Goal: Task Accomplishment & Management: Use online tool/utility

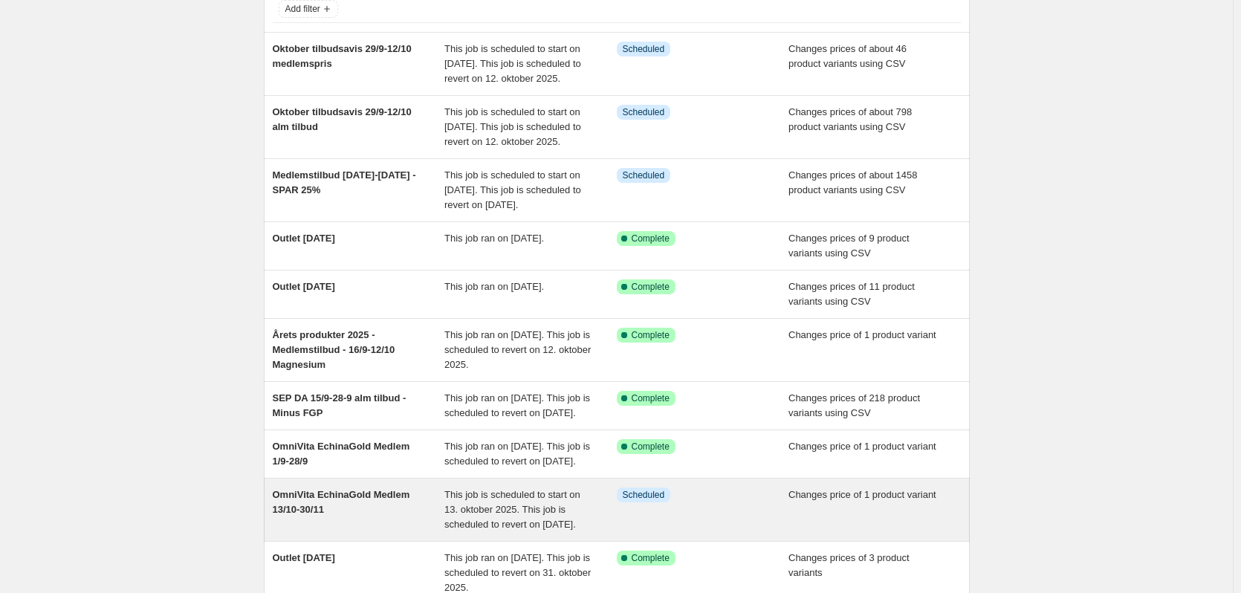
scroll to position [351, 0]
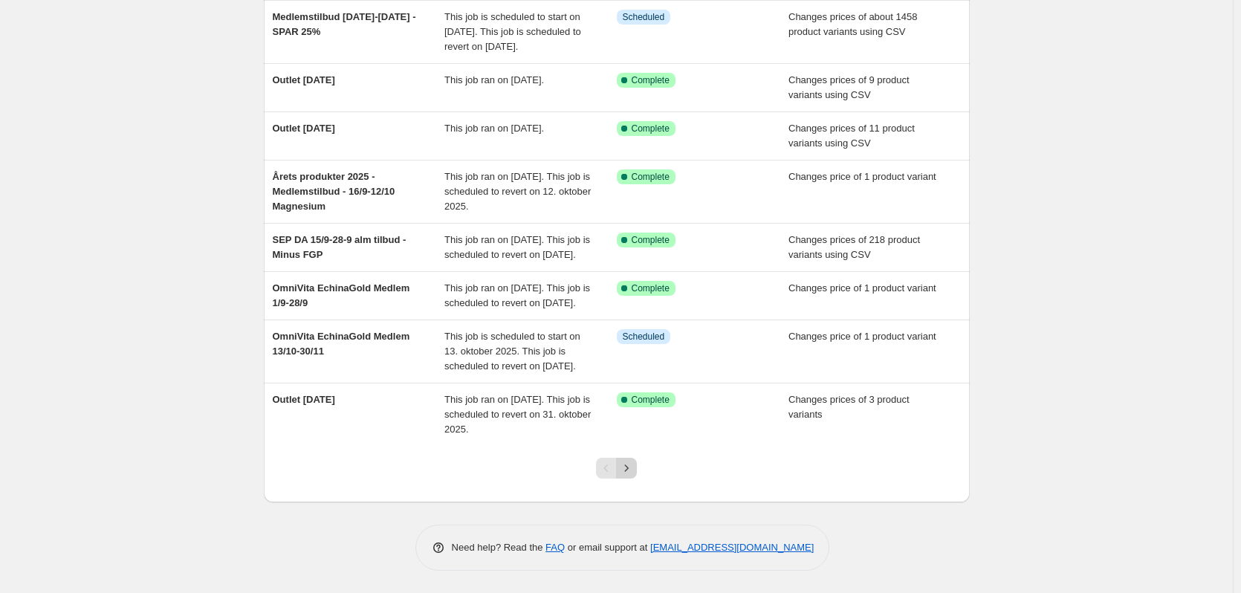
click at [633, 471] on icon "Next" at bounding box center [626, 468] width 15 height 15
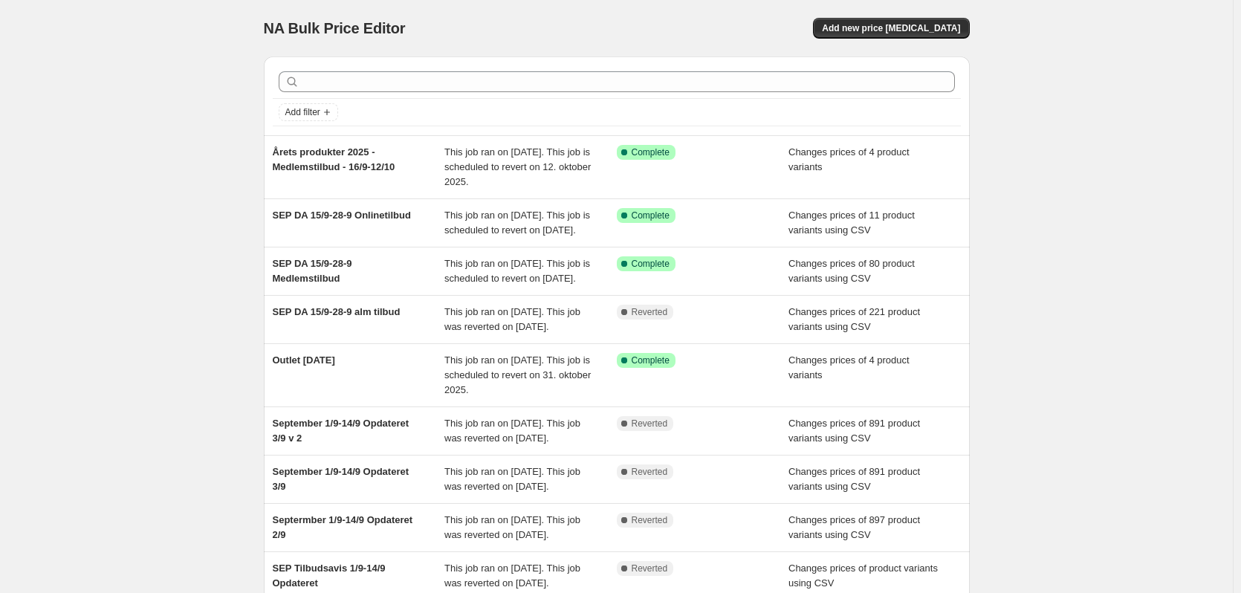
scroll to position [321, 0]
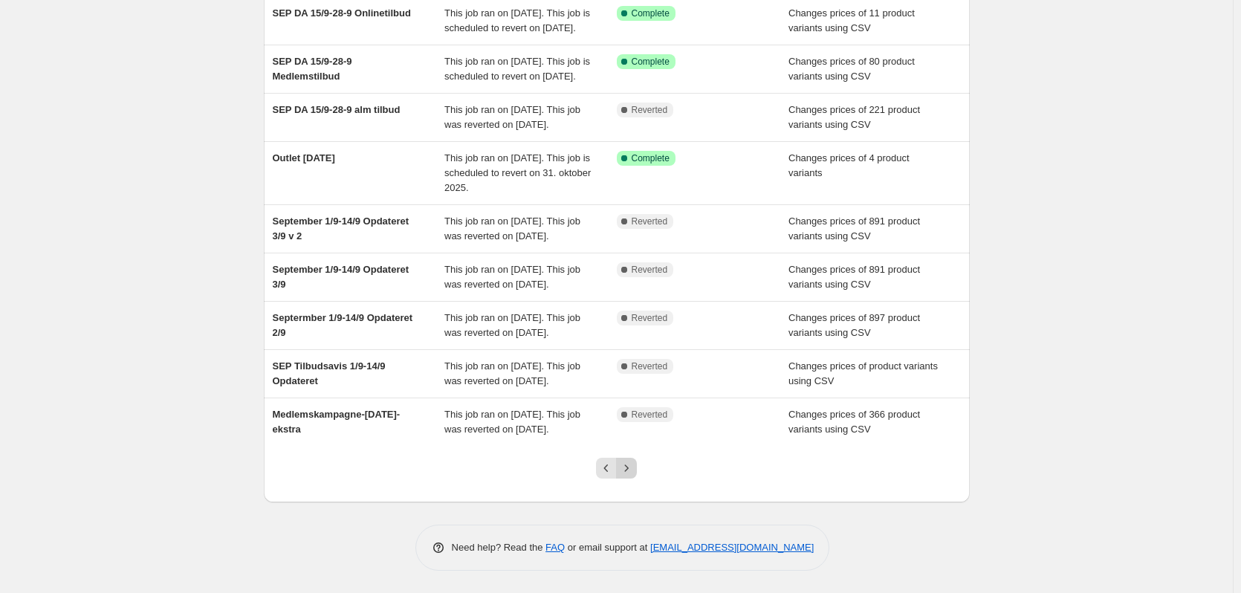
click at [633, 473] on icon "Next" at bounding box center [626, 468] width 15 height 15
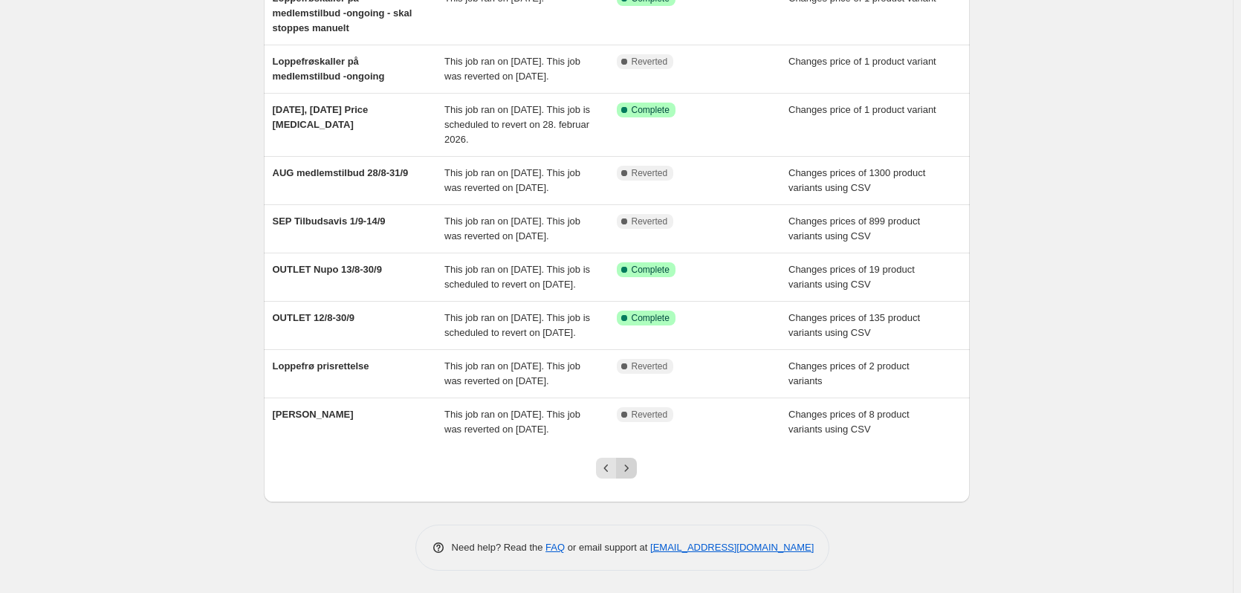
click at [625, 470] on icon "Next" at bounding box center [626, 468] width 15 height 15
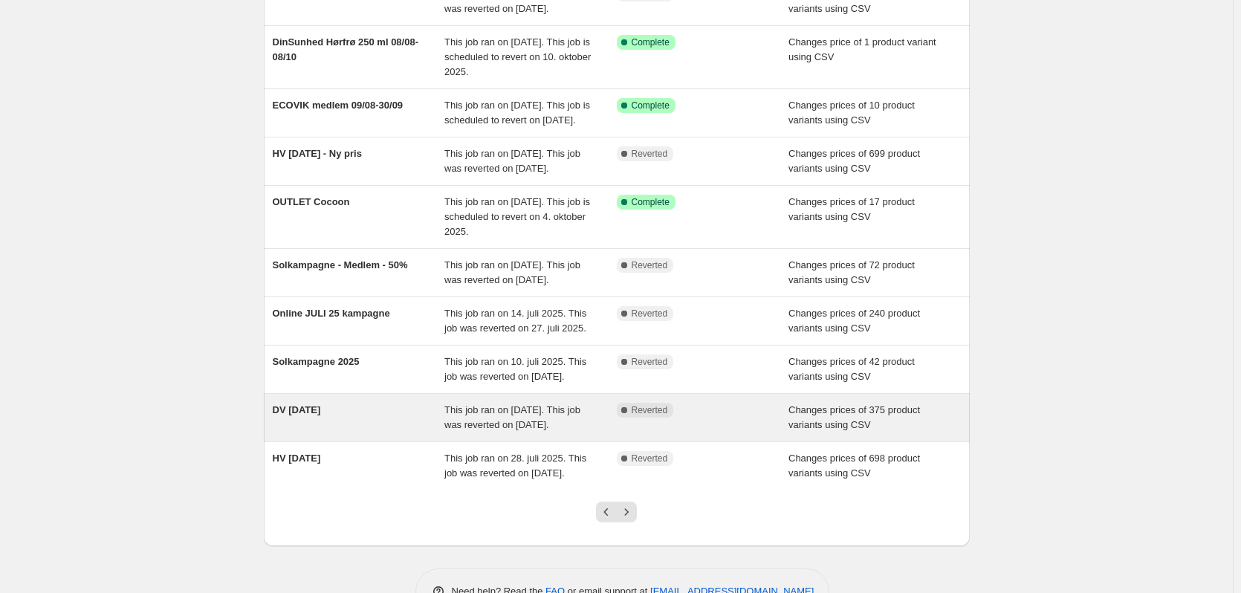
scroll to position [306, 0]
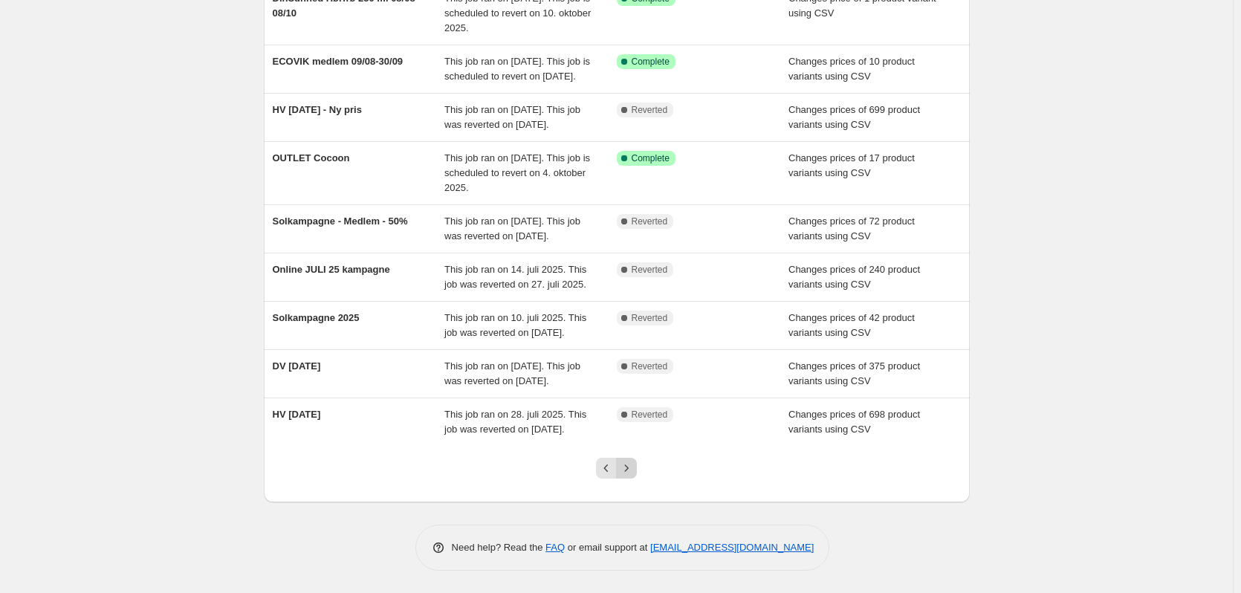
click at [625, 463] on icon "Next" at bounding box center [626, 468] width 15 height 15
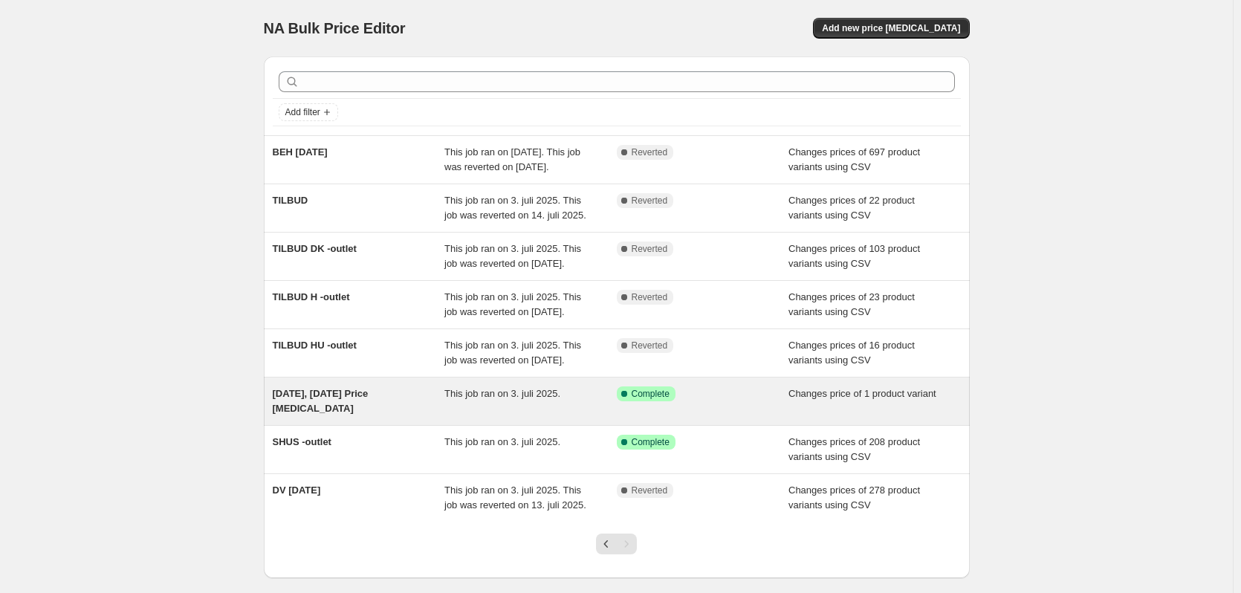
scroll to position [135, 0]
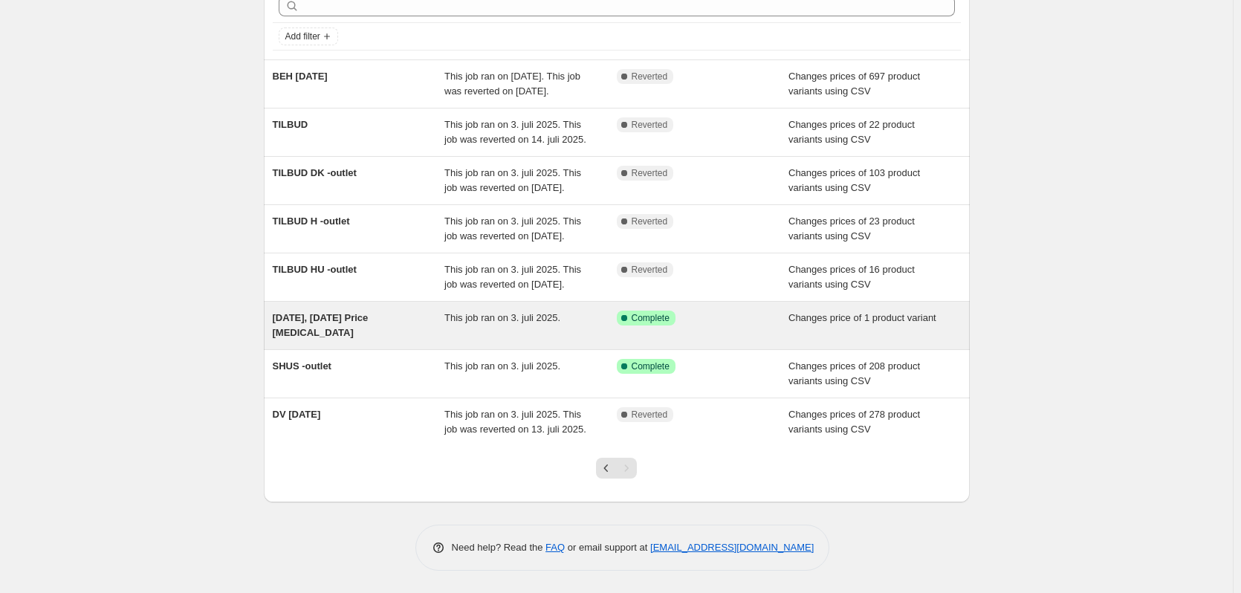
click at [369, 315] on span "[DATE], [DATE] Price [MEDICAL_DATA]" at bounding box center [321, 325] width 96 height 26
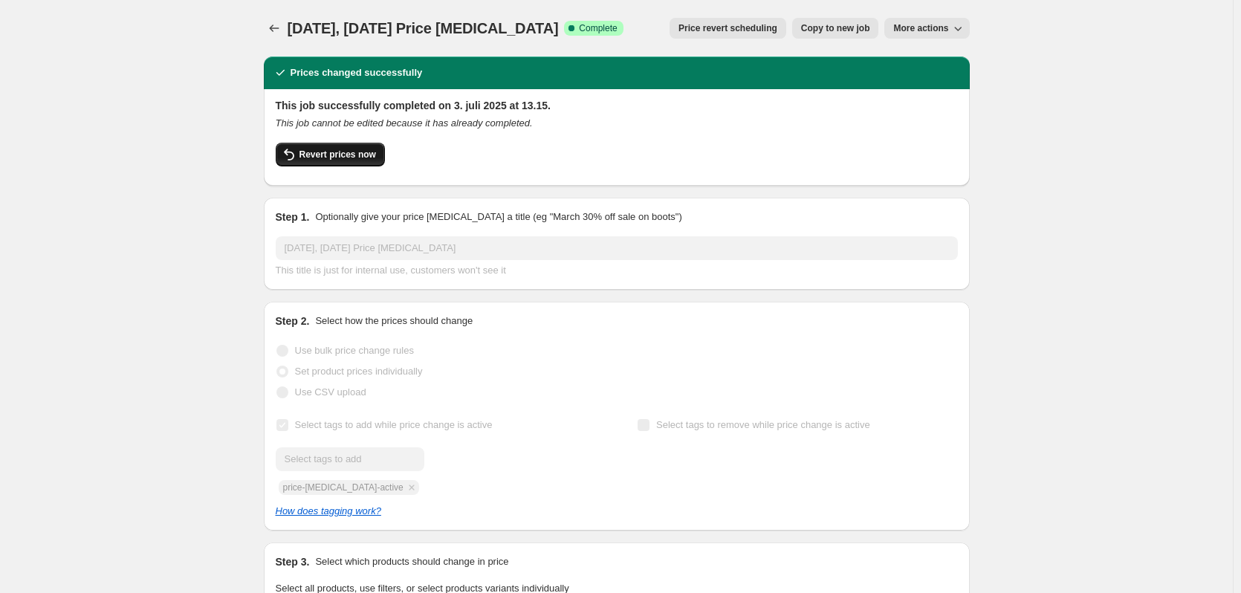
click at [358, 154] on span "Revert prices now" at bounding box center [338, 155] width 77 height 12
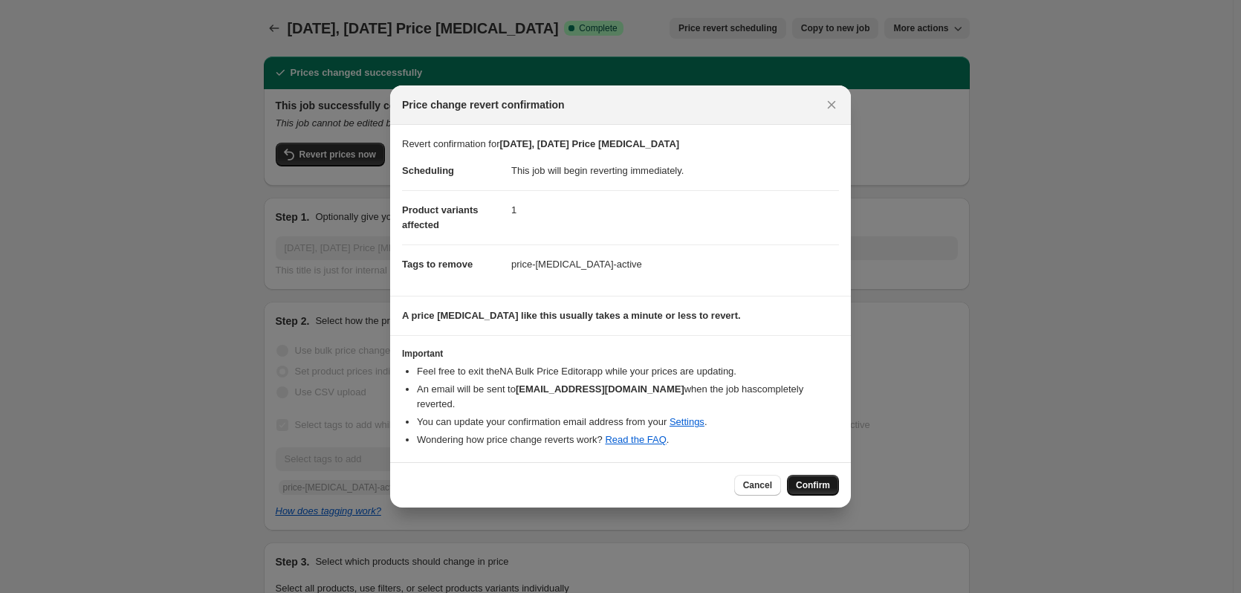
click at [811, 475] on button "Confirm" at bounding box center [813, 485] width 52 height 21
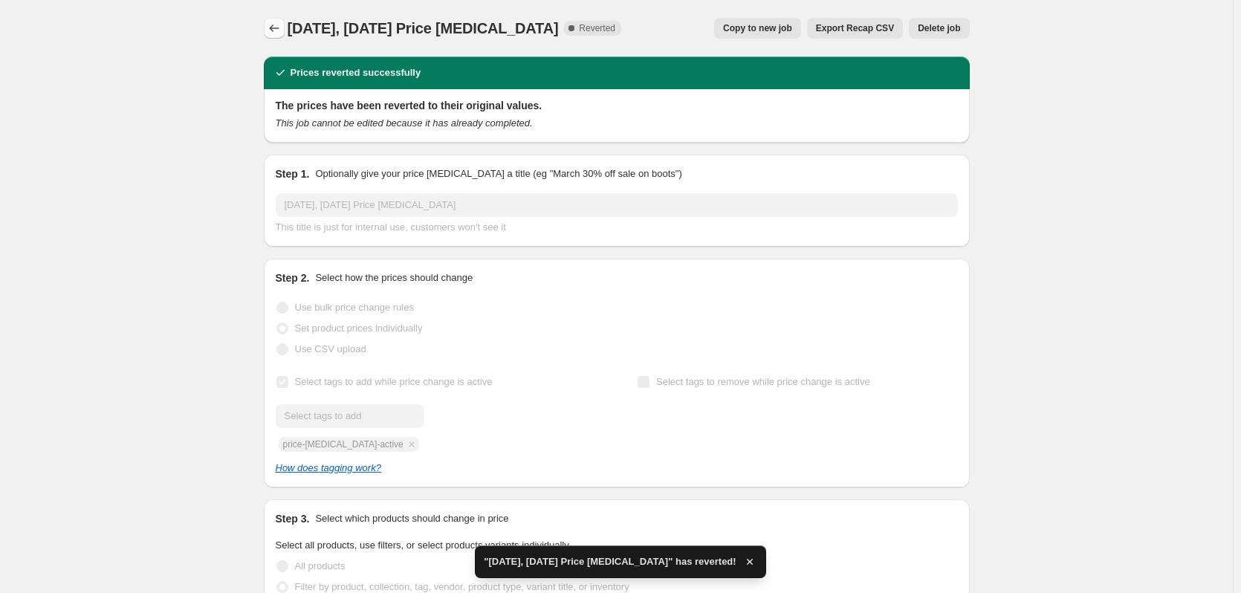
click at [280, 25] on icon "Price change jobs" at bounding box center [274, 28] width 15 height 15
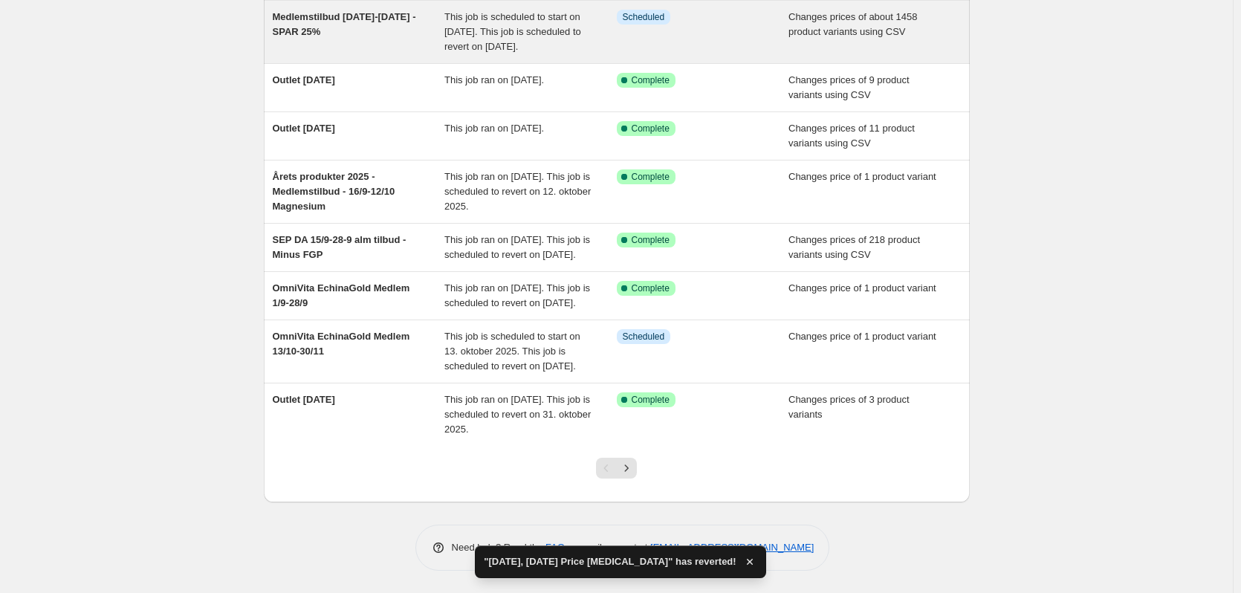
scroll to position [351, 0]
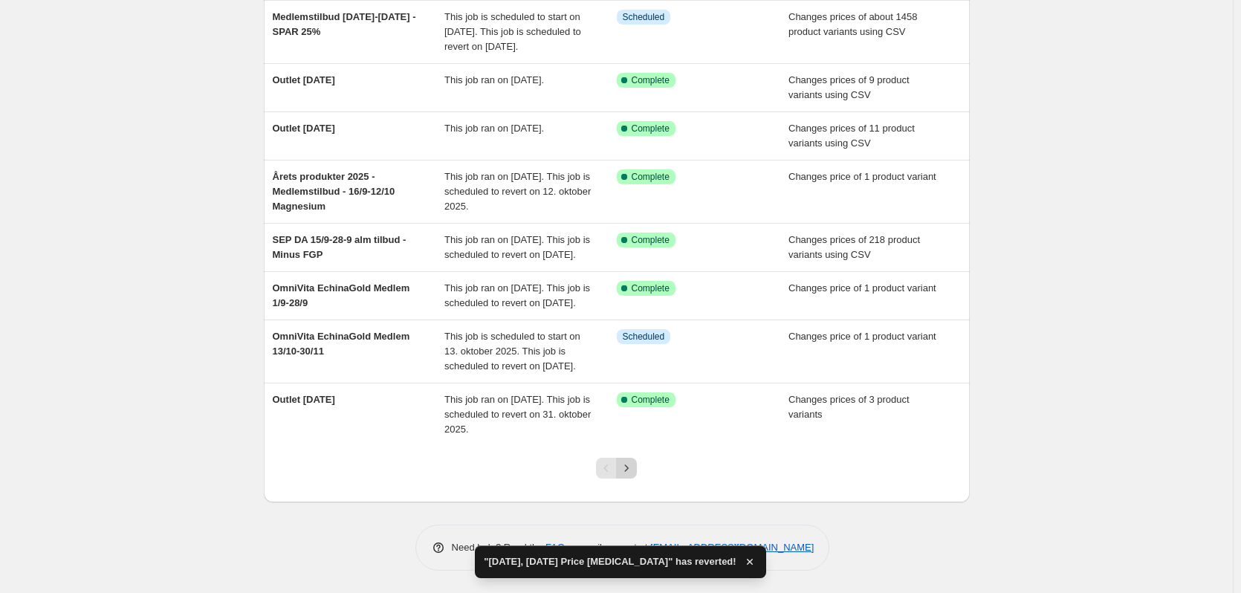
click at [630, 472] on icon "Next" at bounding box center [626, 468] width 15 height 15
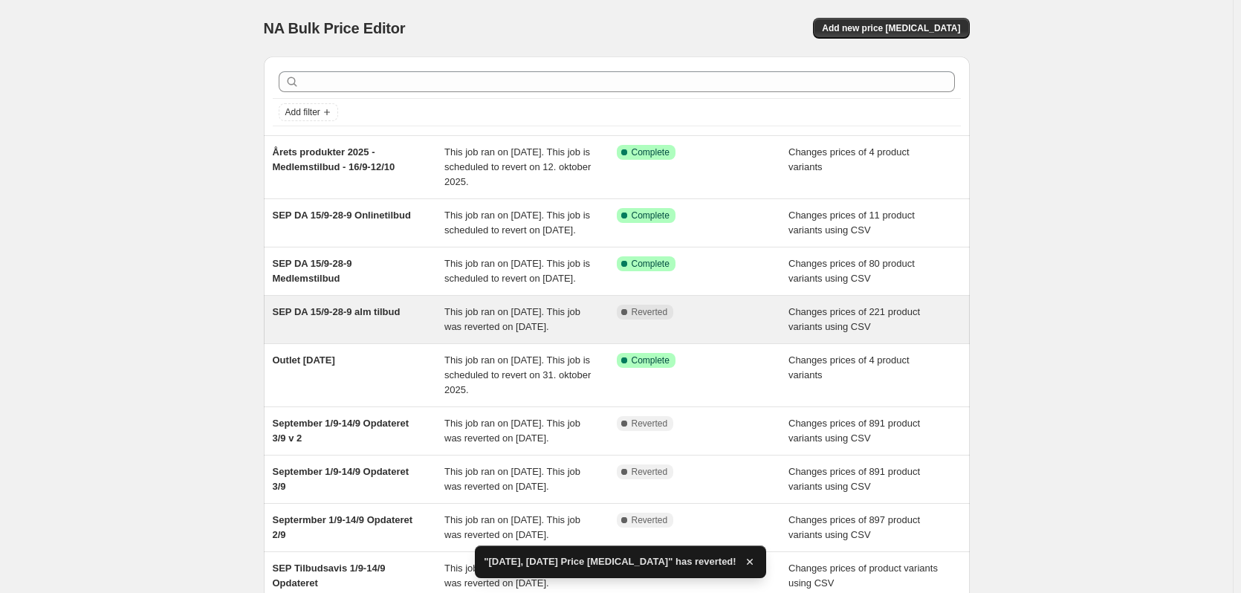
scroll to position [321, 0]
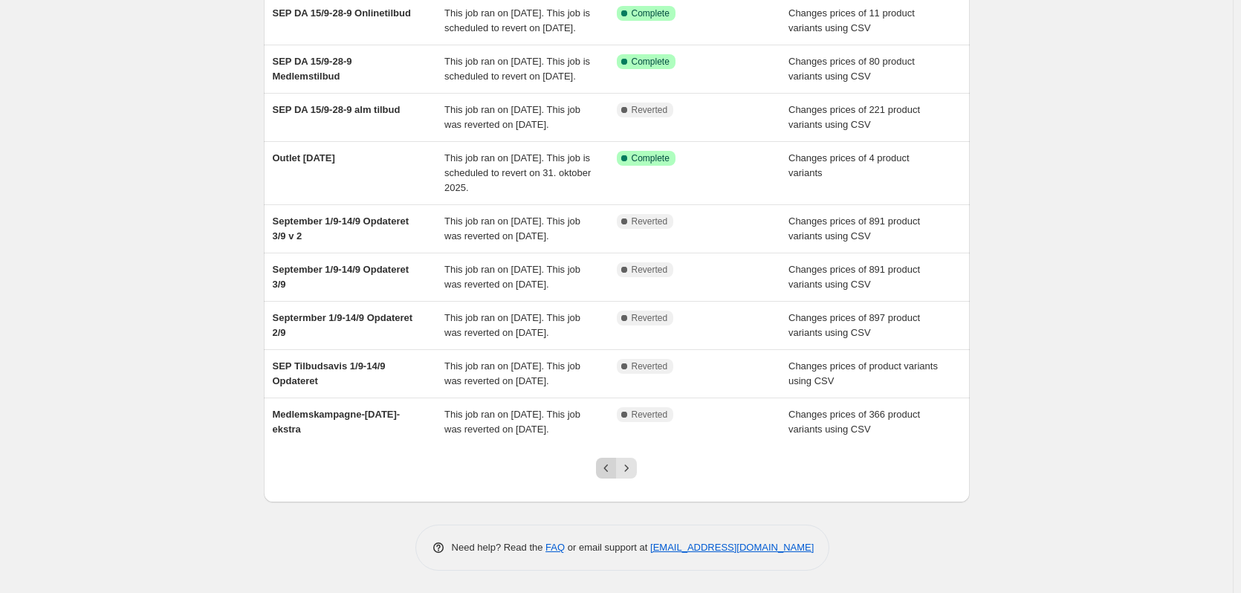
click at [617, 471] on button "Previous" at bounding box center [606, 468] width 21 height 21
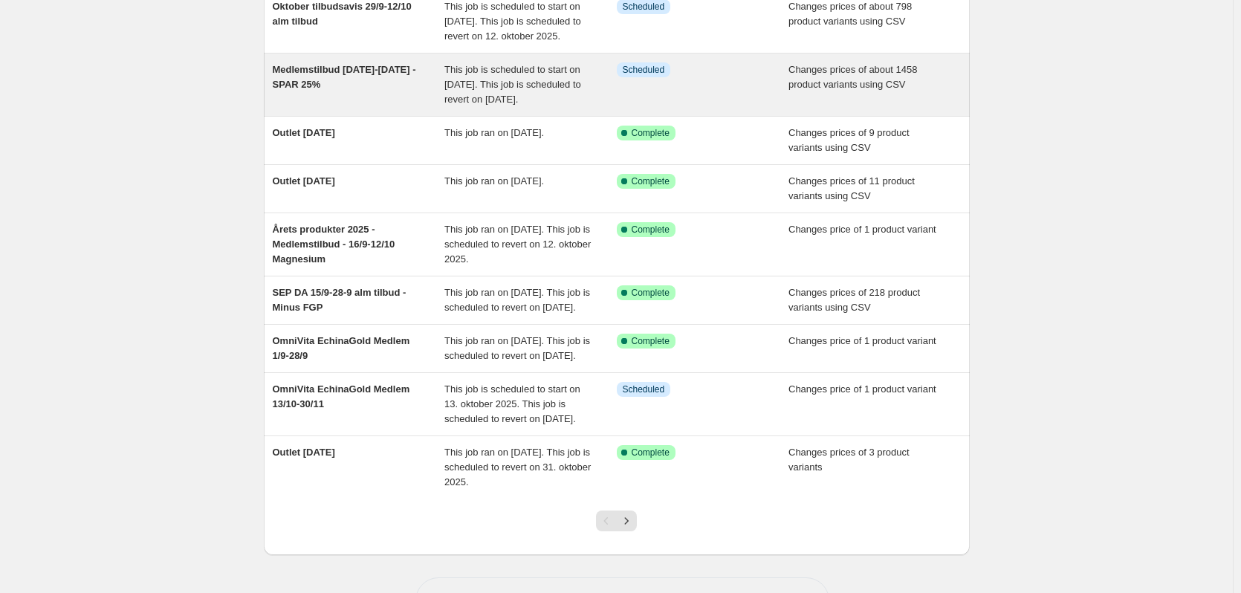
scroll to position [351, 0]
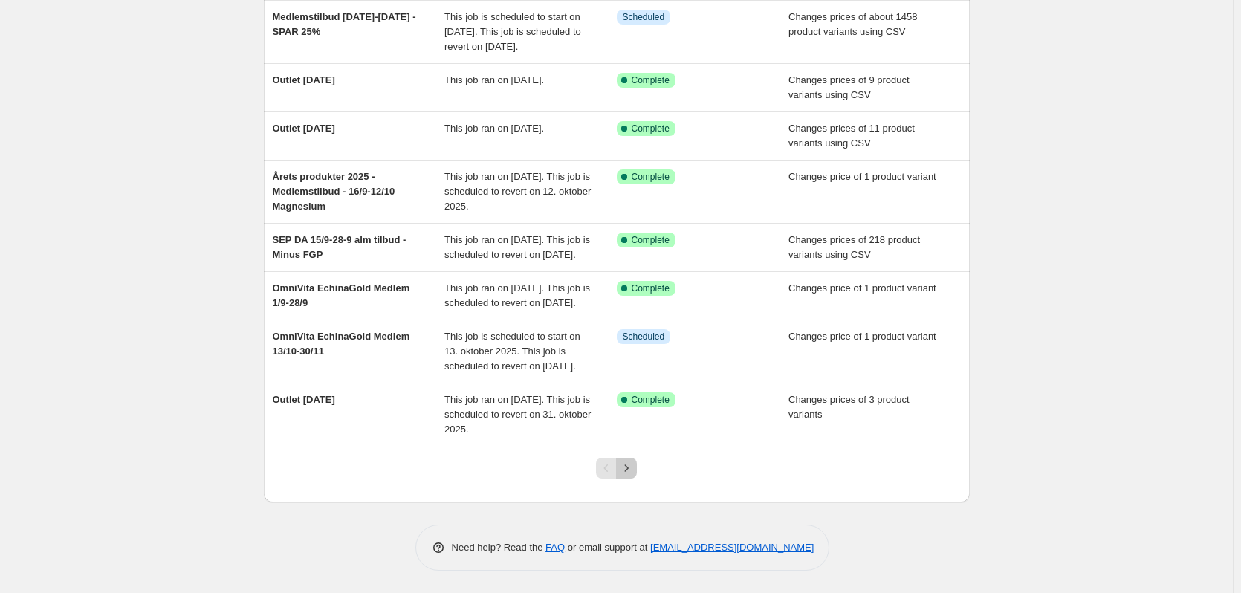
click at [637, 470] on button "Next" at bounding box center [626, 468] width 21 height 21
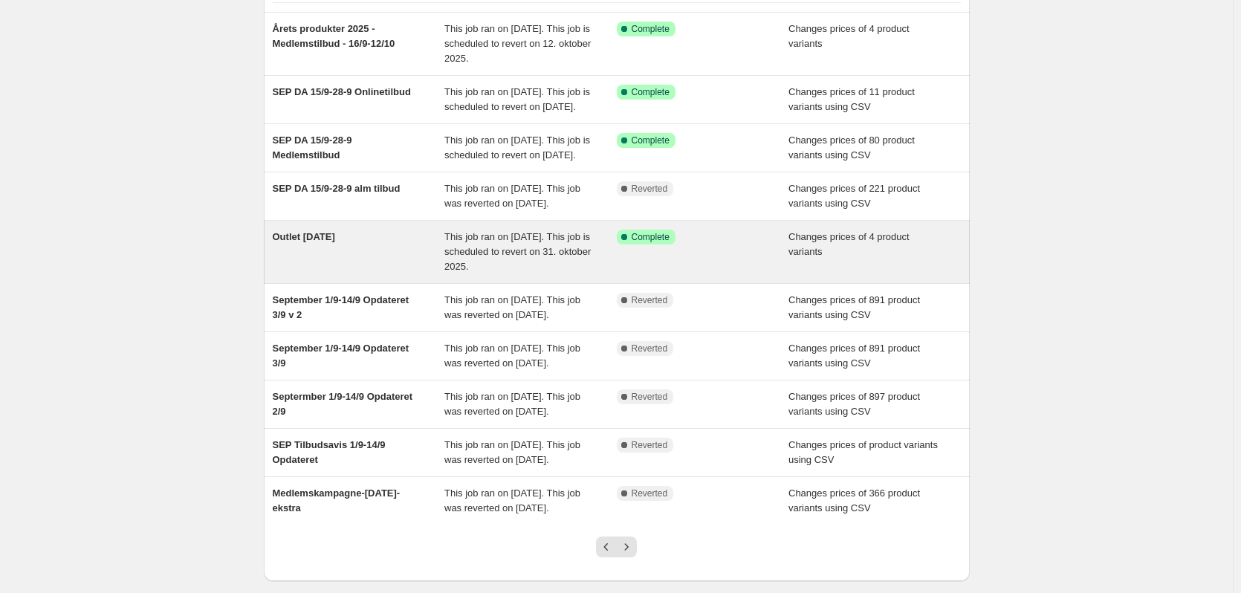
scroll to position [321, 0]
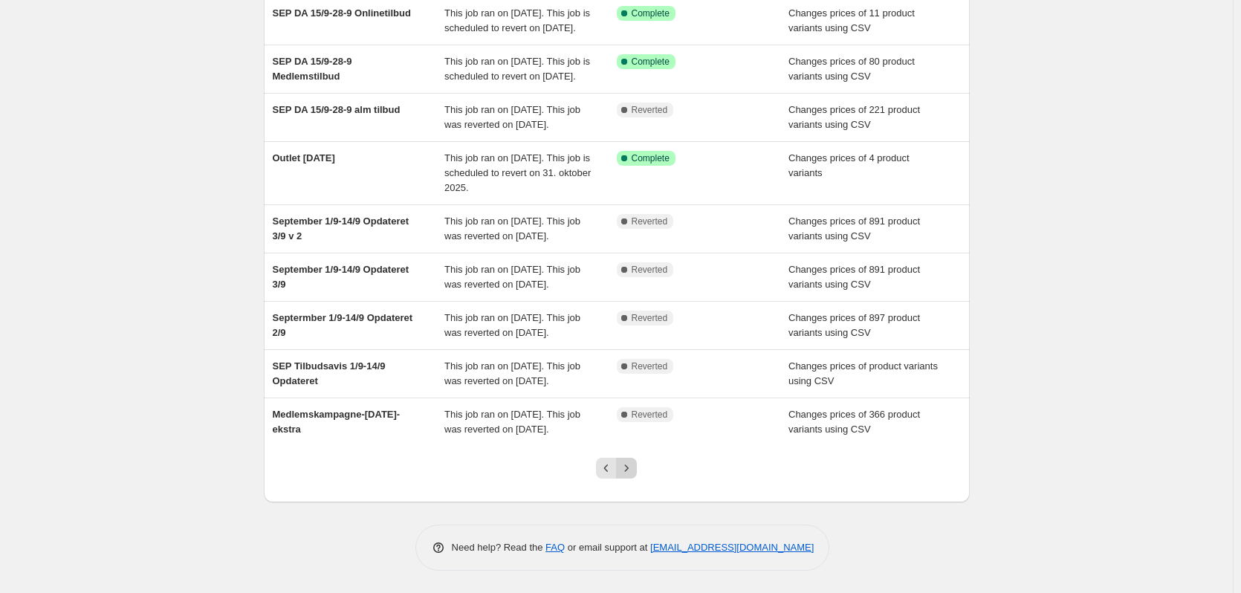
click at [634, 471] on icon "Next" at bounding box center [626, 468] width 15 height 15
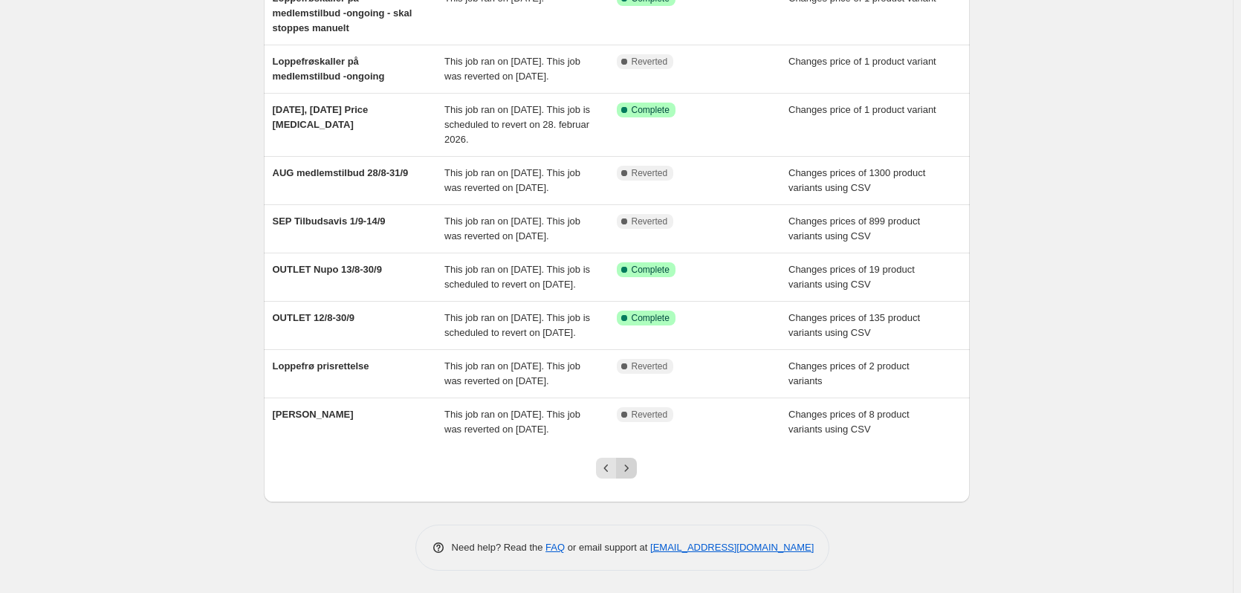
click at [630, 474] on icon "Next" at bounding box center [626, 468] width 15 height 15
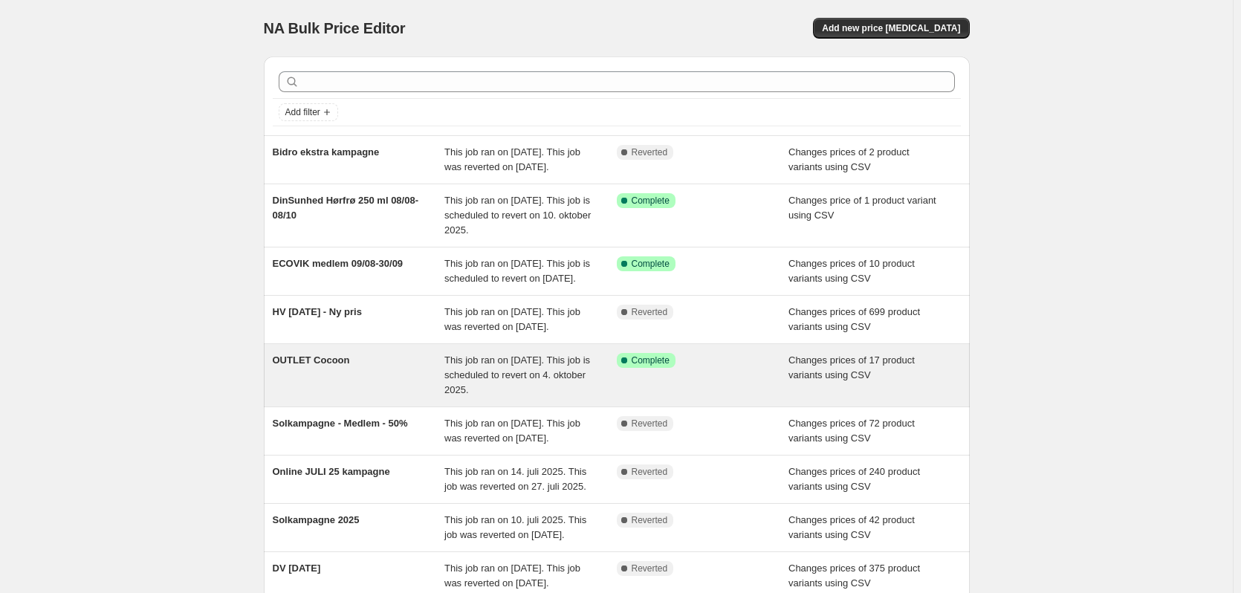
scroll to position [306, 0]
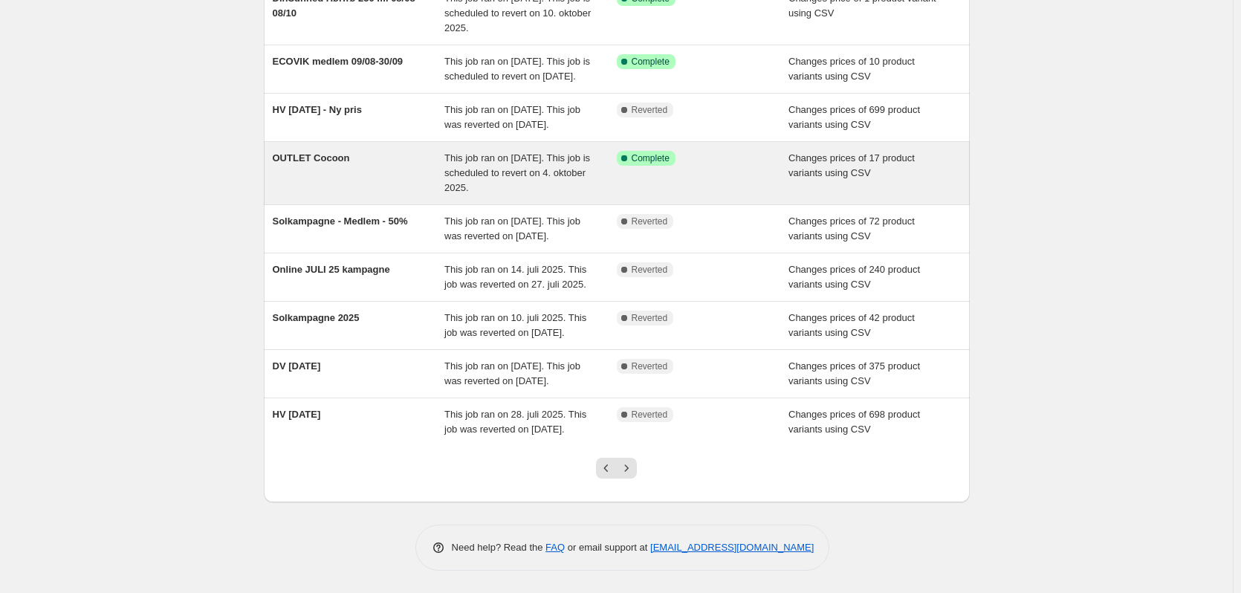
click at [363, 151] on div "OUTLET Cocoon" at bounding box center [359, 173] width 172 height 45
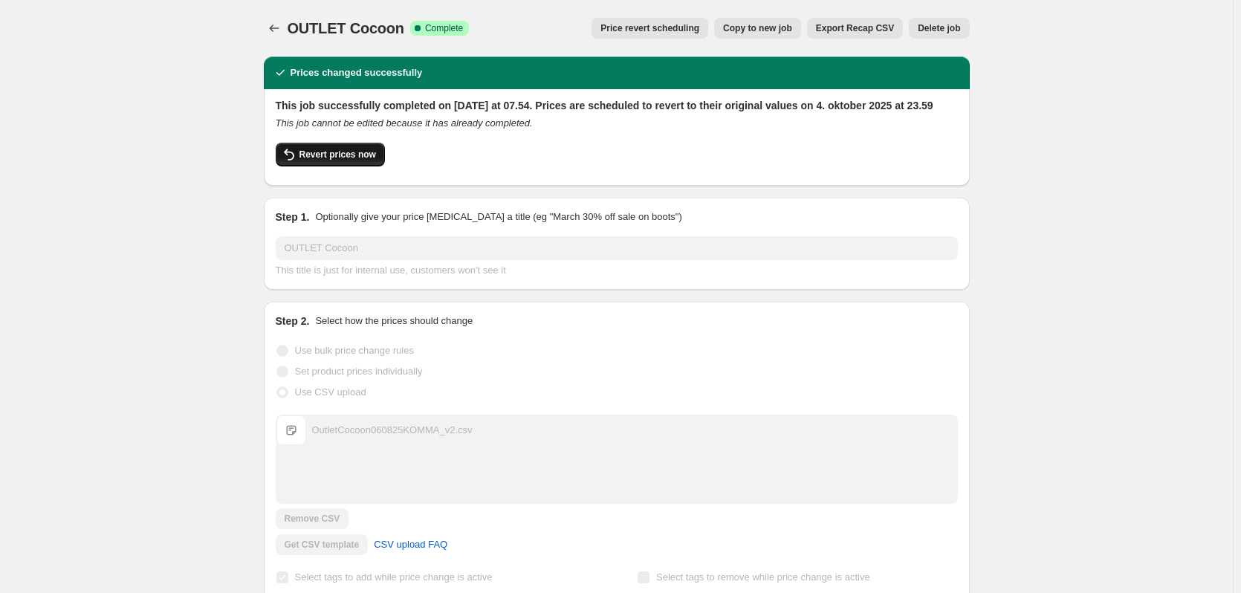
click at [320, 161] on span "Revert prices now" at bounding box center [338, 155] width 77 height 12
checkbox input "false"
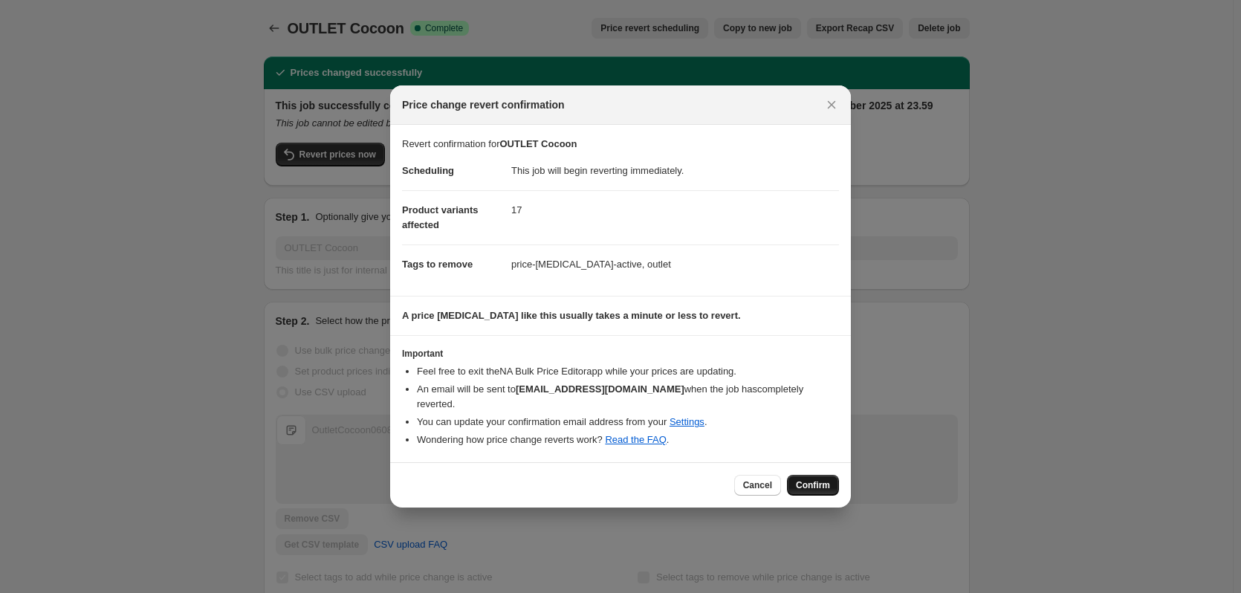
click at [807, 479] on span "Confirm" at bounding box center [813, 485] width 34 height 12
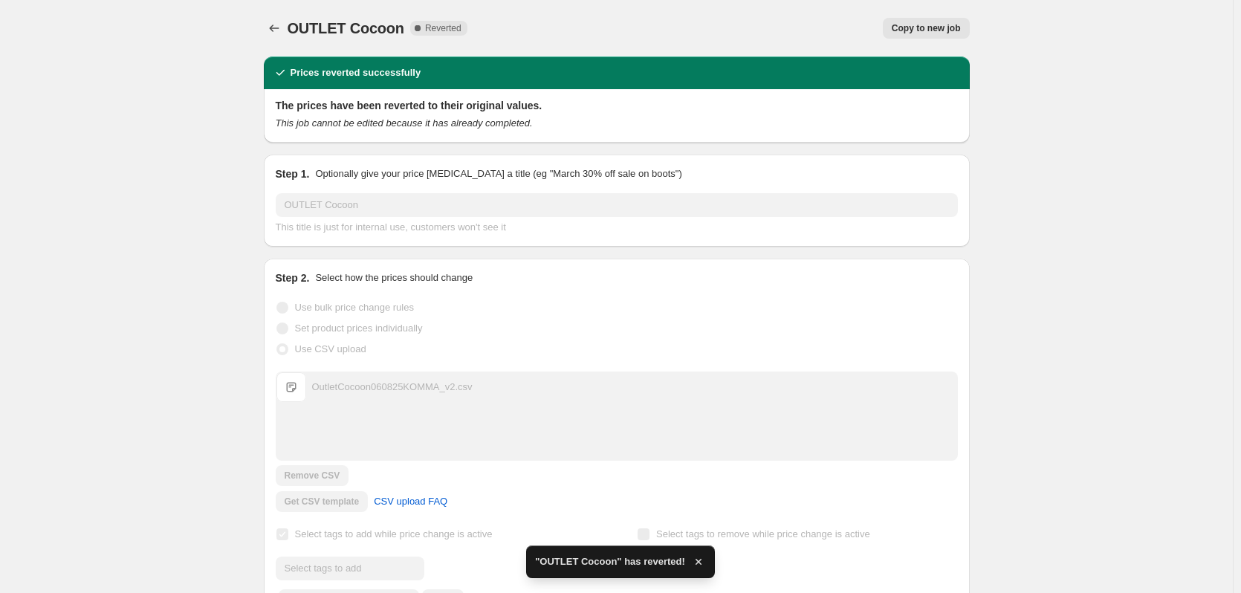
checkbox input "true"
click at [272, 18] on button "Price change jobs" at bounding box center [274, 28] width 21 height 21
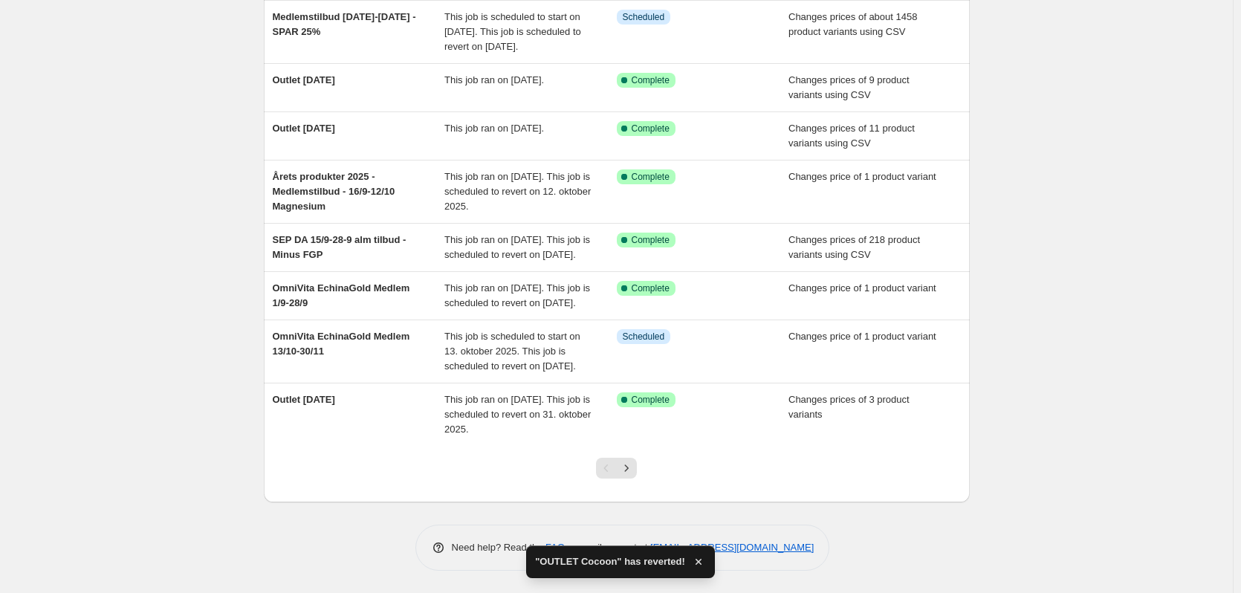
scroll to position [351, 0]
click at [632, 462] on icon "Next" at bounding box center [626, 468] width 15 height 15
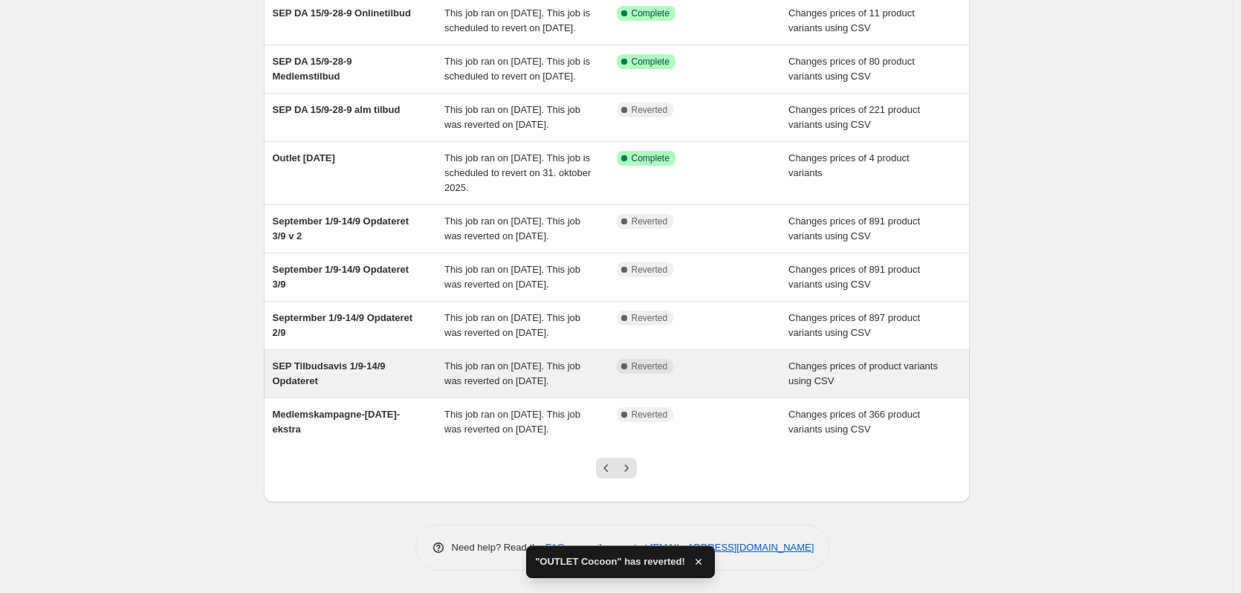
scroll to position [321, 0]
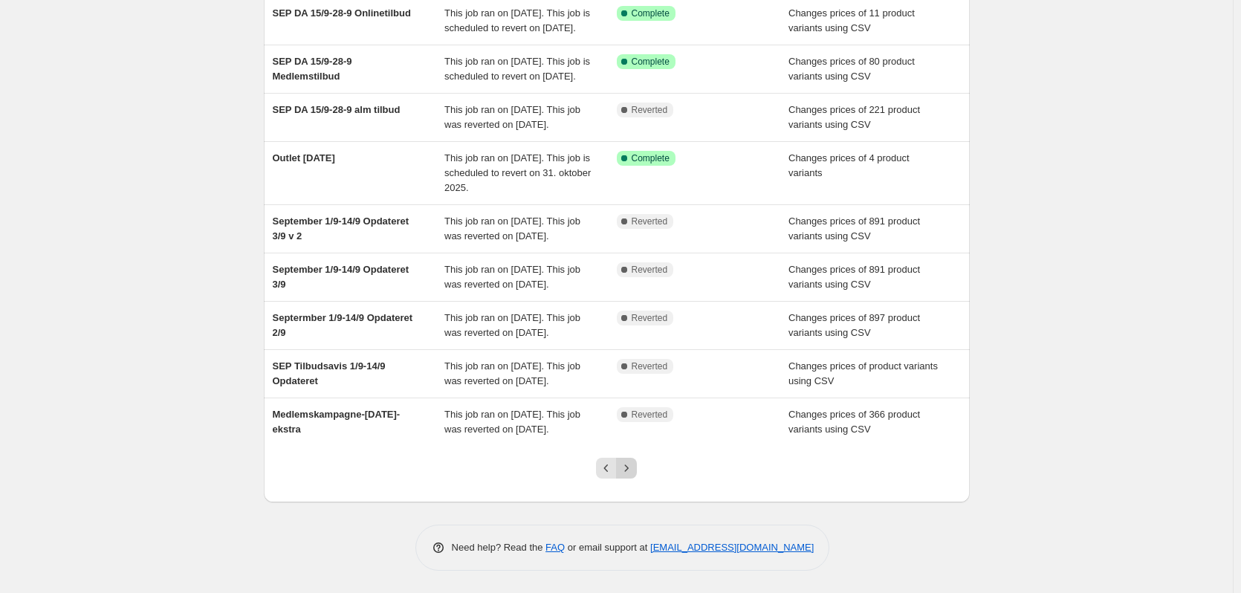
click at [633, 469] on icon "Next" at bounding box center [626, 468] width 15 height 15
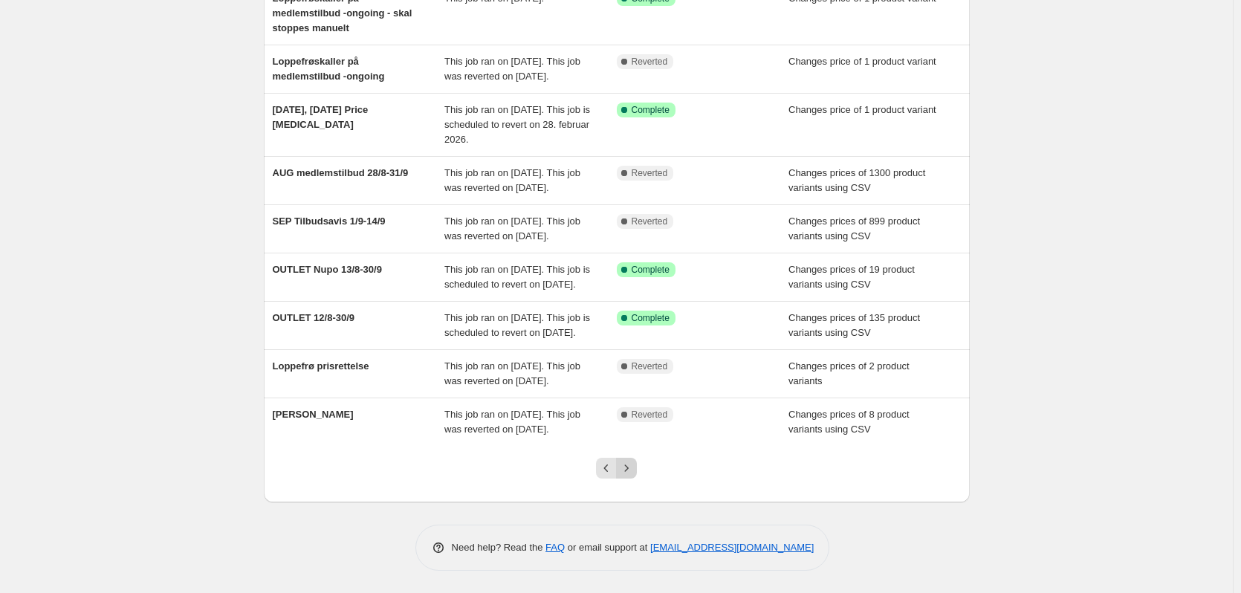
click at [626, 467] on icon "Next" at bounding box center [626, 468] width 15 height 15
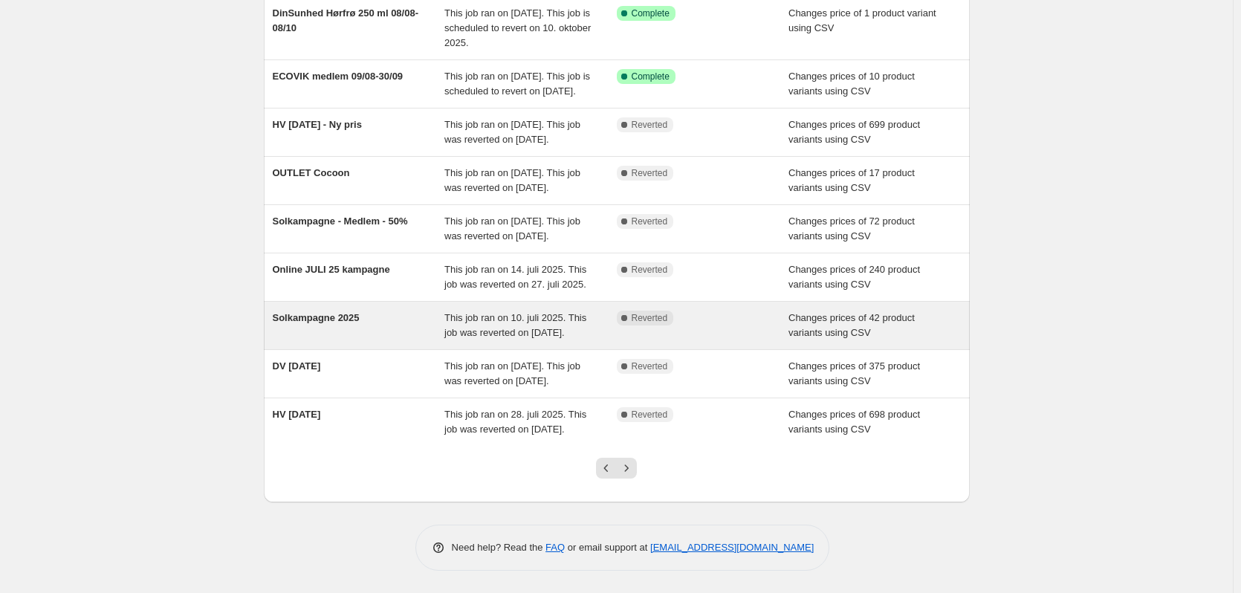
scroll to position [306, 0]
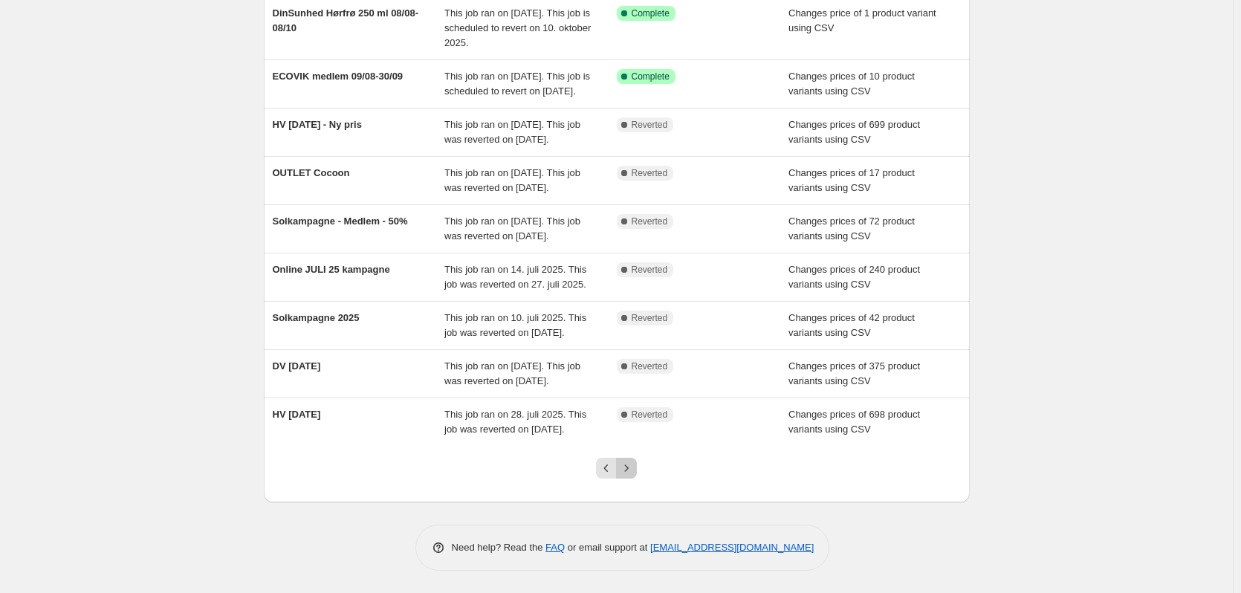
click at [629, 466] on icon "Next" at bounding box center [627, 468] width 4 height 7
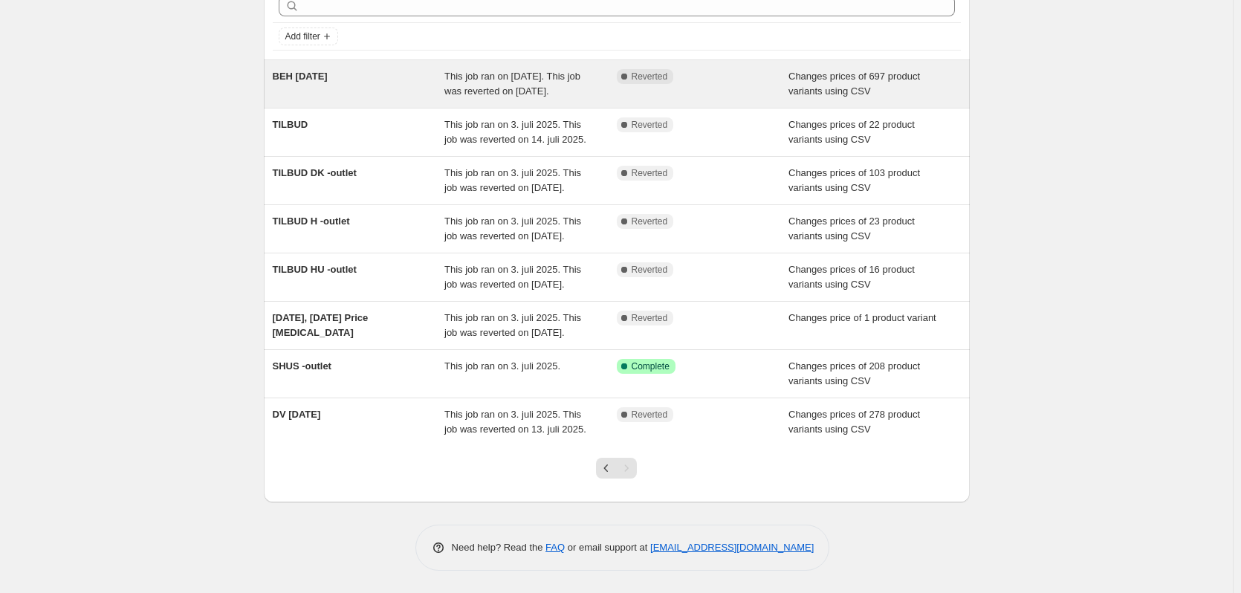
scroll to position [150, 0]
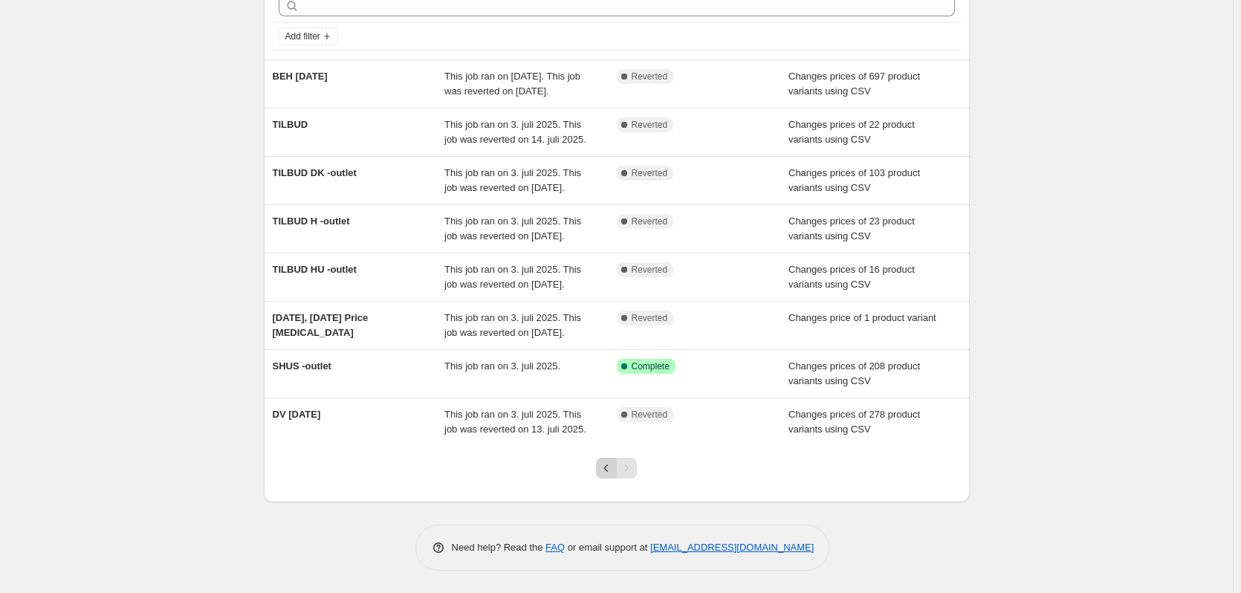
click at [608, 468] on icon "Previous" at bounding box center [606, 468] width 15 height 15
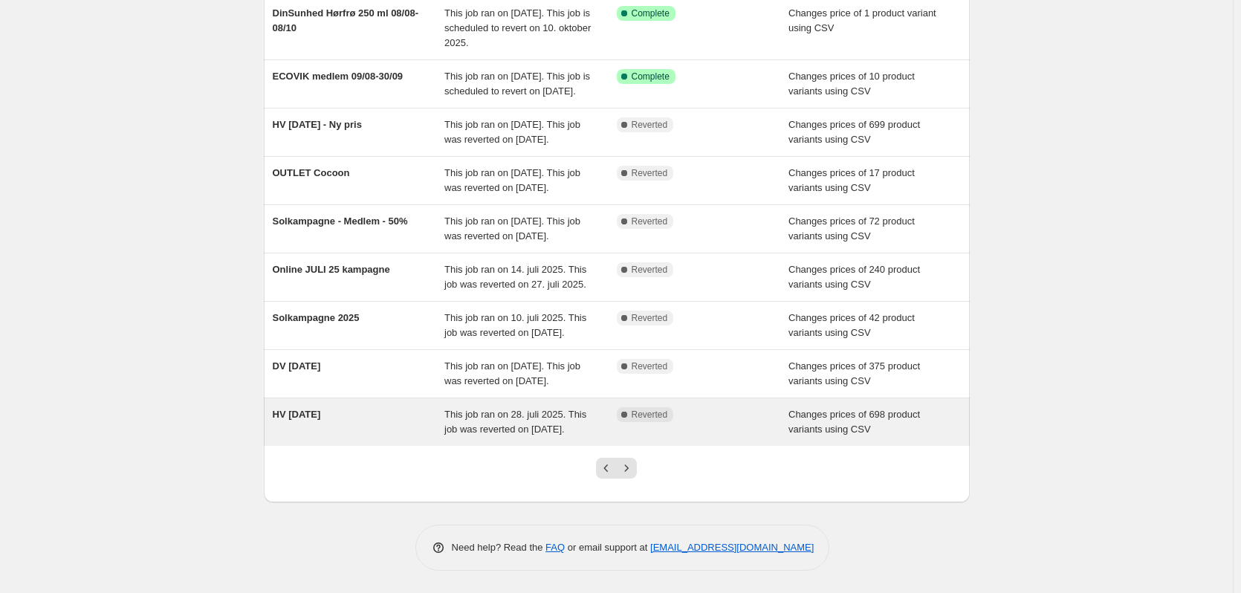
scroll to position [306, 0]
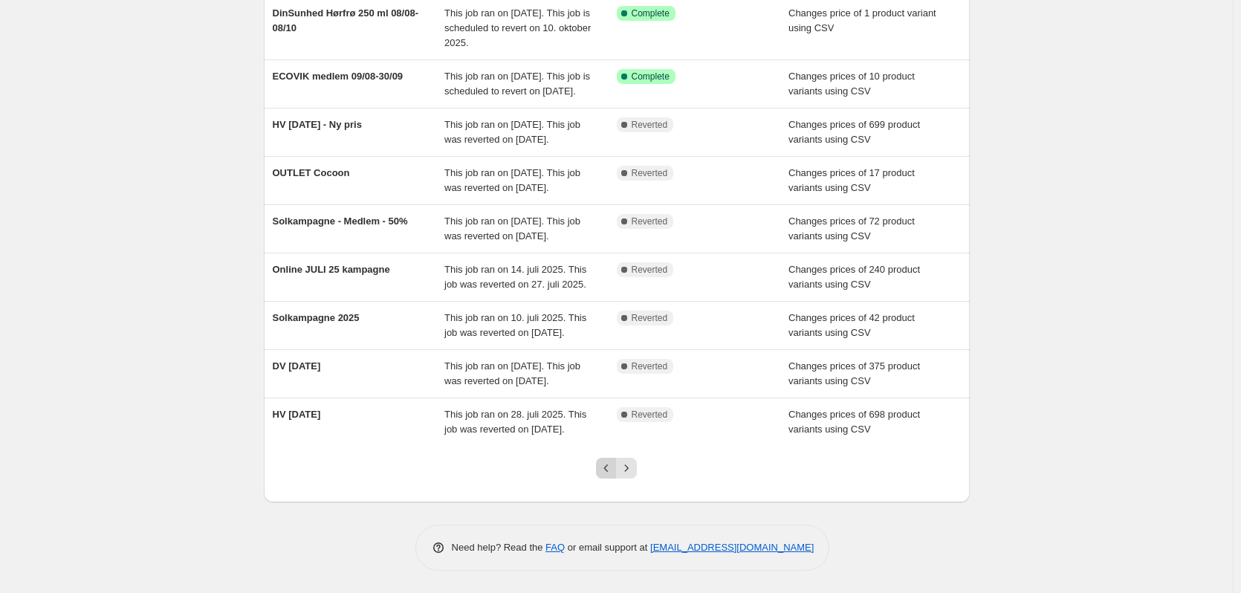
click at [610, 471] on icon "Previous" at bounding box center [606, 468] width 15 height 15
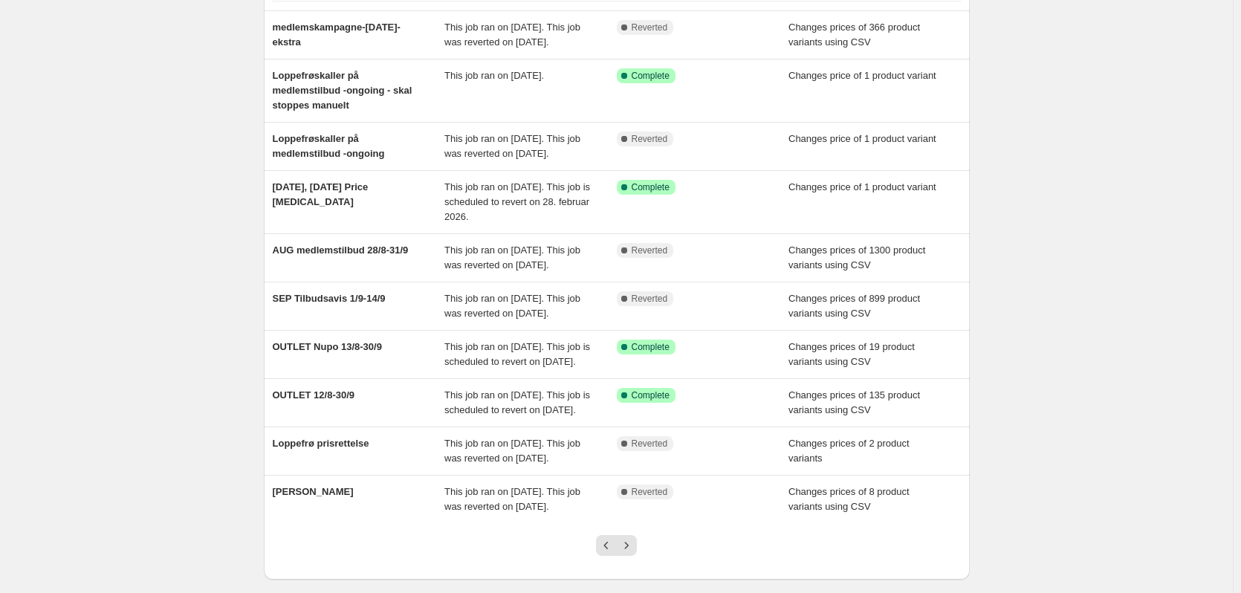
scroll to position [321, 0]
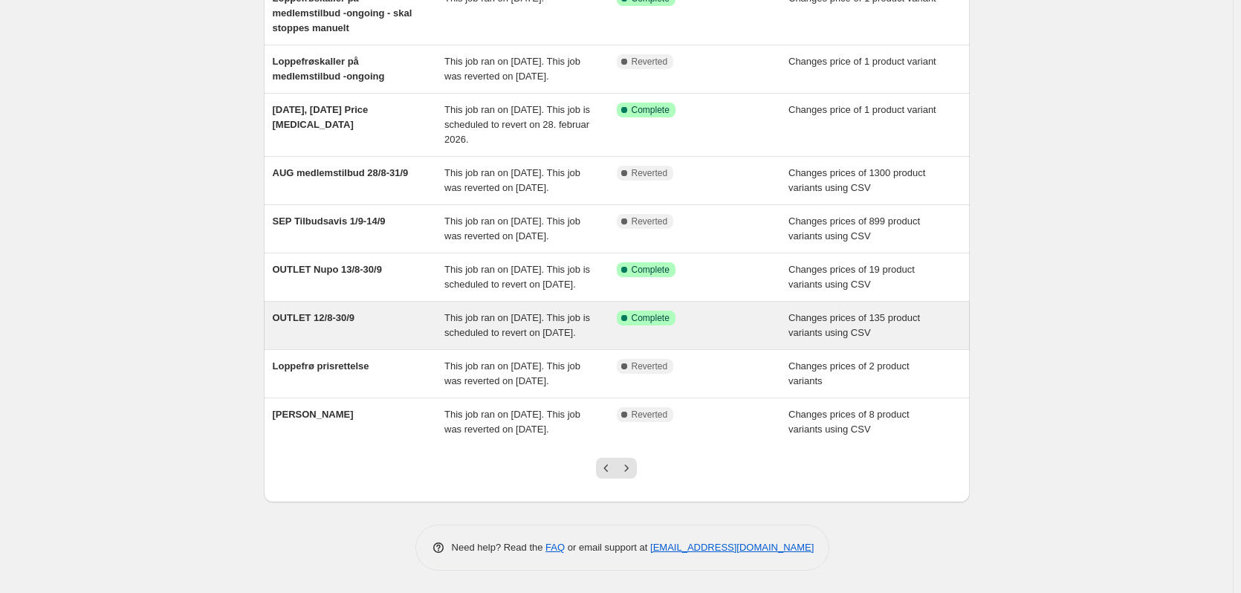
click at [683, 311] on div "Success Complete Complete" at bounding box center [703, 326] width 172 height 30
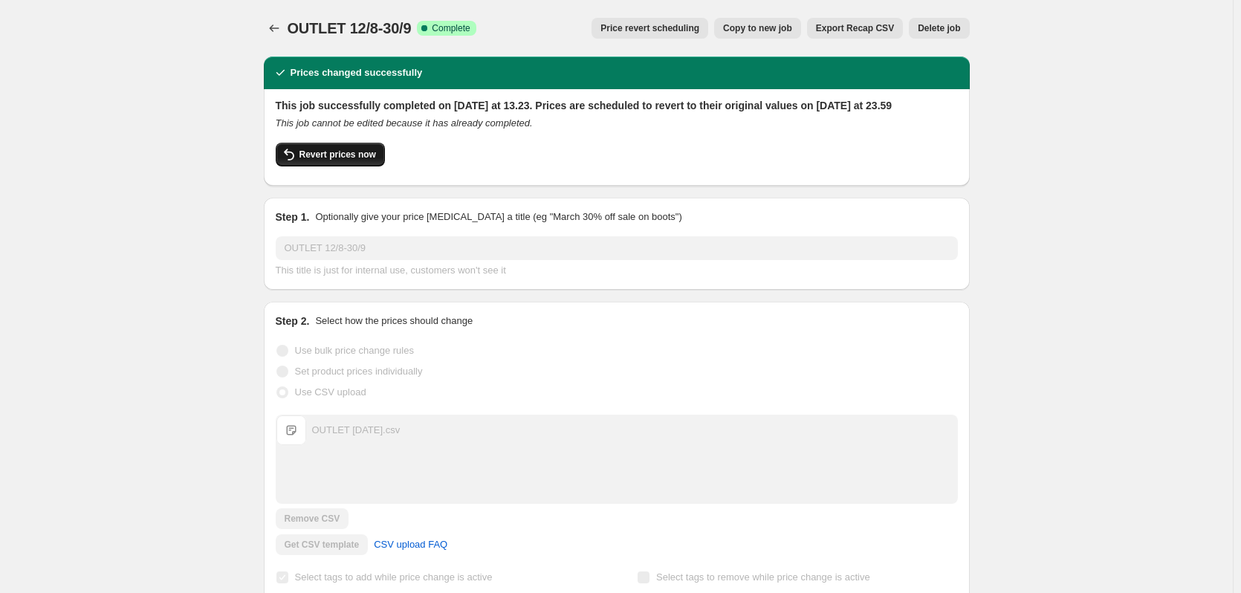
click at [347, 161] on span "Revert prices now" at bounding box center [338, 155] width 77 height 12
checkbox input "false"
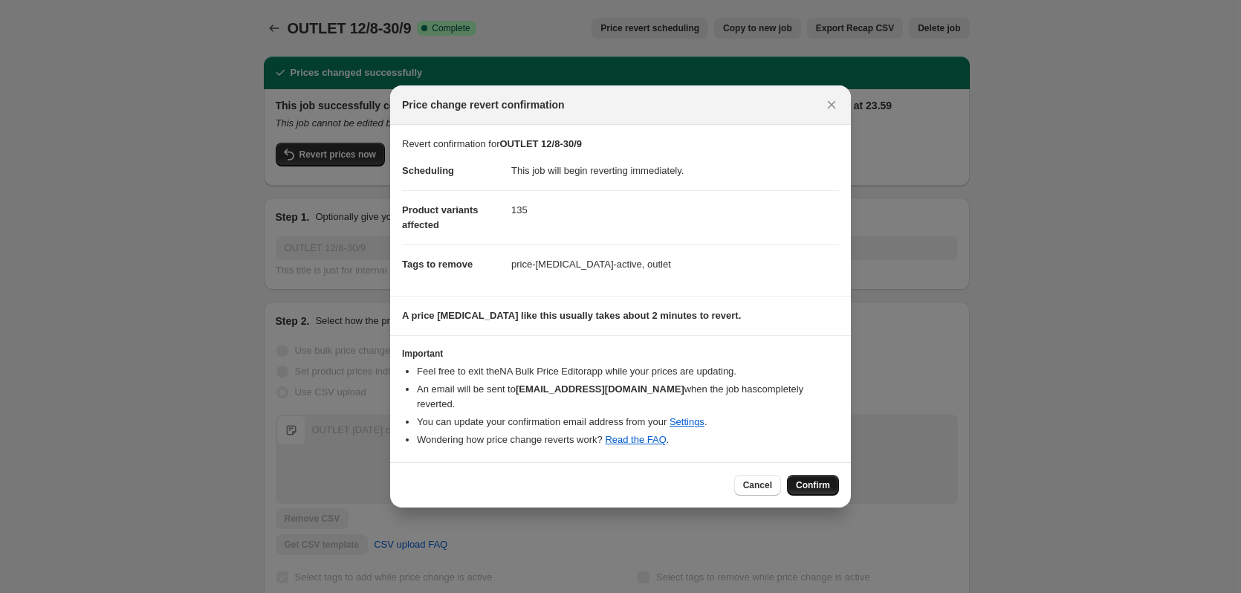
click at [818, 485] on button "Confirm" at bounding box center [813, 485] width 52 height 21
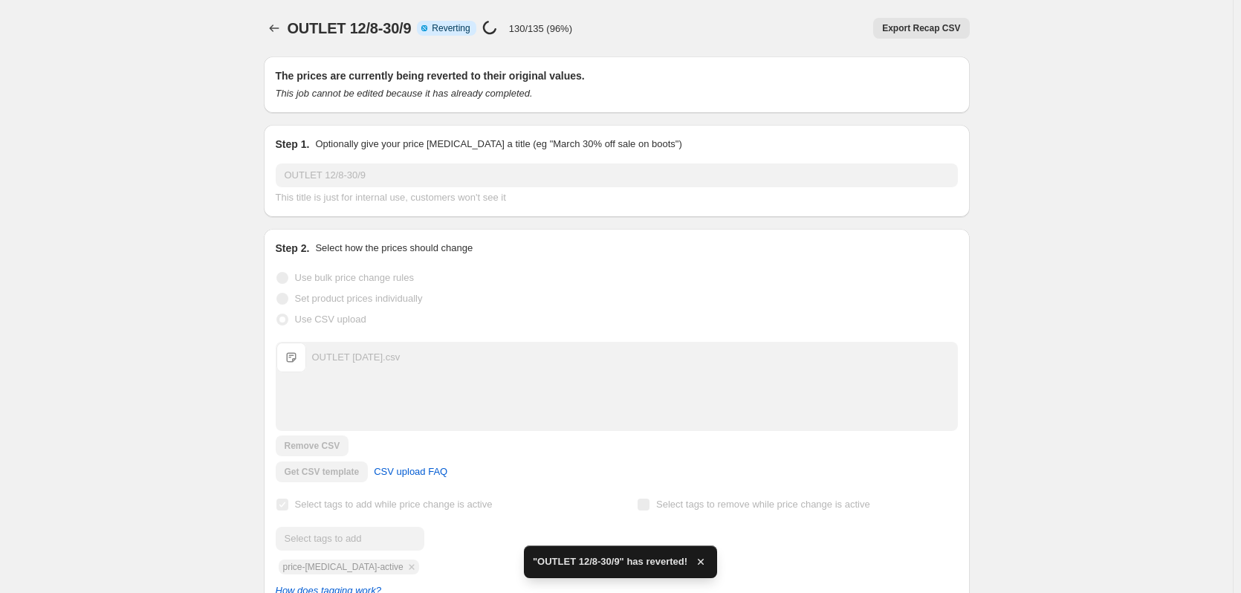
checkbox input "true"
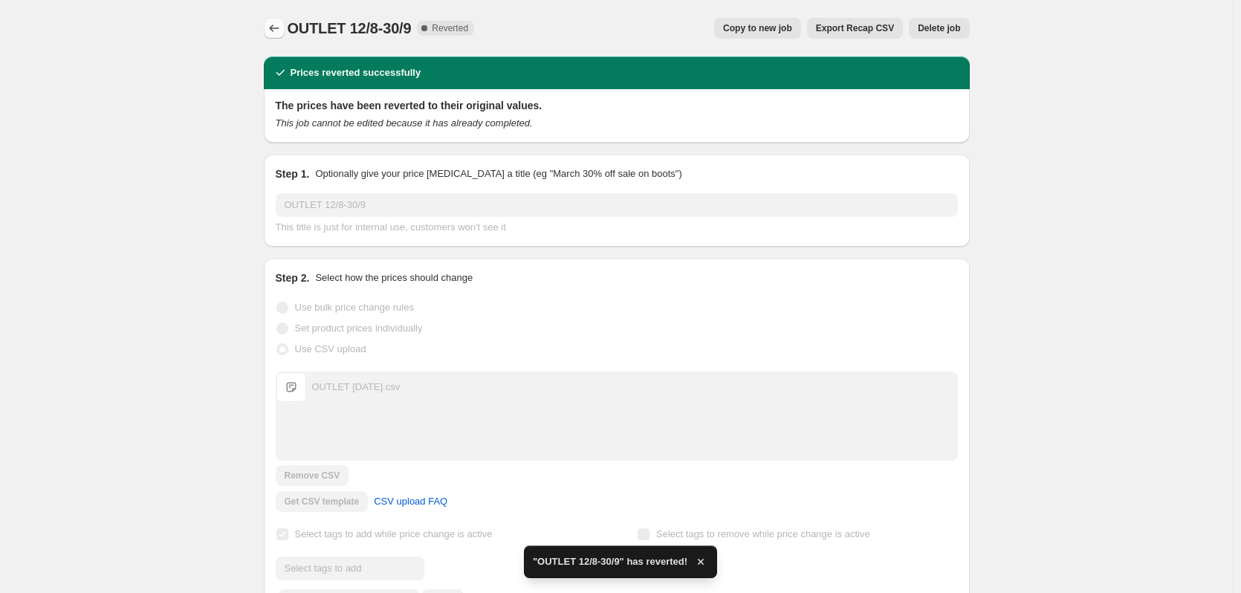
click at [276, 29] on icon "Price change jobs" at bounding box center [274, 28] width 15 height 15
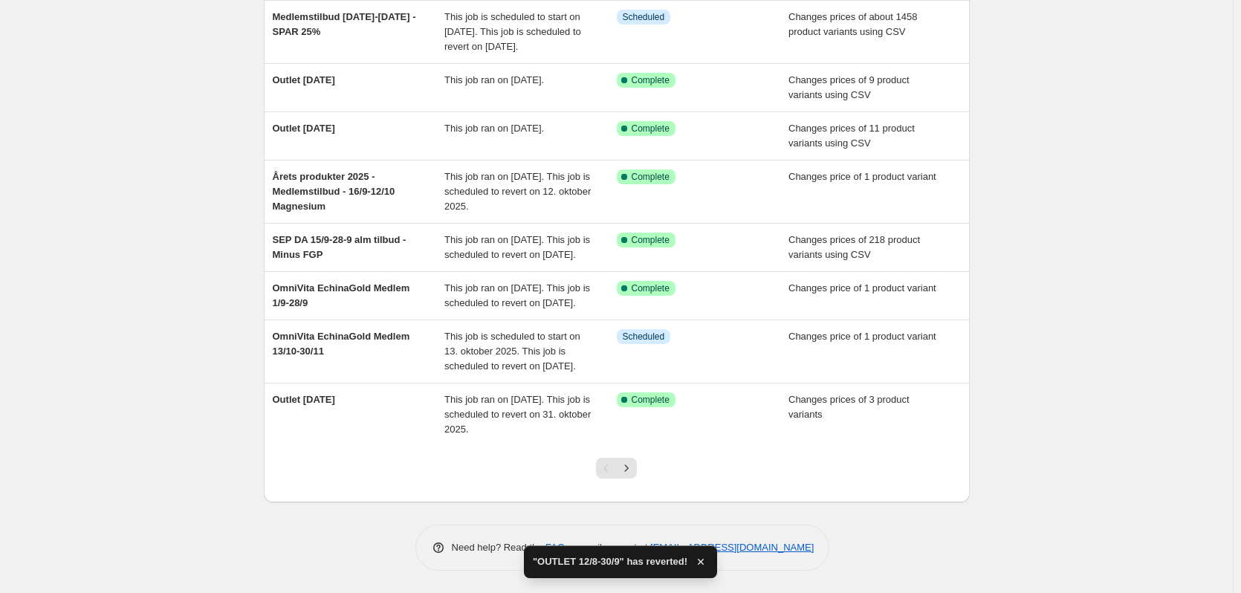
scroll to position [351, 0]
click at [634, 465] on icon "Next" at bounding box center [626, 468] width 15 height 15
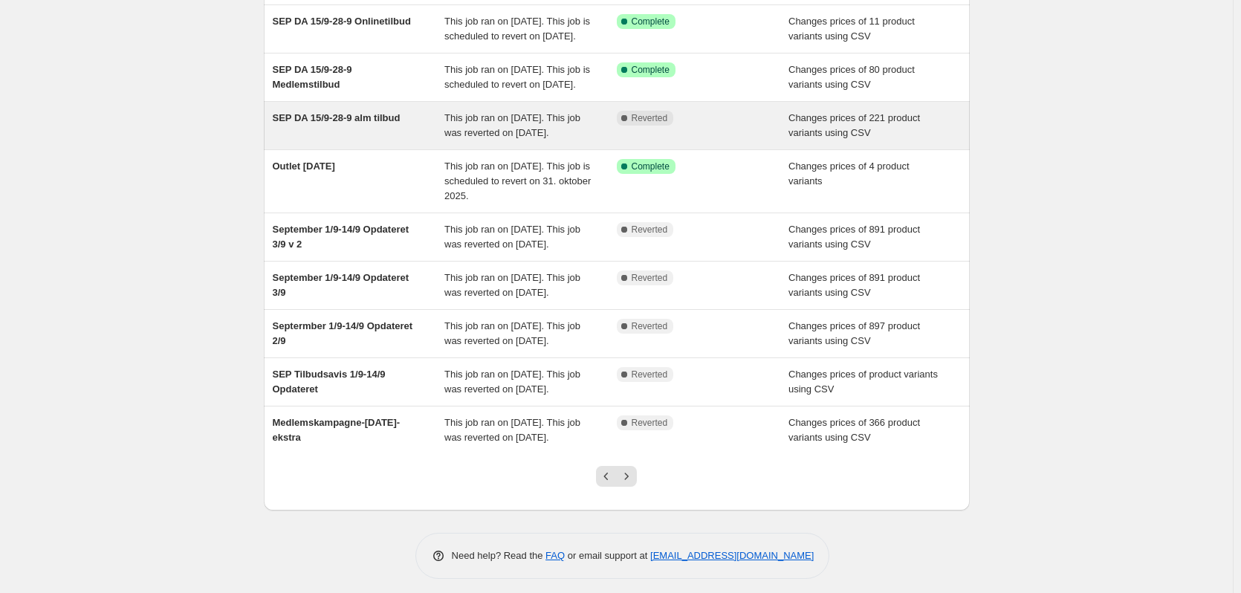
scroll to position [321, 0]
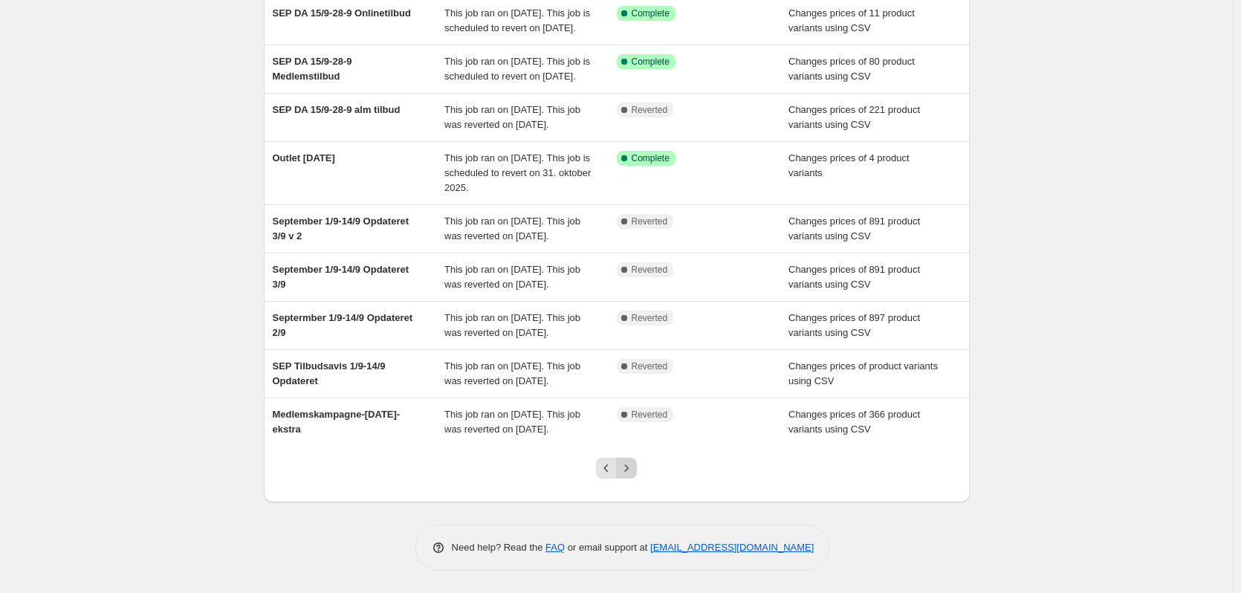
click at [627, 468] on icon "Next" at bounding box center [626, 468] width 15 height 15
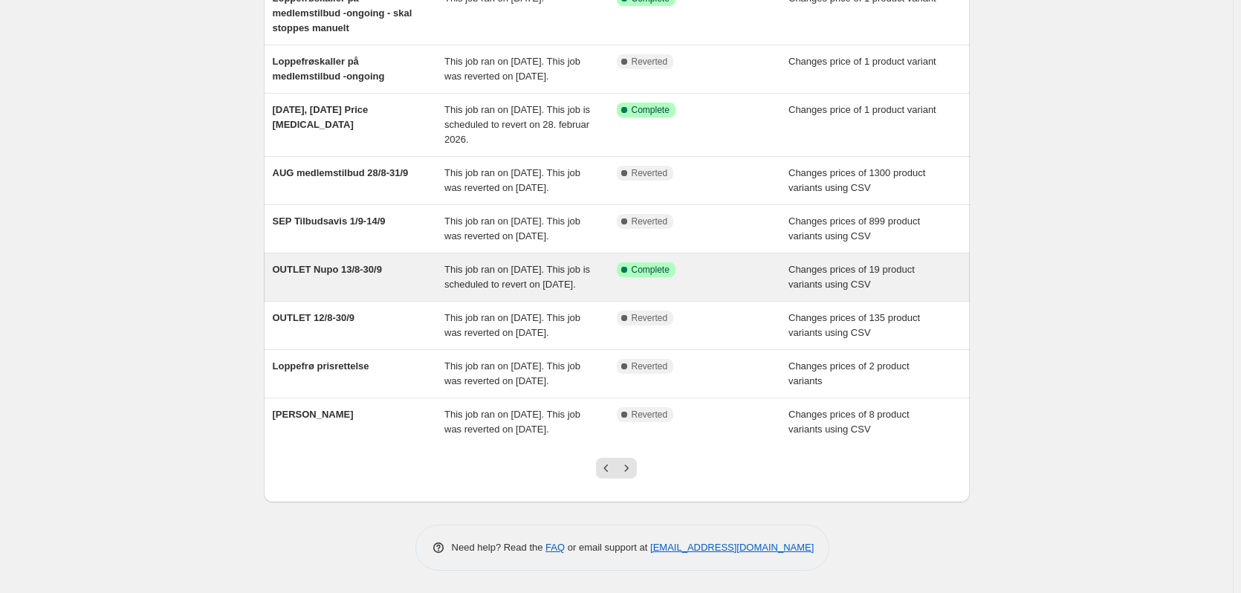
click at [354, 264] on span "OUTLET Nupo 13/8-30/9" at bounding box center [327, 269] width 109 height 11
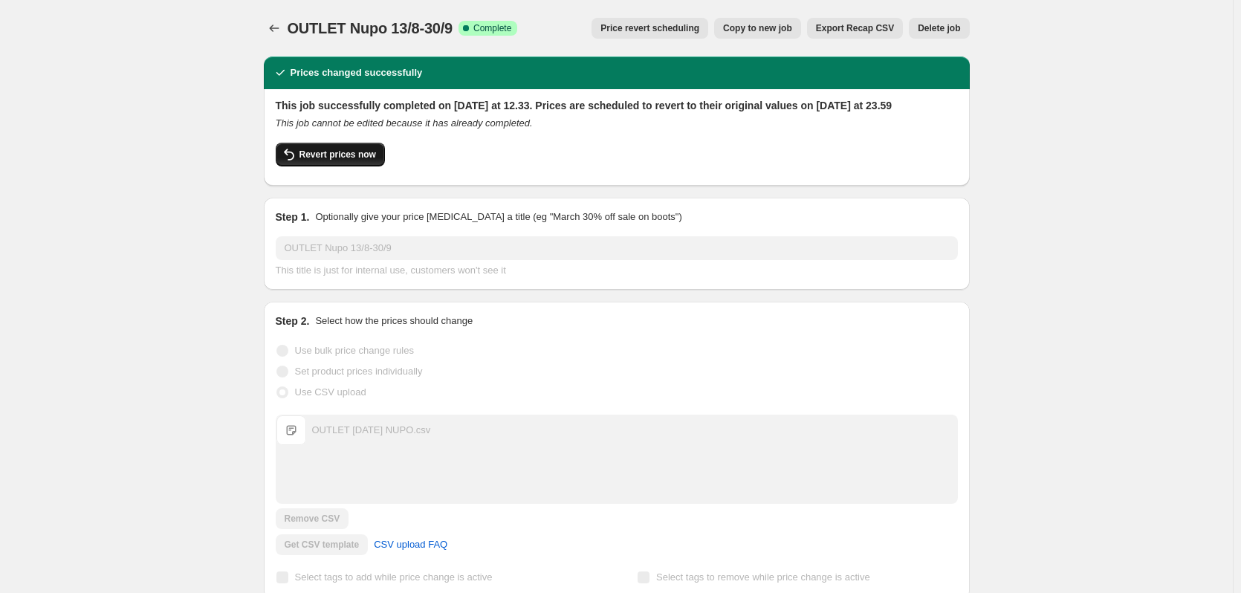
click at [317, 161] on span "Revert prices now" at bounding box center [338, 155] width 77 height 12
checkbox input "false"
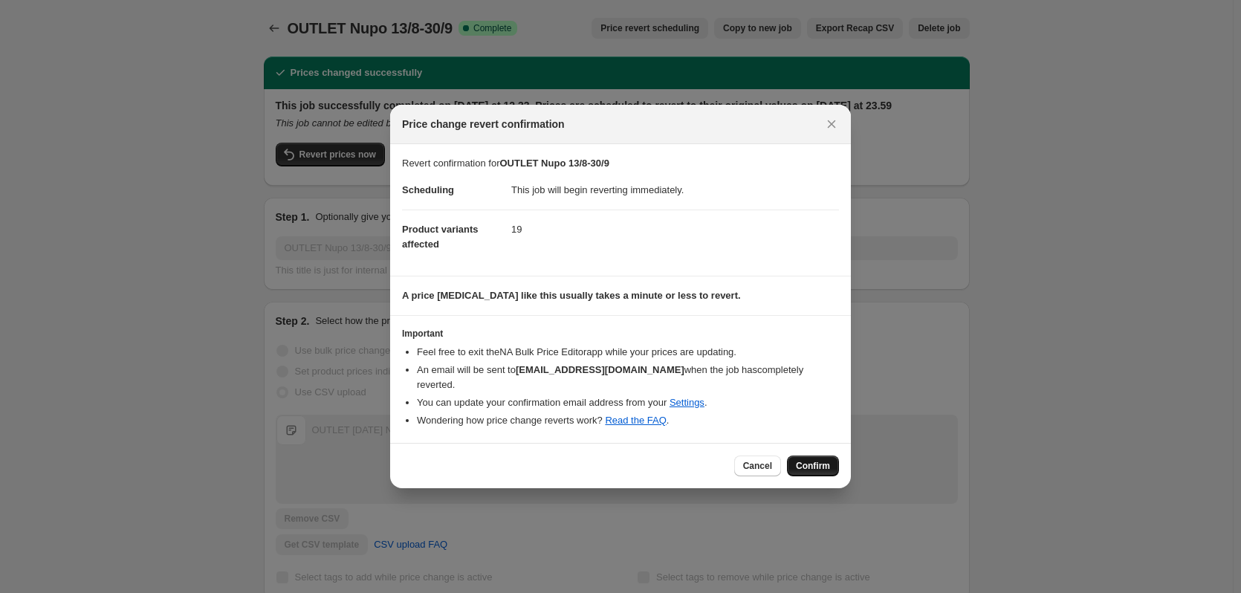
click at [823, 460] on span "Confirm" at bounding box center [813, 466] width 34 height 12
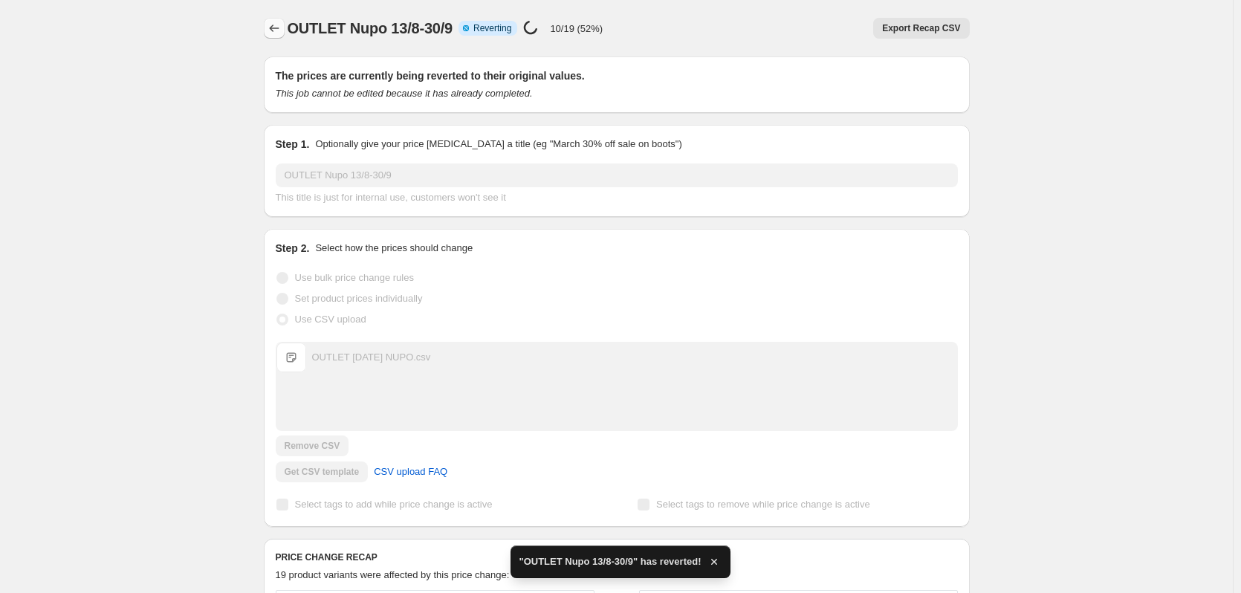
checkbox input "true"
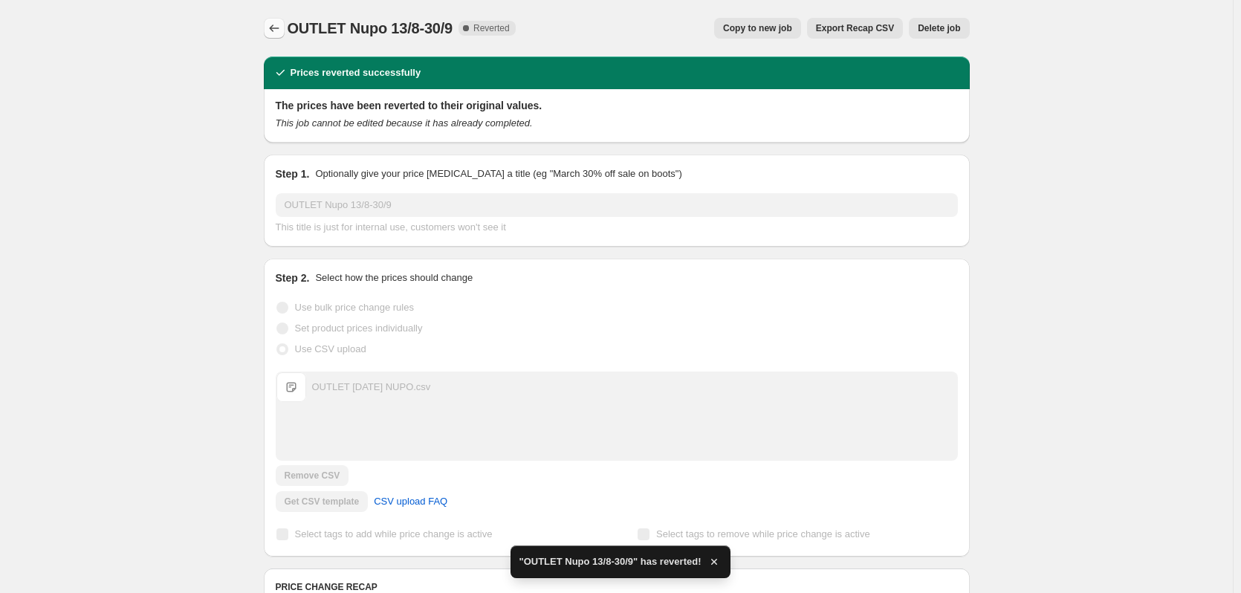
click at [285, 25] on button "Price change jobs" at bounding box center [274, 28] width 21 height 21
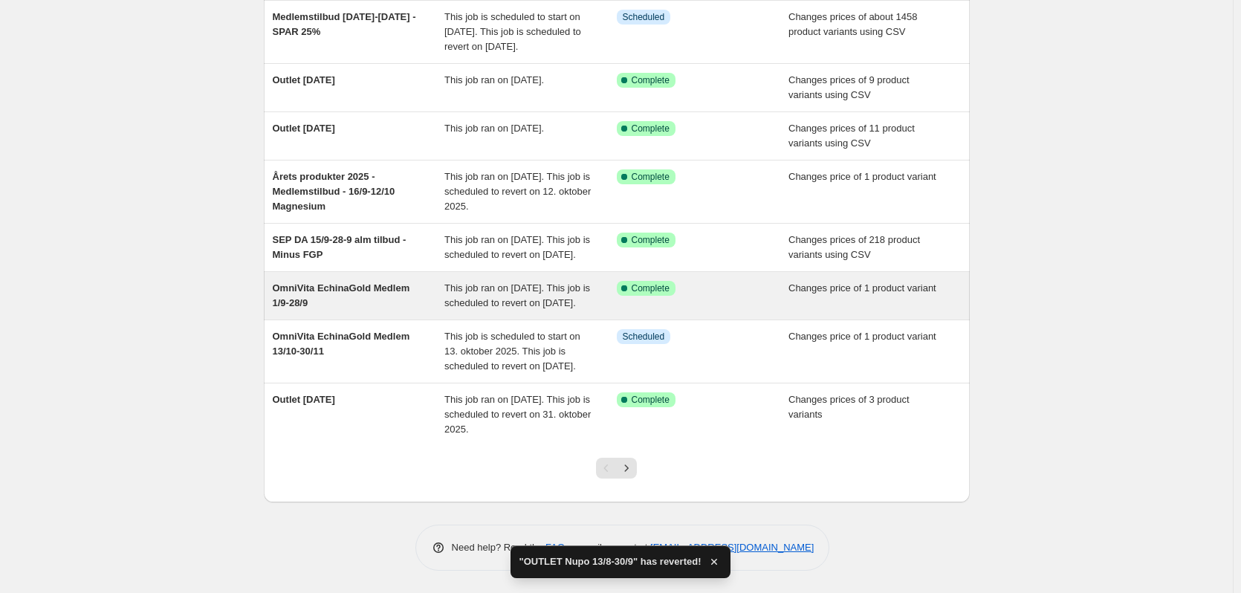
scroll to position [351, 0]
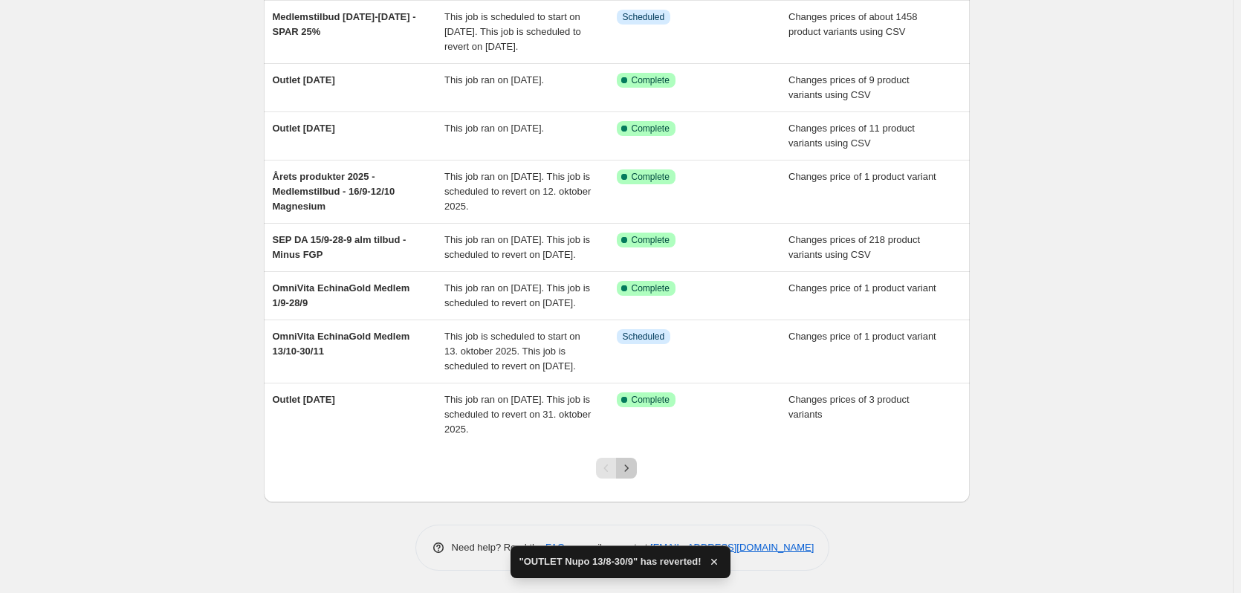
click at [633, 470] on icon "Next" at bounding box center [626, 468] width 15 height 15
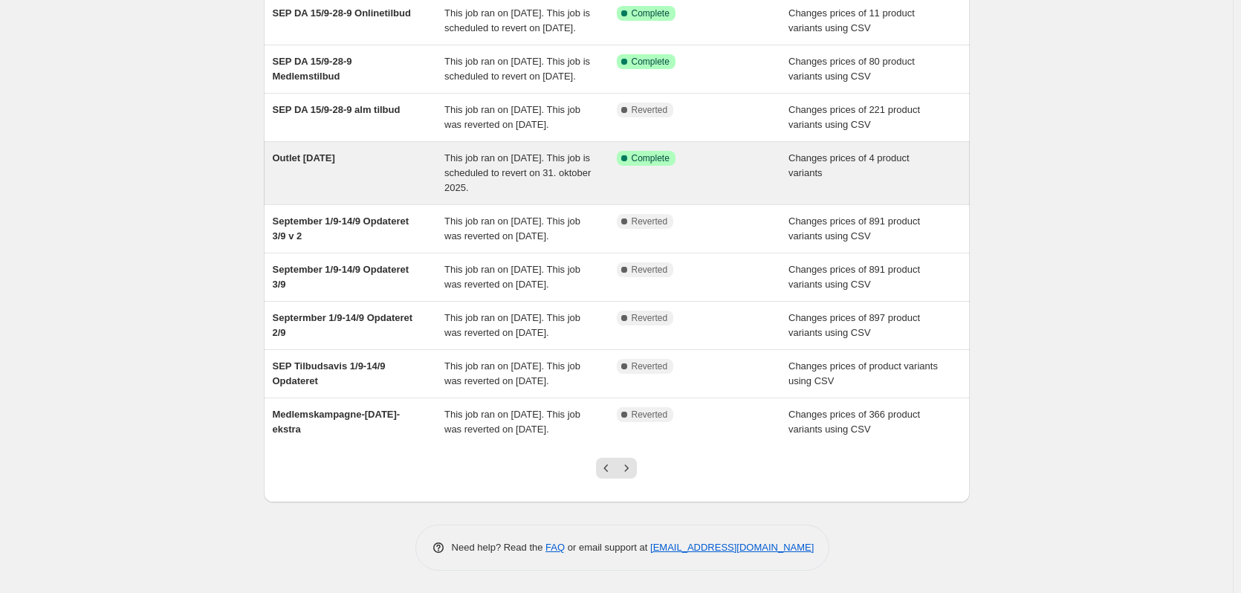
scroll to position [297, 0]
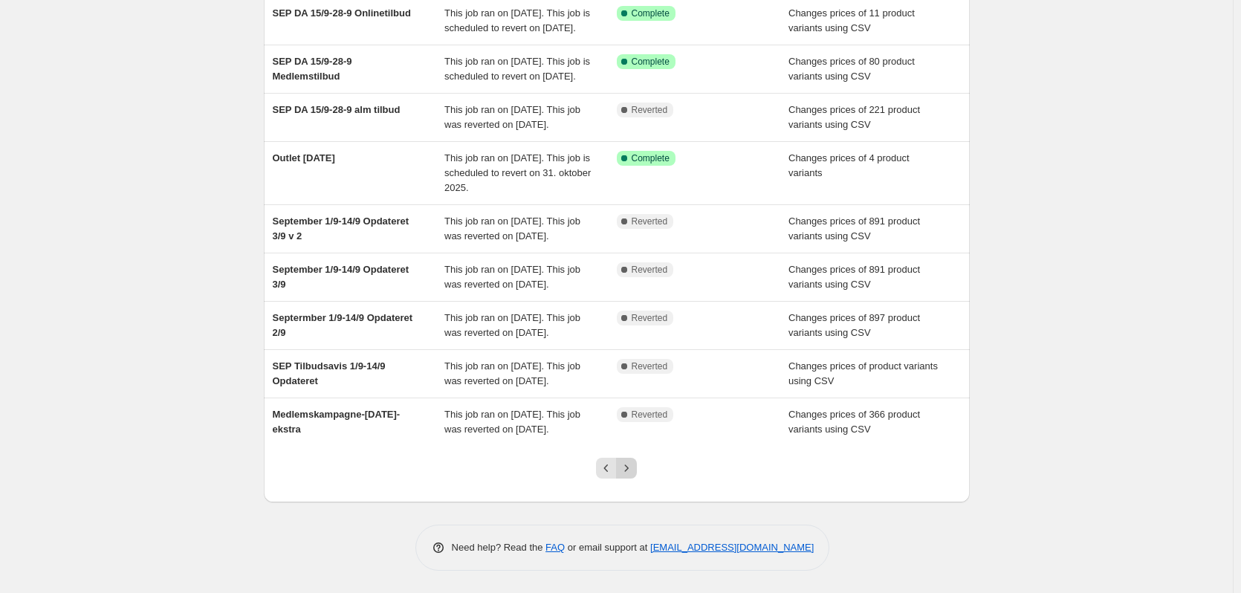
click at [631, 476] on icon "Next" at bounding box center [626, 468] width 15 height 15
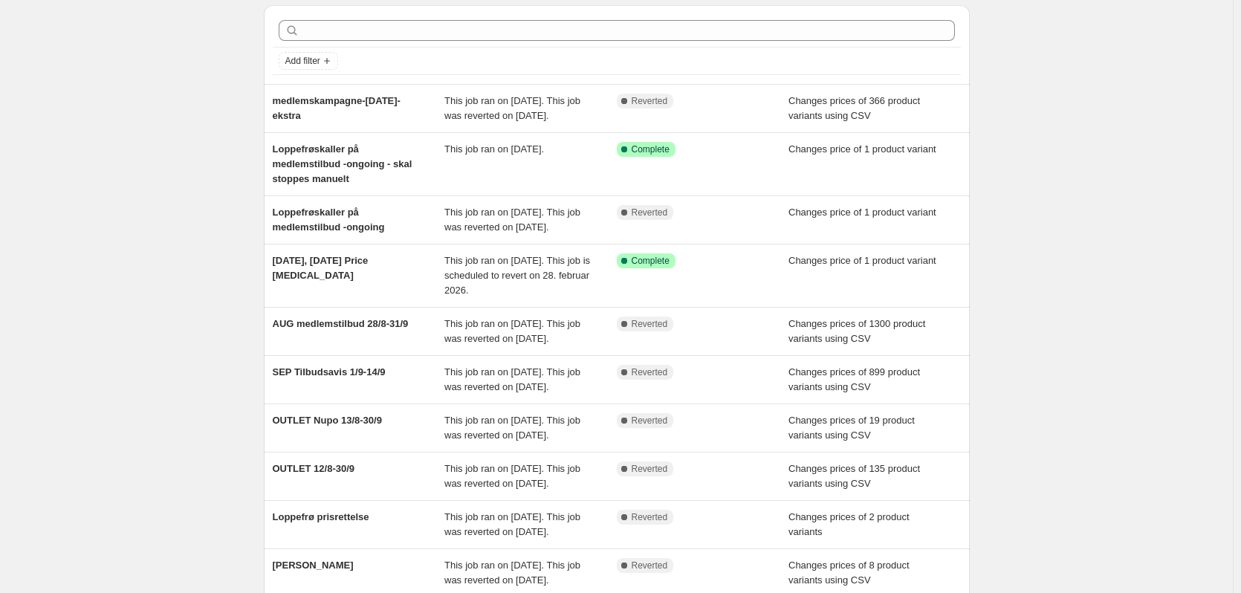
scroll to position [74, 0]
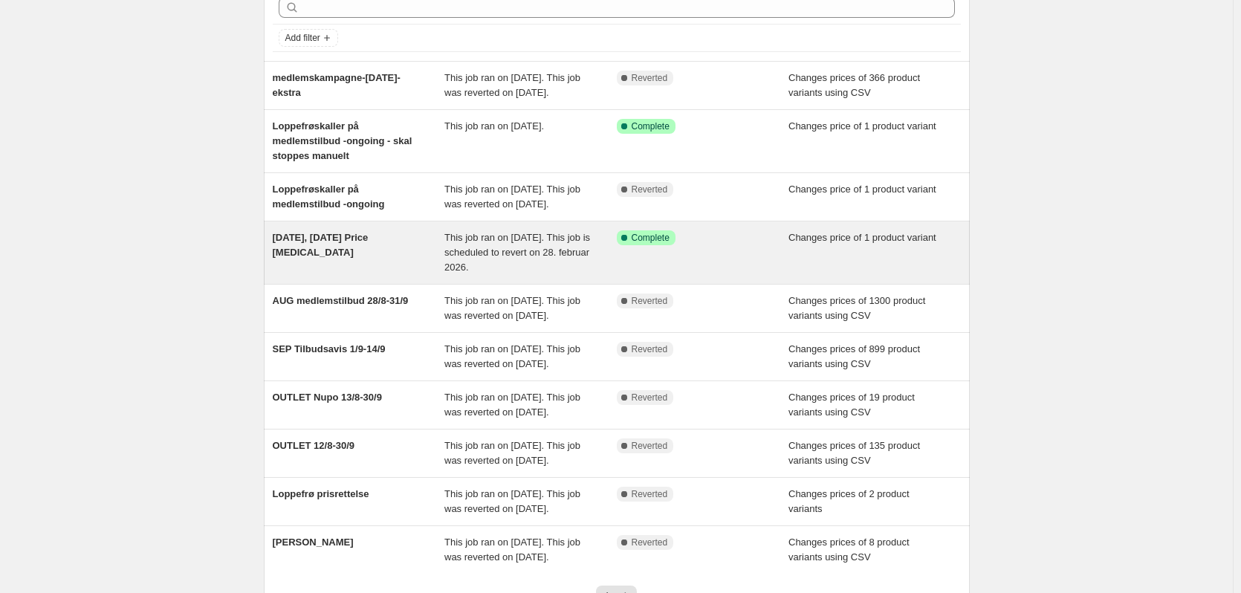
click at [358, 275] on div "[DATE], [DATE] Price [MEDICAL_DATA]" at bounding box center [359, 252] width 172 height 45
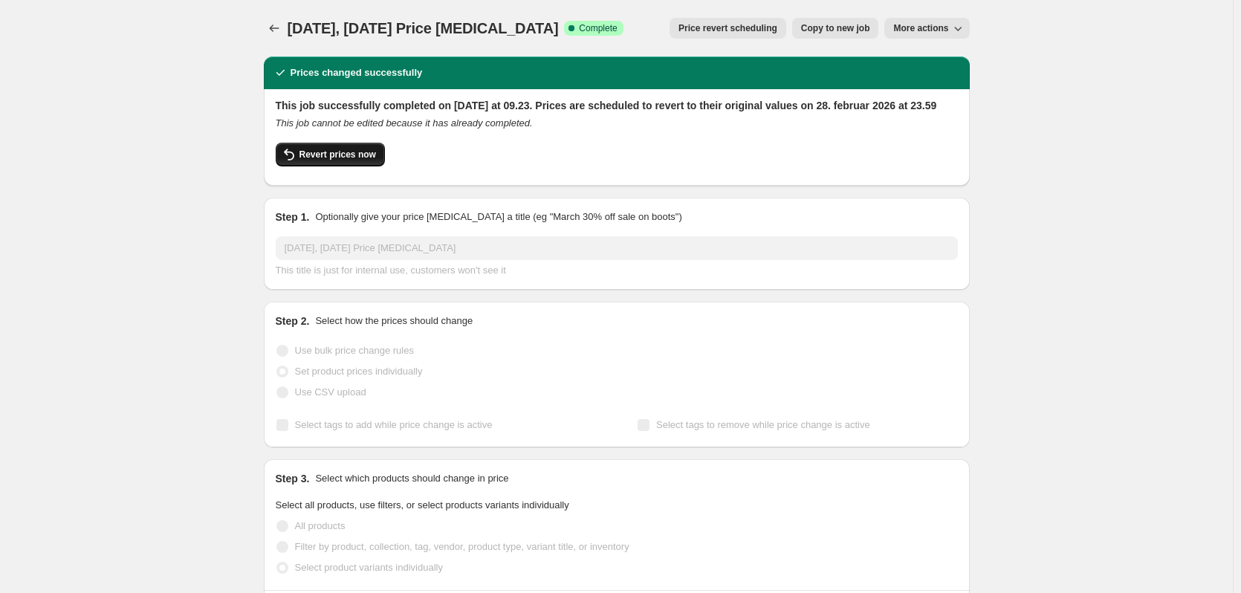
click at [335, 161] on span "Revert prices now" at bounding box center [338, 155] width 77 height 12
checkbox input "false"
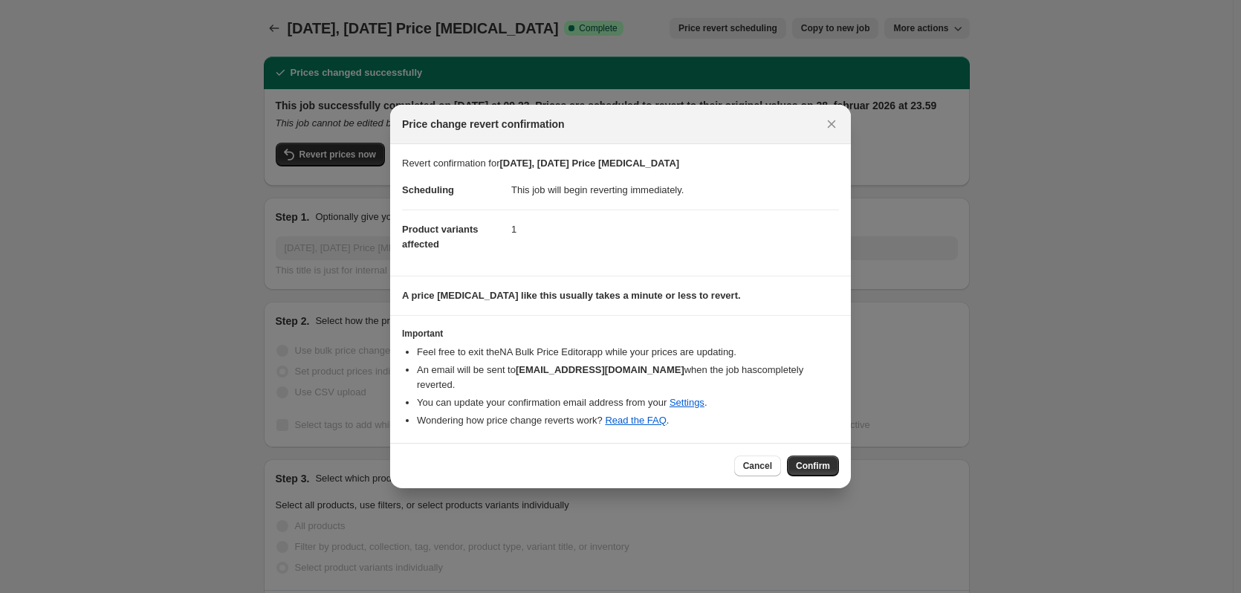
click at [804, 460] on span "Confirm" at bounding box center [813, 466] width 34 height 12
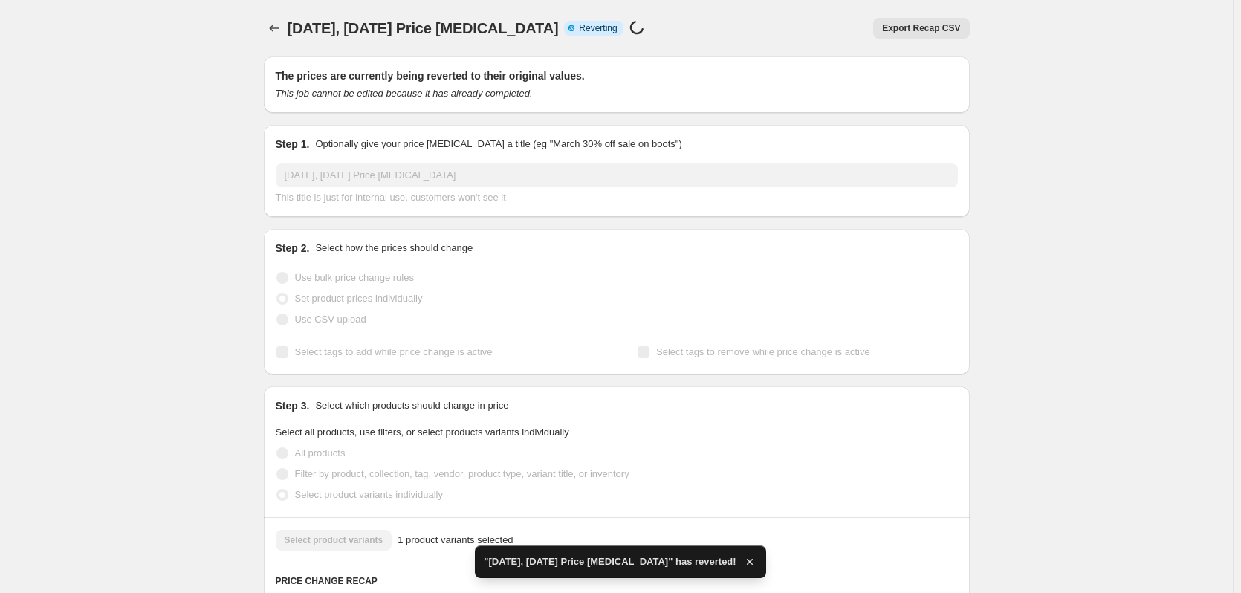
checkbox input "true"
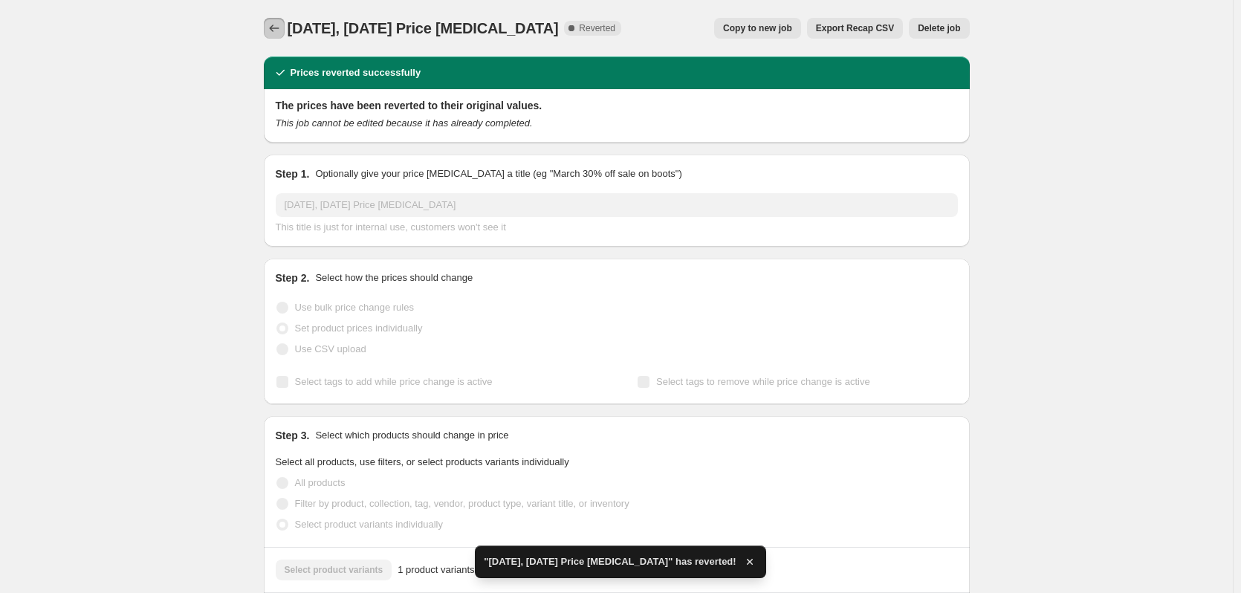
click at [280, 30] on icon "Price change jobs" at bounding box center [274, 28] width 15 height 15
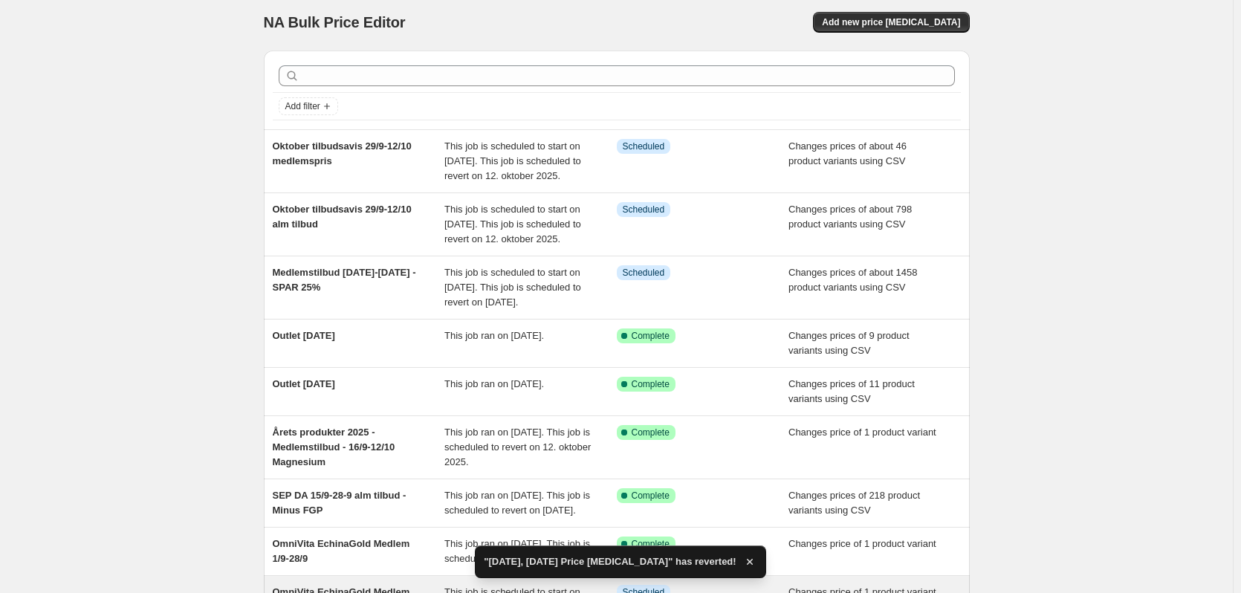
scroll to position [351, 0]
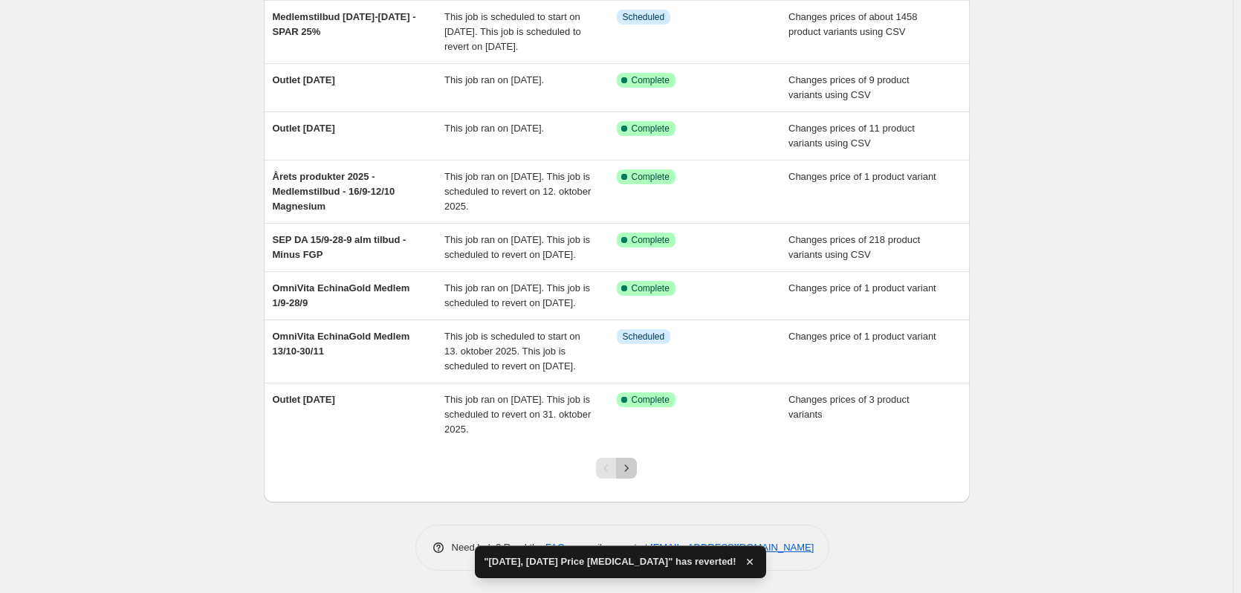
click at [634, 464] on icon "Next" at bounding box center [626, 468] width 15 height 15
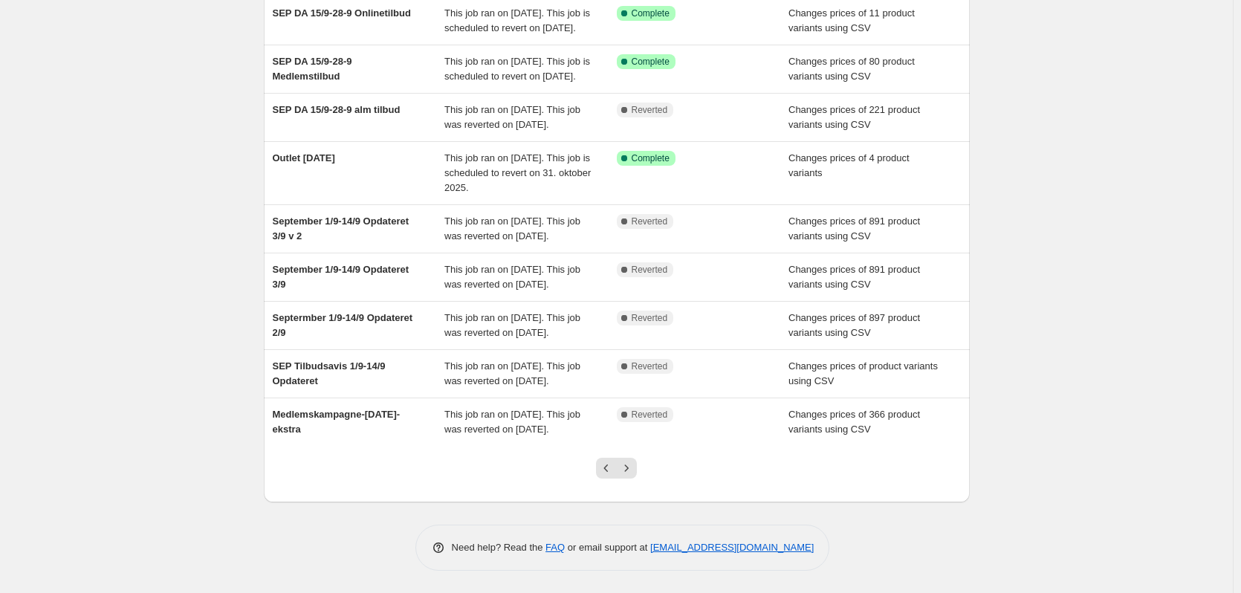
scroll to position [297, 0]
click at [608, 479] on button "Previous" at bounding box center [606, 468] width 21 height 21
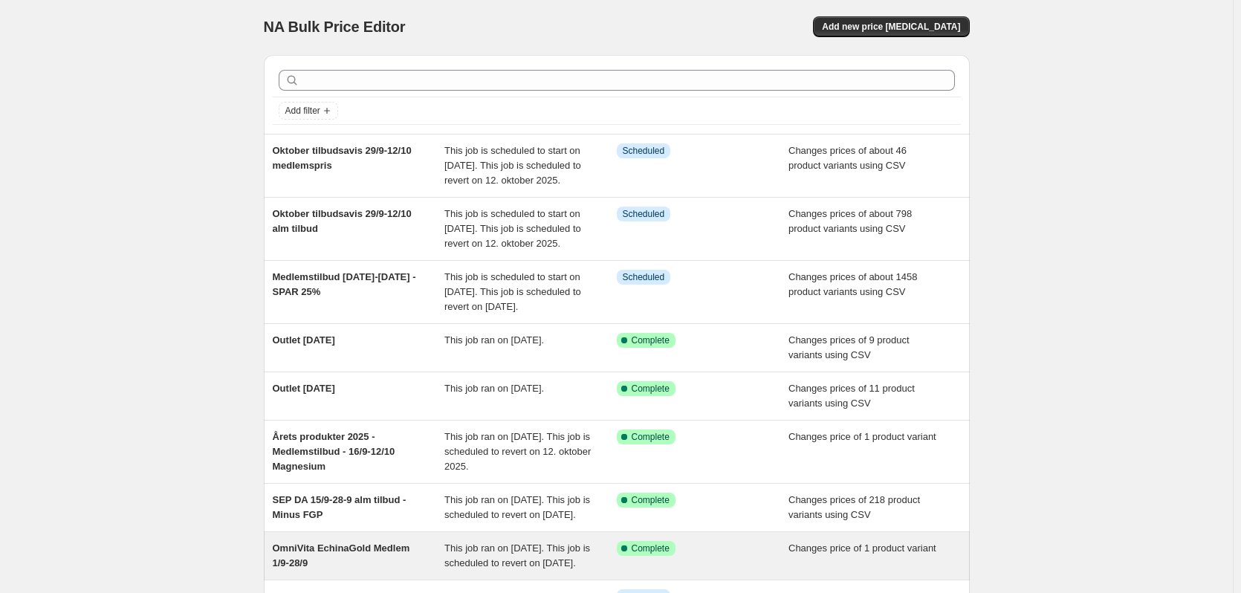
scroll to position [351, 0]
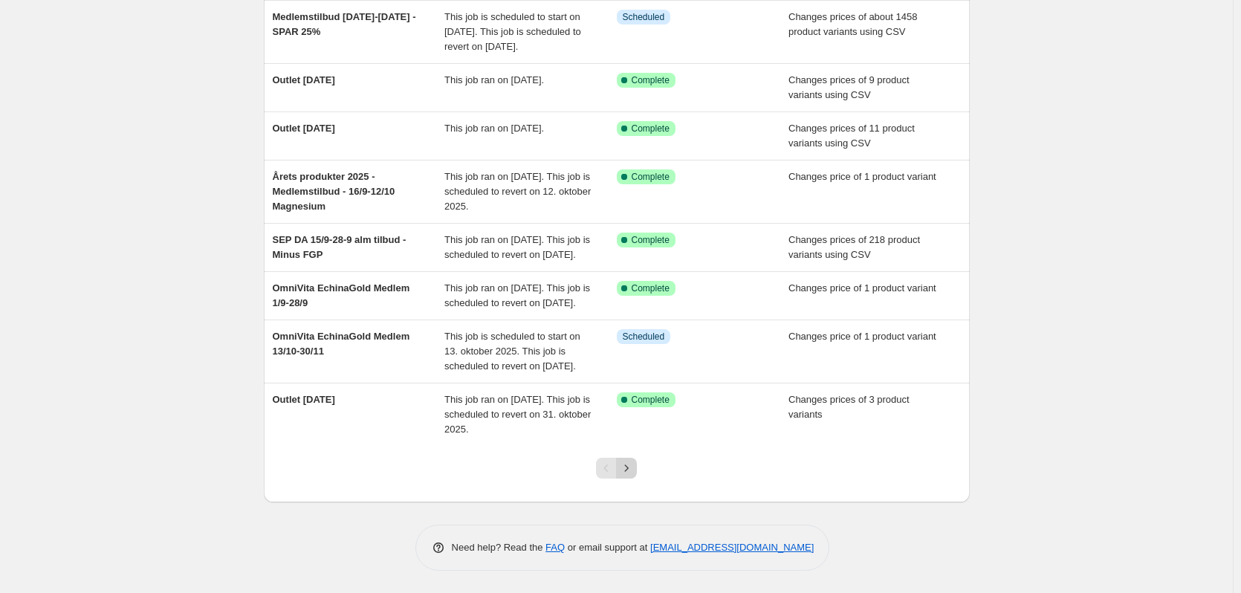
click at [629, 467] on icon "Next" at bounding box center [627, 468] width 4 height 7
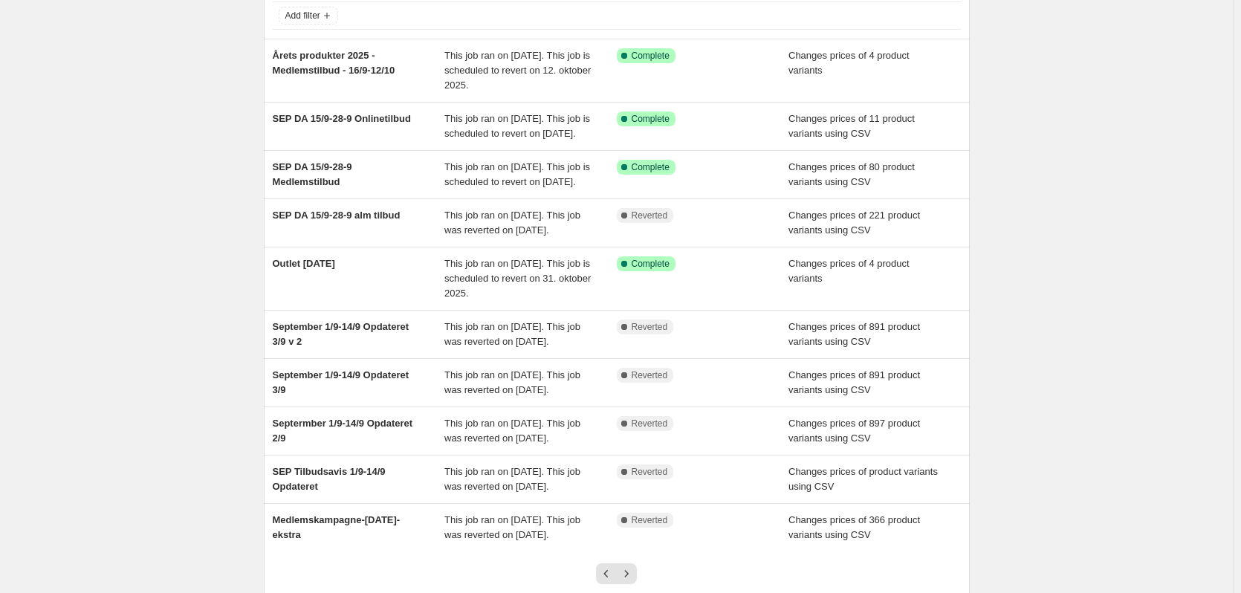
scroll to position [297, 0]
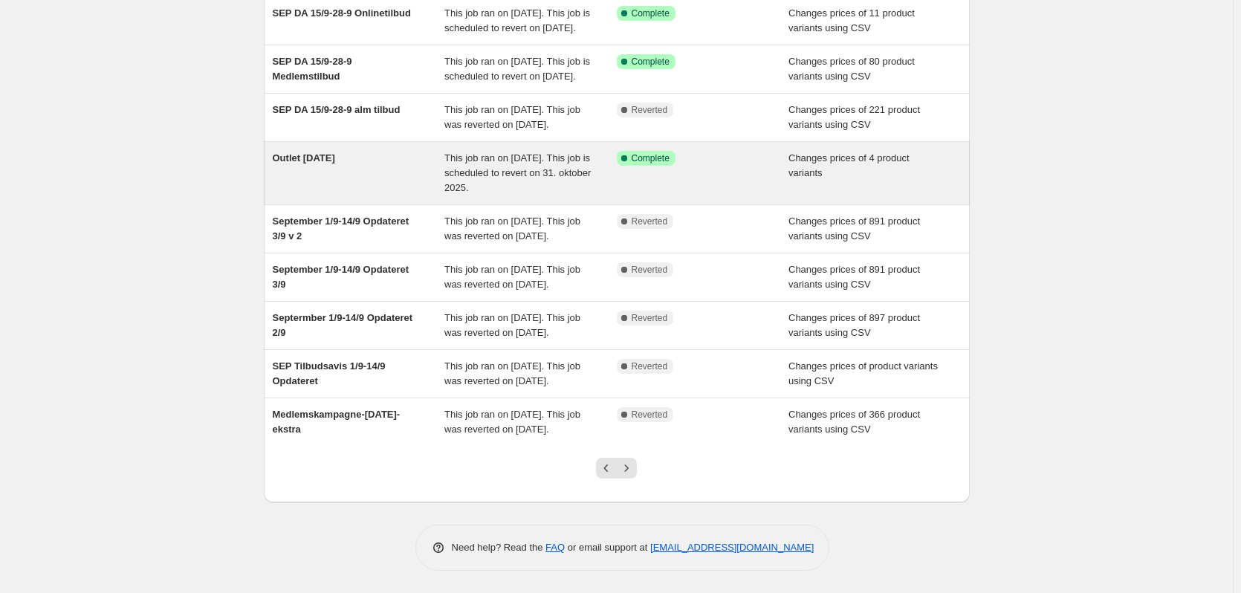
click at [369, 151] on div "Outlet [DATE]" at bounding box center [359, 173] width 172 height 45
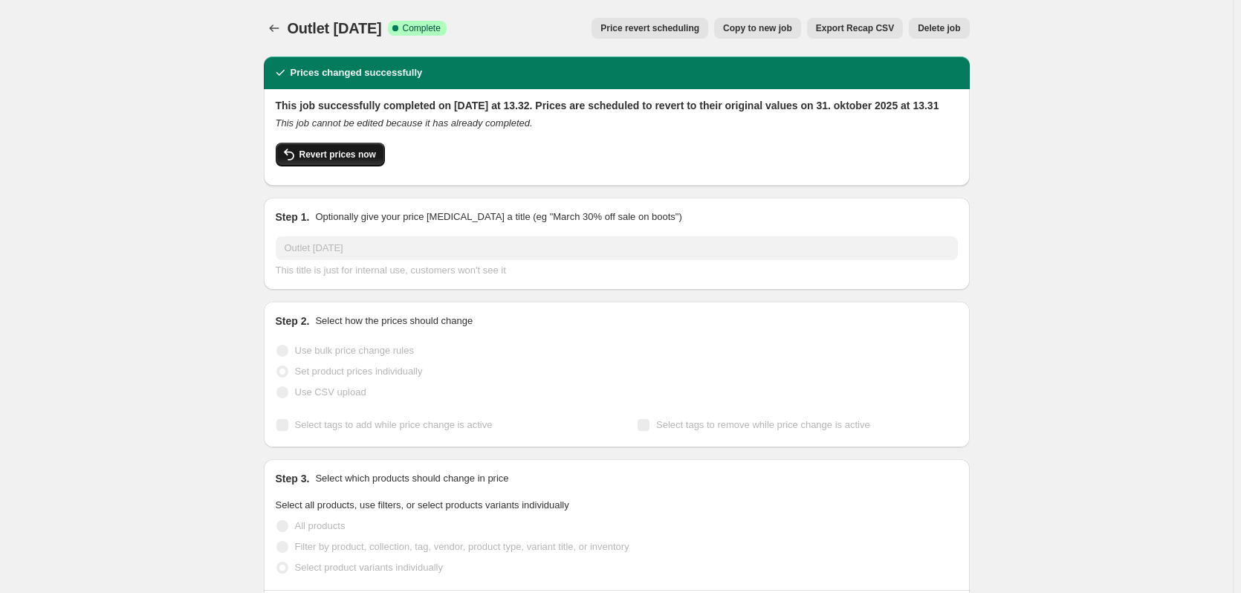
click at [351, 167] on button "Revert prices now" at bounding box center [330, 155] width 109 height 24
checkbox input "false"
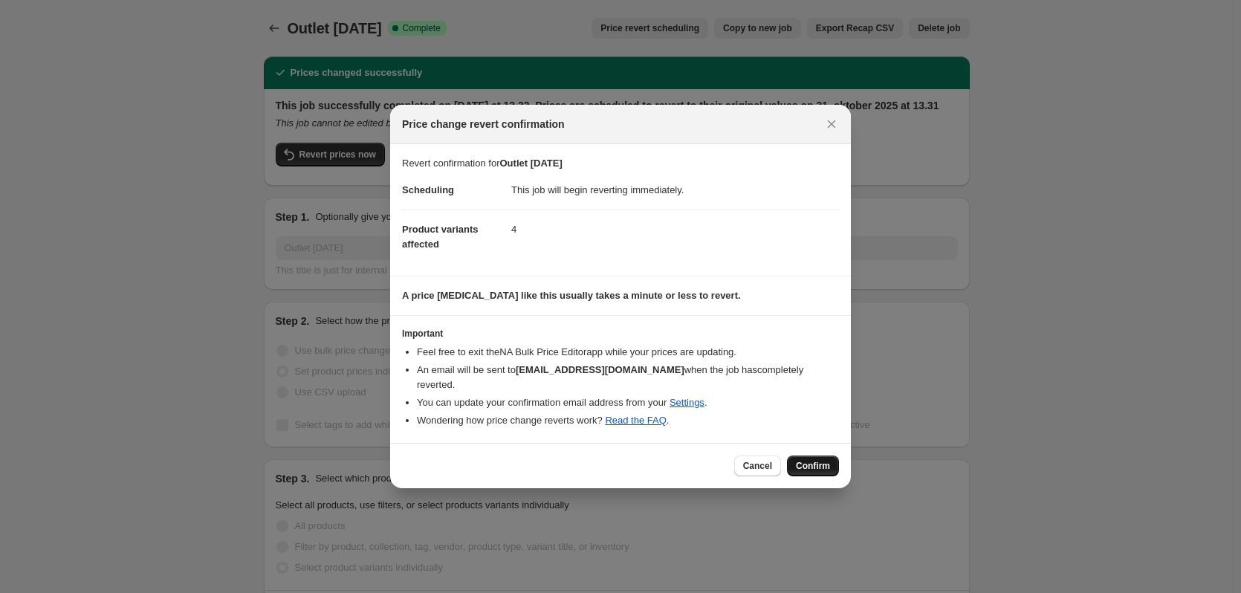
click at [801, 460] on span "Confirm" at bounding box center [813, 466] width 34 height 12
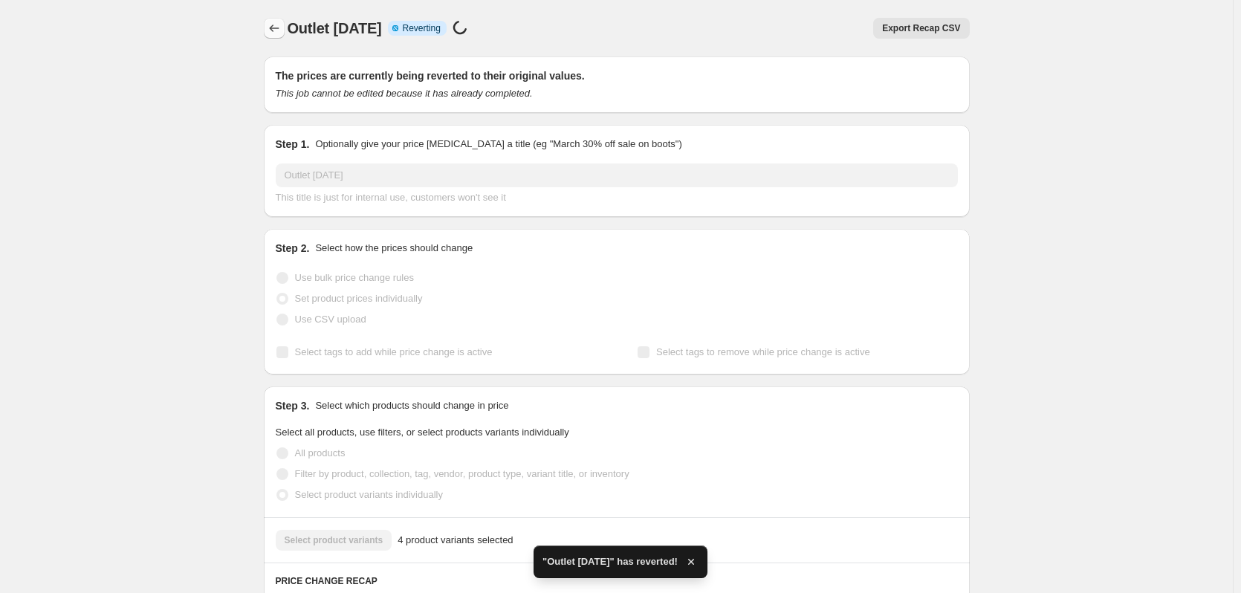
checkbox input "true"
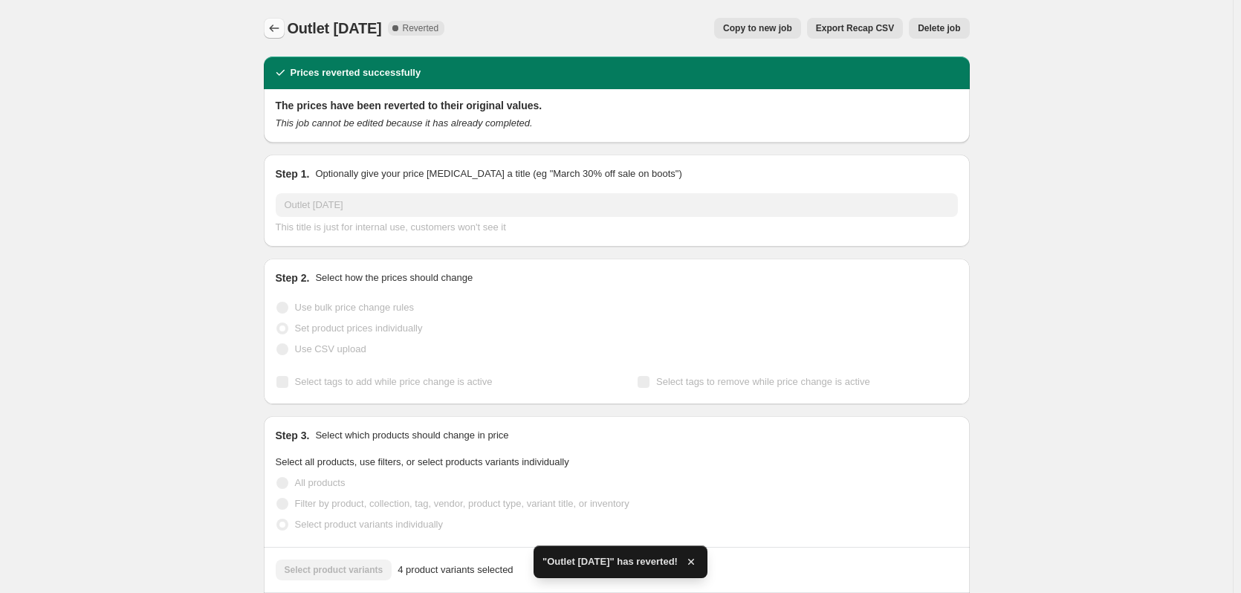
click at [280, 25] on icon "Price change jobs" at bounding box center [274, 28] width 15 height 15
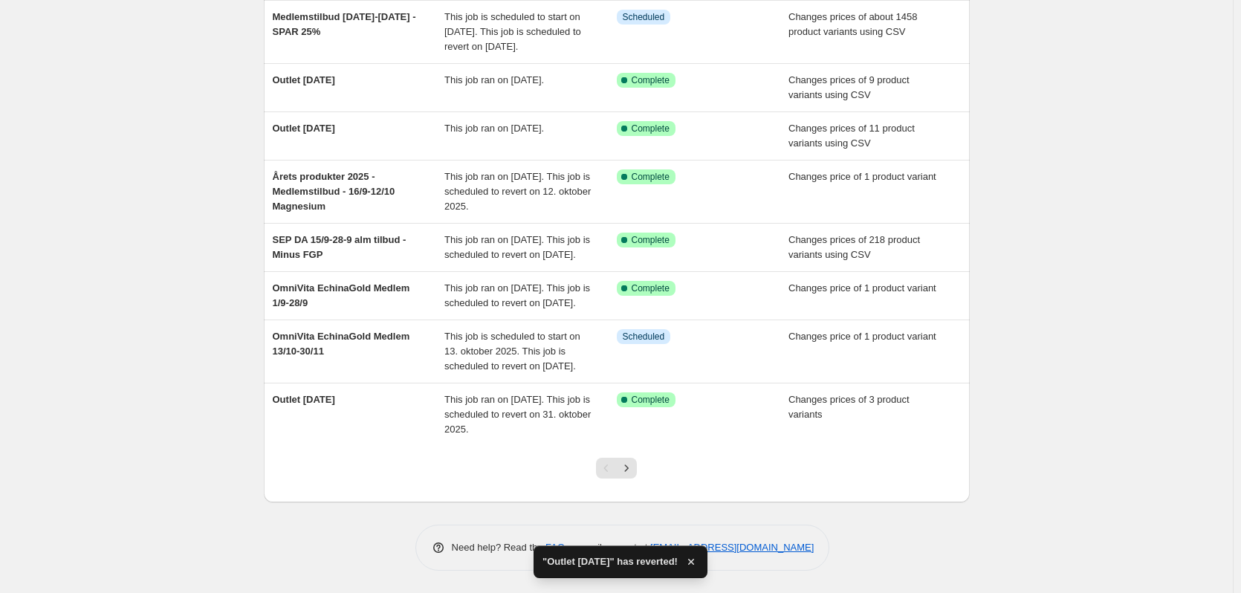
scroll to position [351, 0]
click at [631, 472] on icon "Next" at bounding box center [626, 468] width 15 height 15
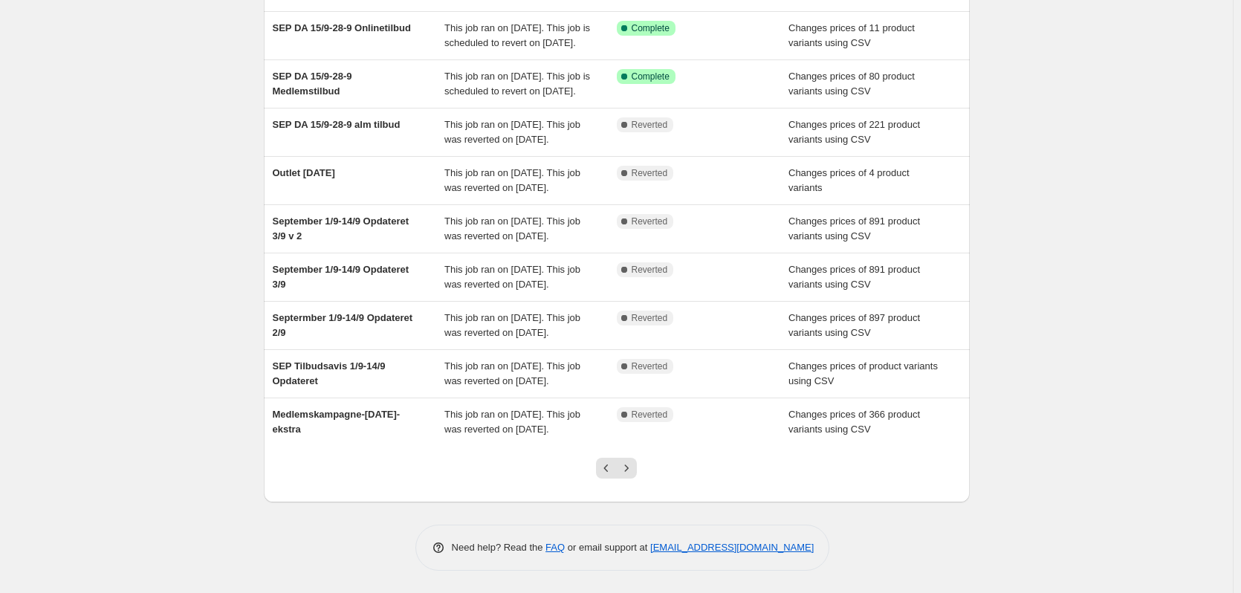
scroll to position [321, 0]
click at [614, 467] on icon "Previous" at bounding box center [606, 468] width 15 height 15
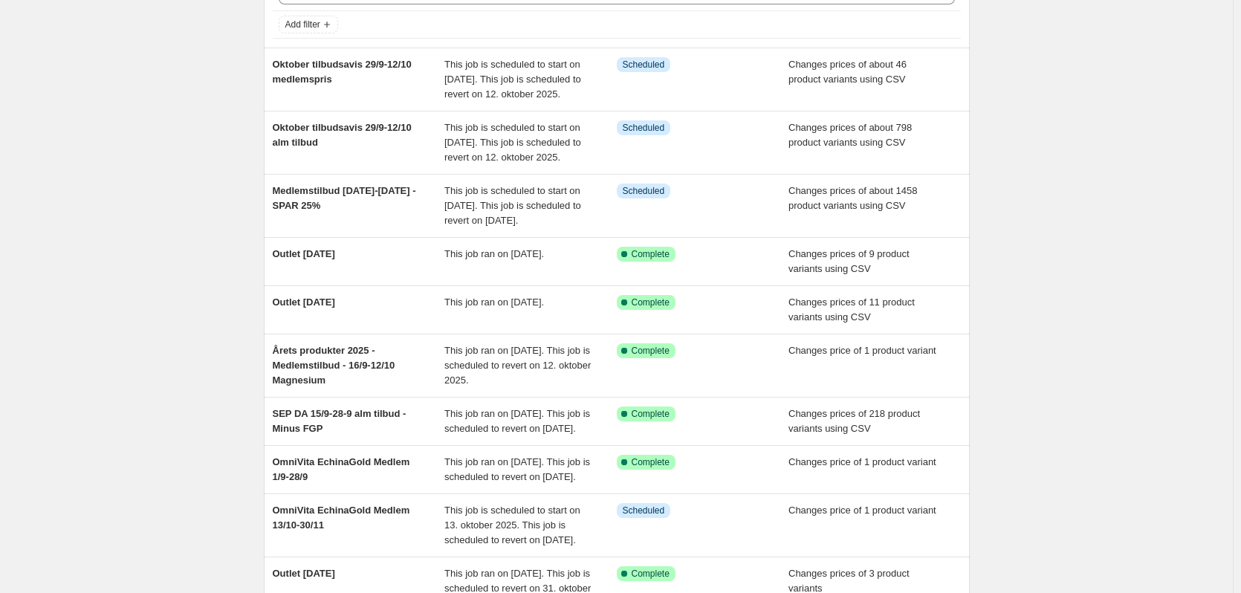
scroll to position [351, 0]
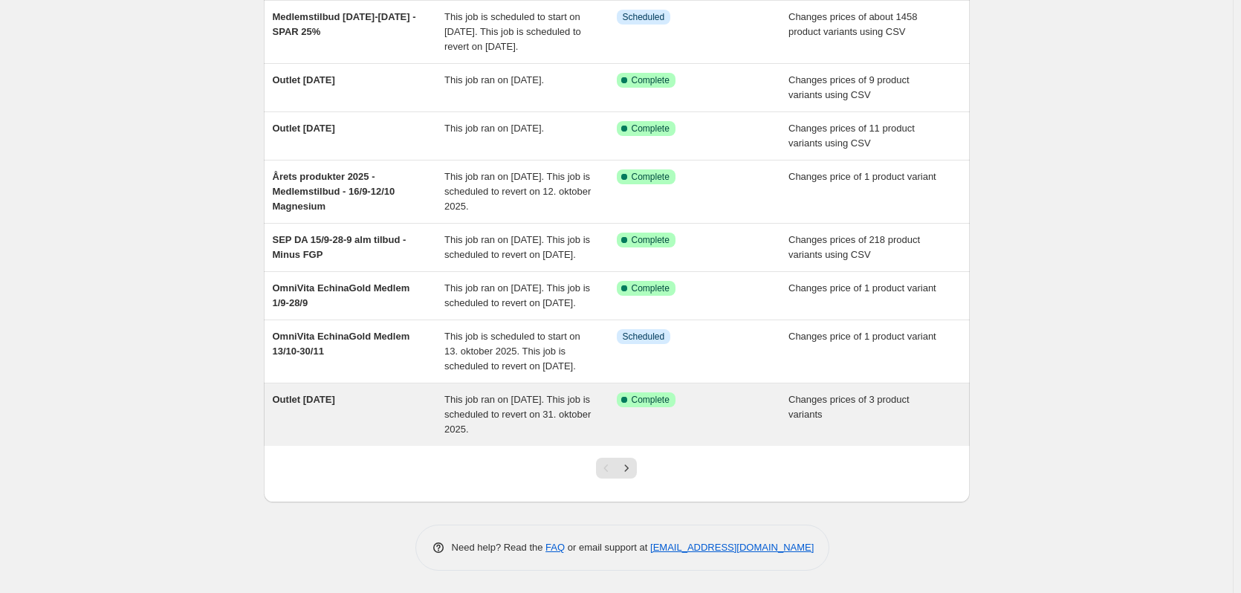
click at [314, 393] on div "Outlet [DATE]" at bounding box center [359, 415] width 172 height 45
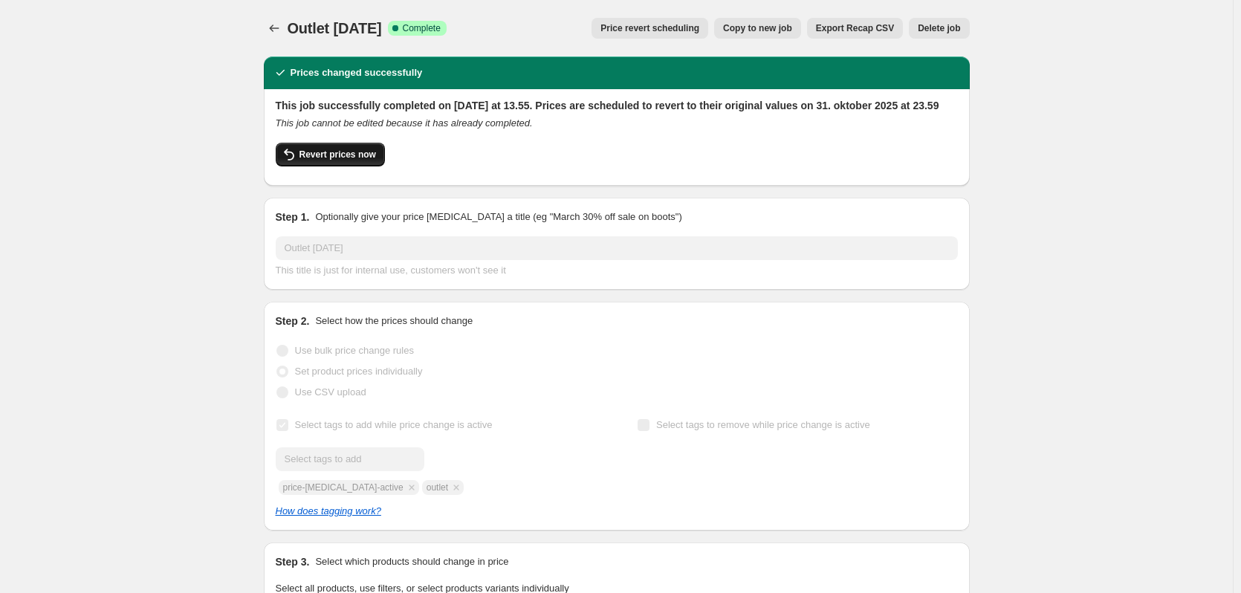
click at [320, 161] on span "Revert prices now" at bounding box center [338, 155] width 77 height 12
checkbox input "false"
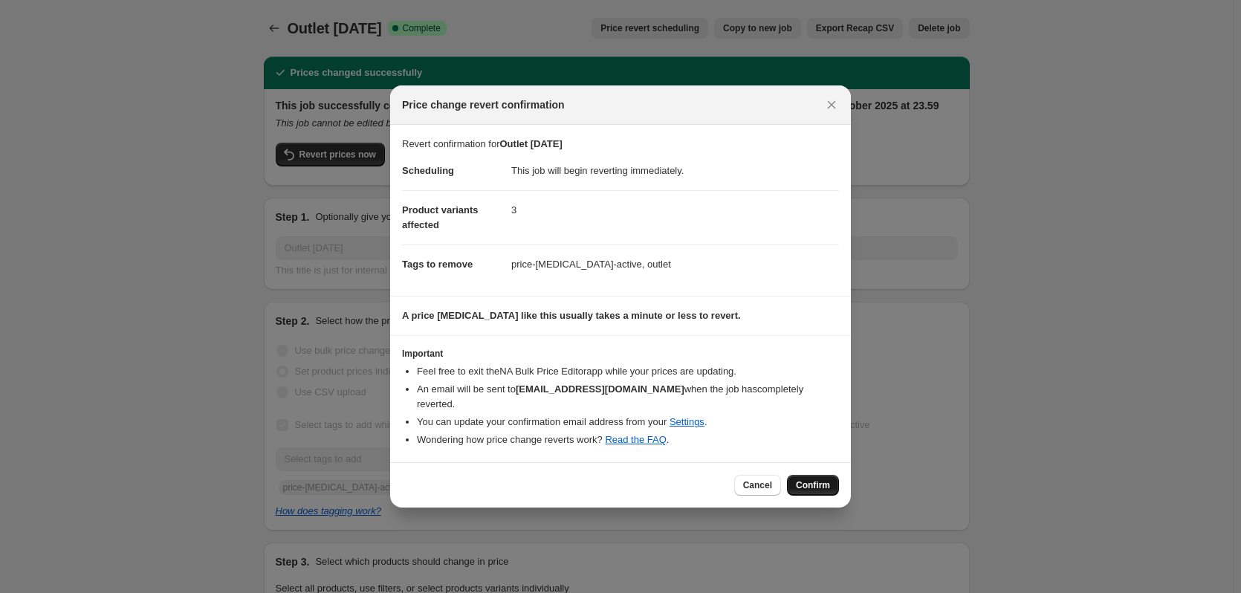
click at [804, 479] on span "Confirm" at bounding box center [813, 485] width 34 height 12
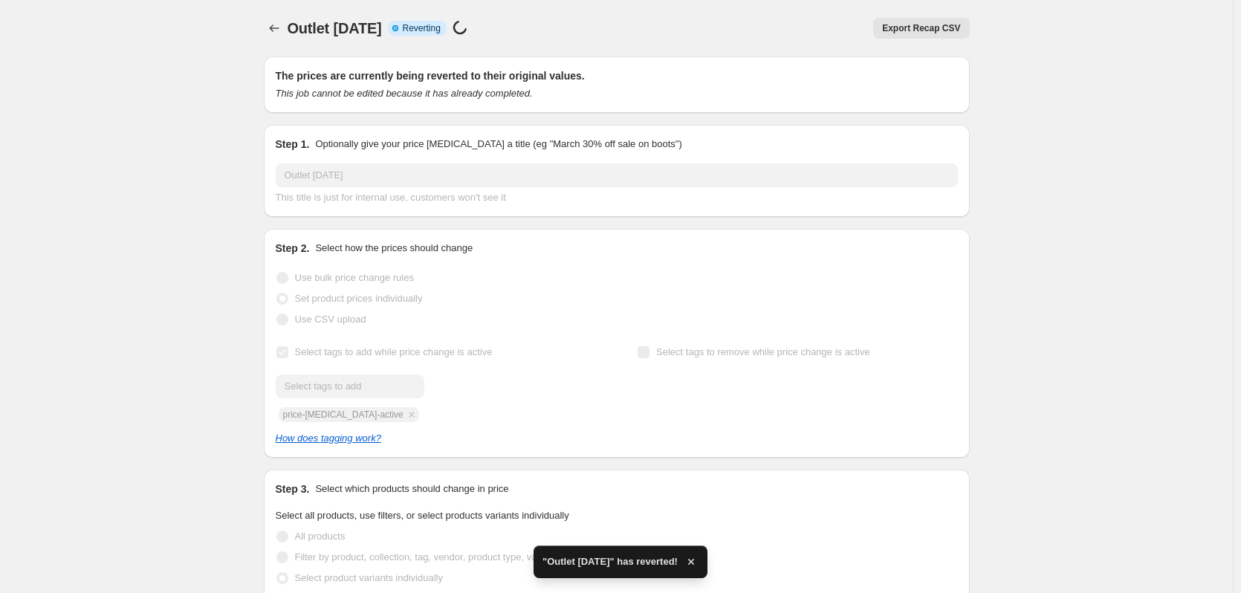
checkbox input "true"
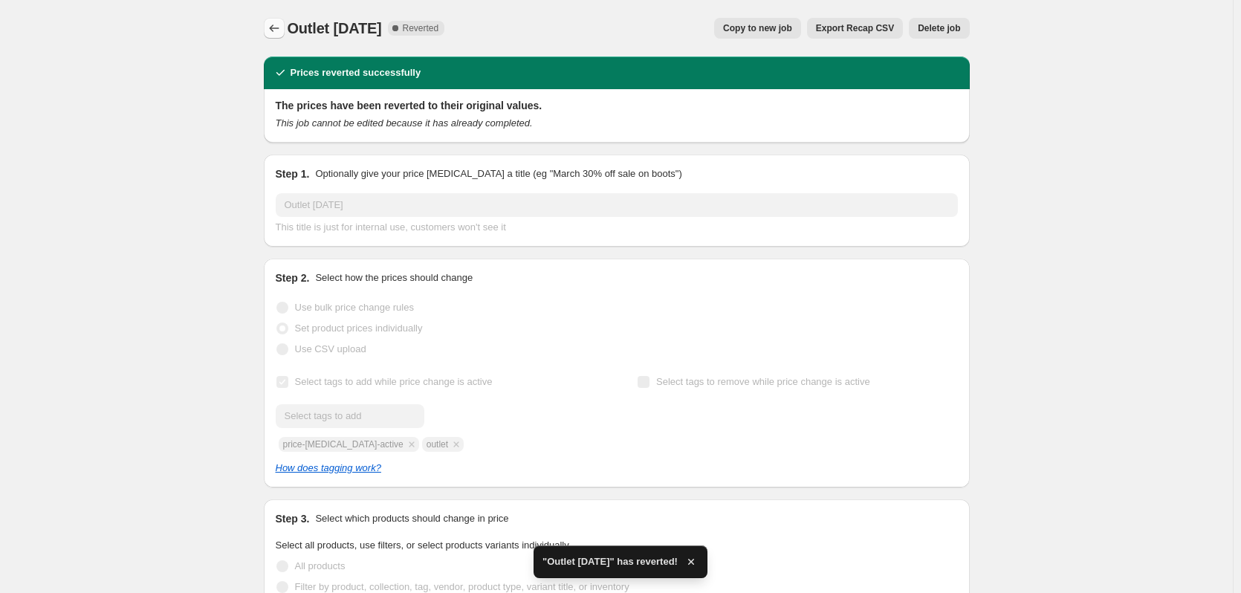
click at [274, 20] on button "Price change jobs" at bounding box center [274, 28] width 21 height 21
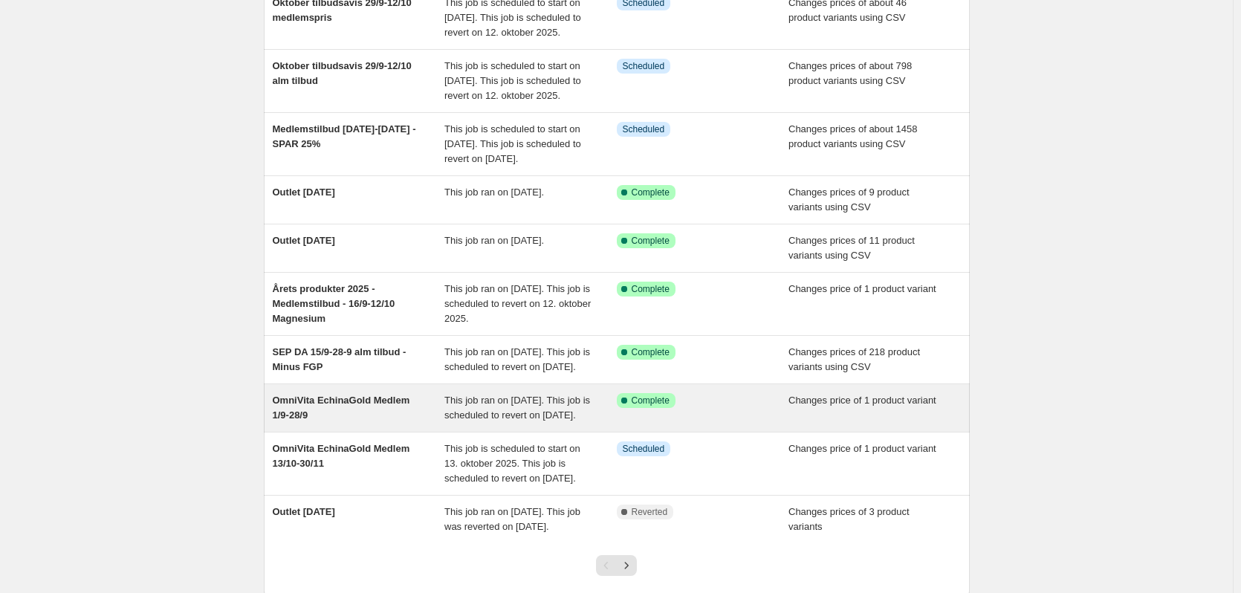
scroll to position [74, 0]
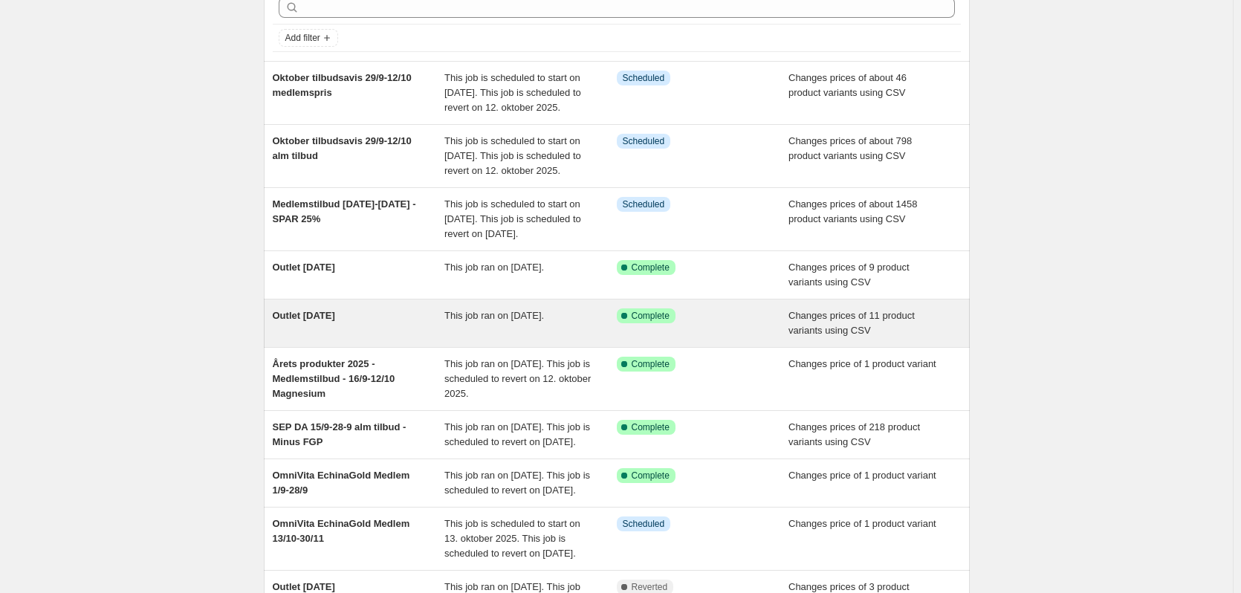
click at [382, 338] on div "Outlet [DATE]" at bounding box center [359, 324] width 172 height 30
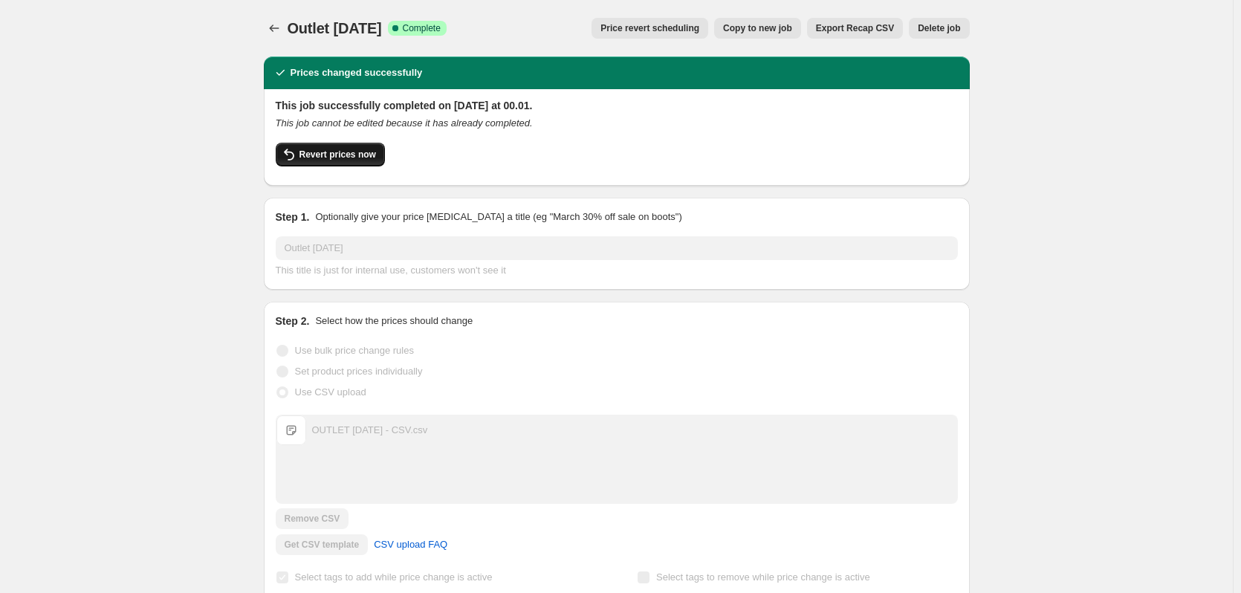
click at [312, 157] on span "Revert prices now" at bounding box center [338, 155] width 77 height 12
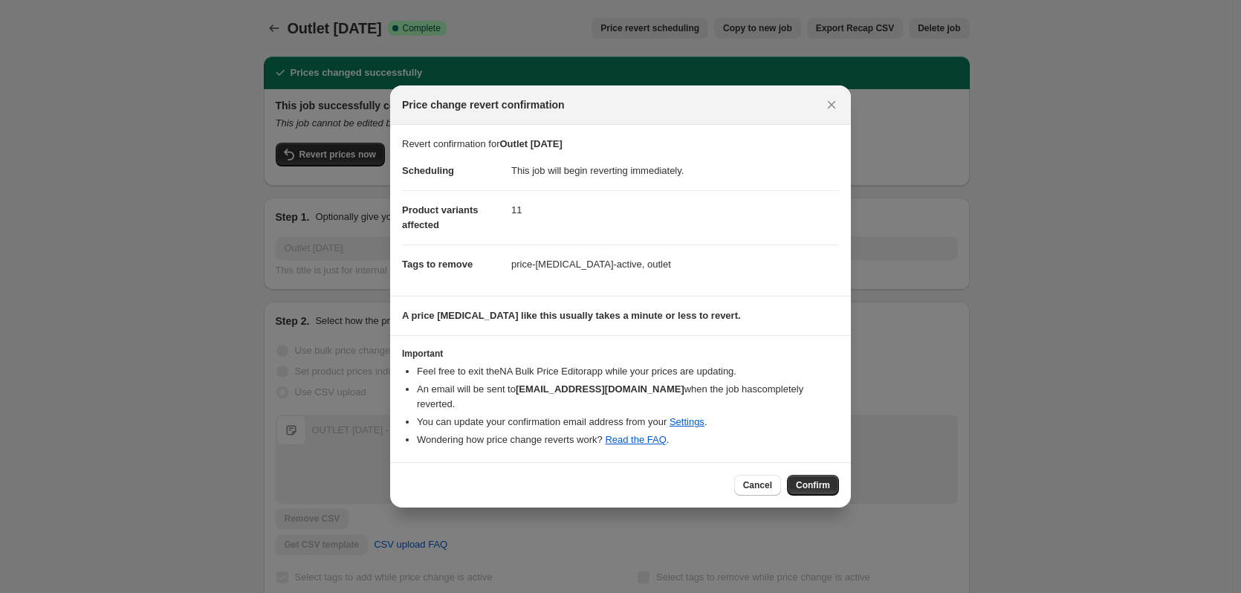
drag, startPoint x: 822, startPoint y: 475, endPoint x: 800, endPoint y: 465, distance: 24.6
click at [822, 479] on span "Confirm" at bounding box center [813, 485] width 34 height 12
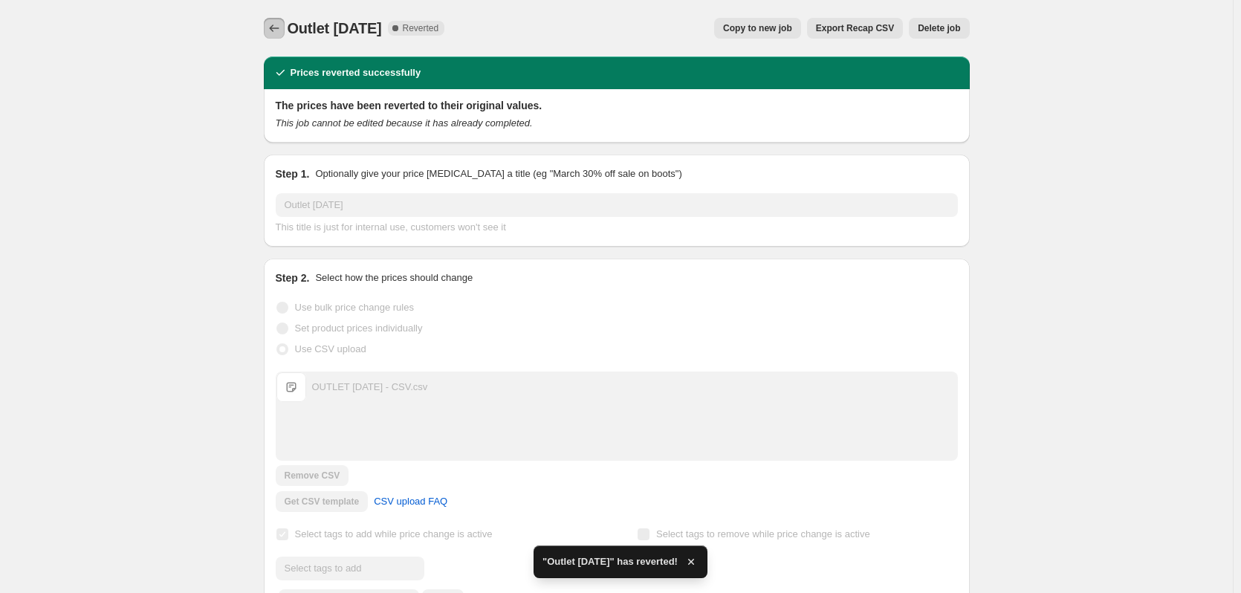
click at [269, 21] on button "Price change jobs" at bounding box center [274, 28] width 21 height 21
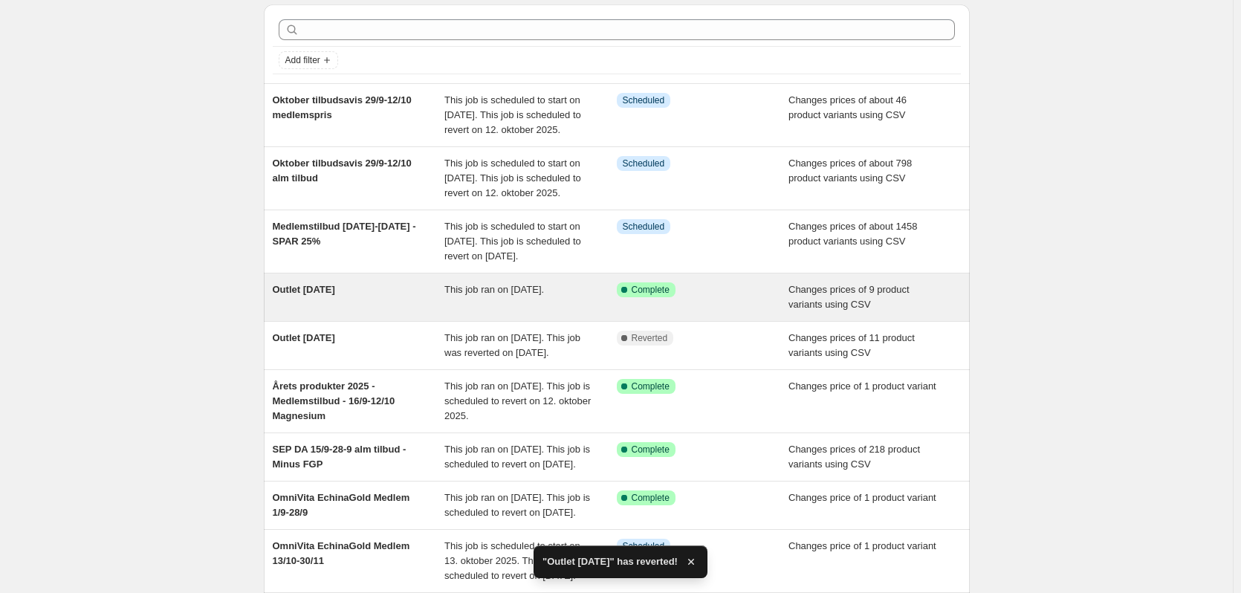
scroll to position [74, 0]
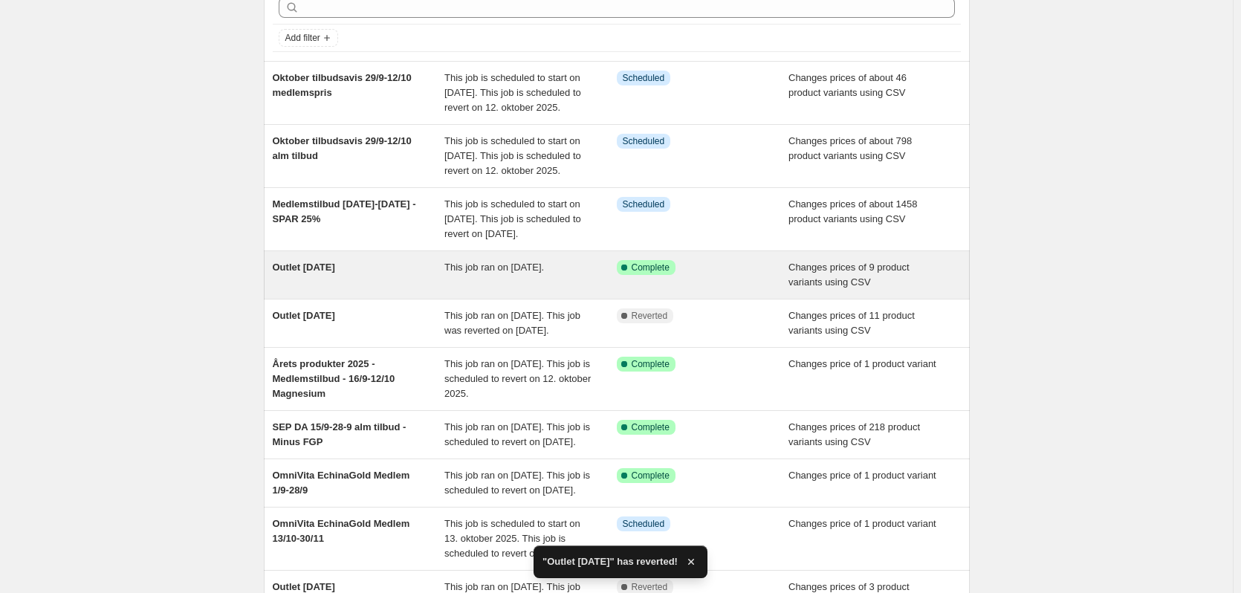
click at [399, 290] on div "Outlet [DATE]" at bounding box center [359, 275] width 172 height 30
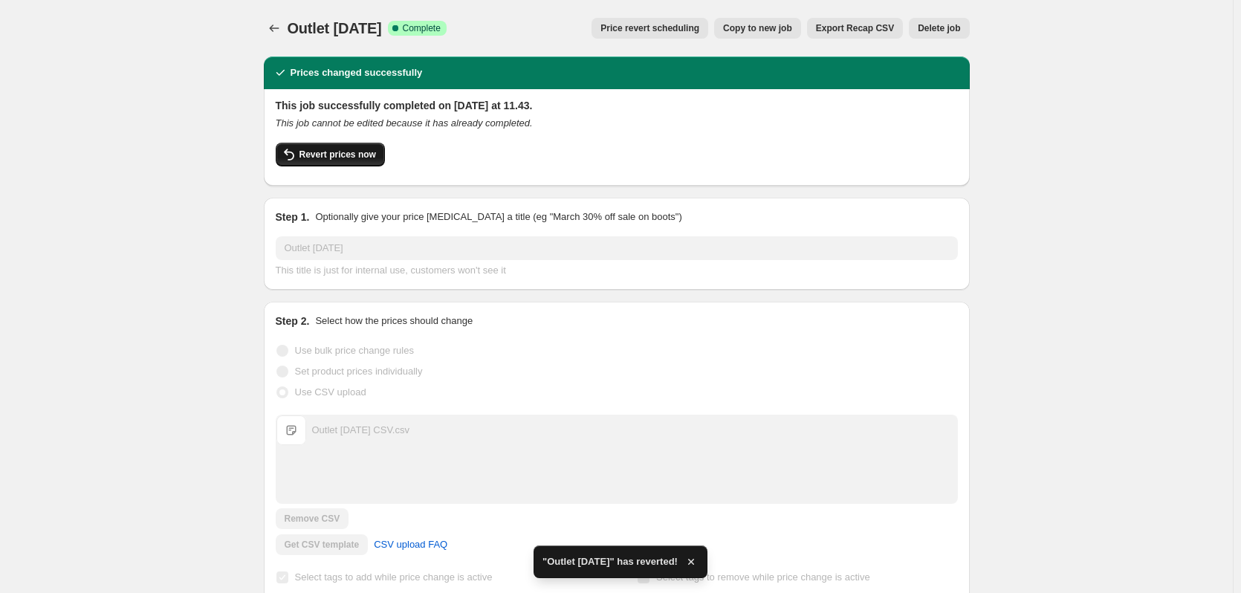
click at [317, 150] on span "Revert prices now" at bounding box center [338, 155] width 77 height 12
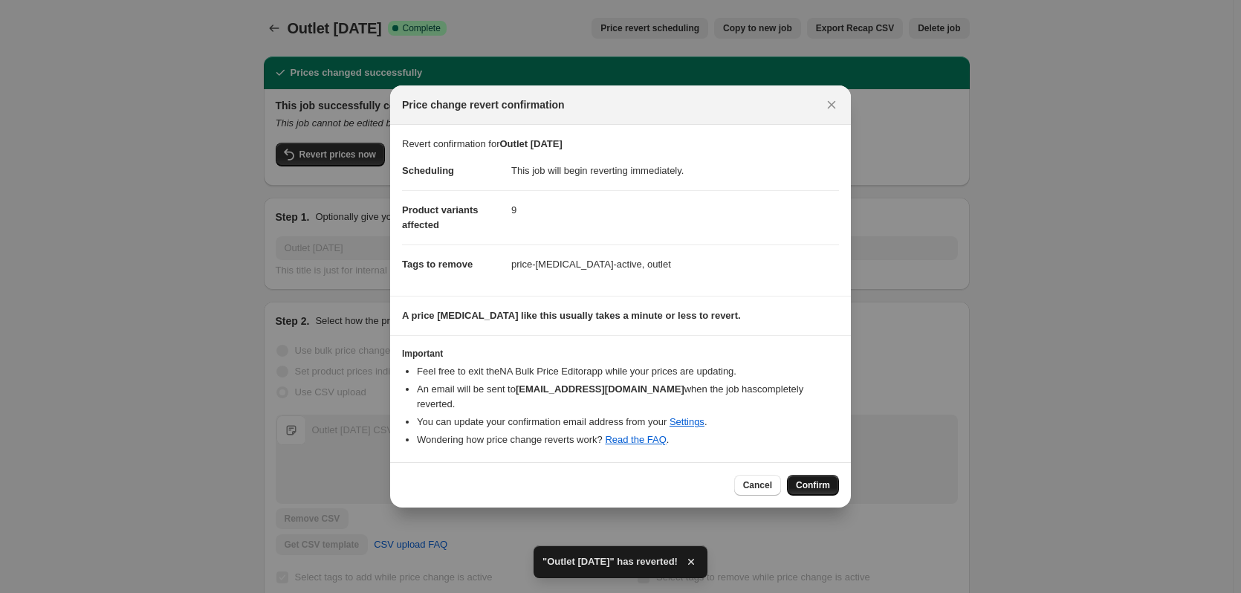
click at [804, 479] on span "Confirm" at bounding box center [813, 485] width 34 height 12
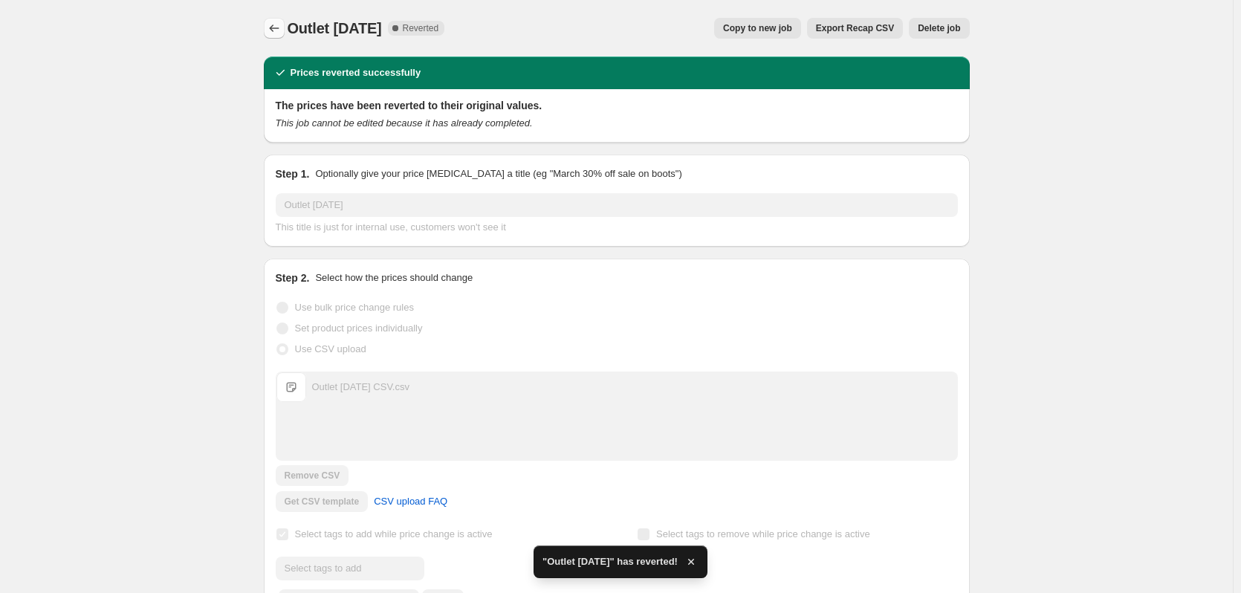
click at [274, 28] on icon "Price change jobs" at bounding box center [274, 28] width 15 height 15
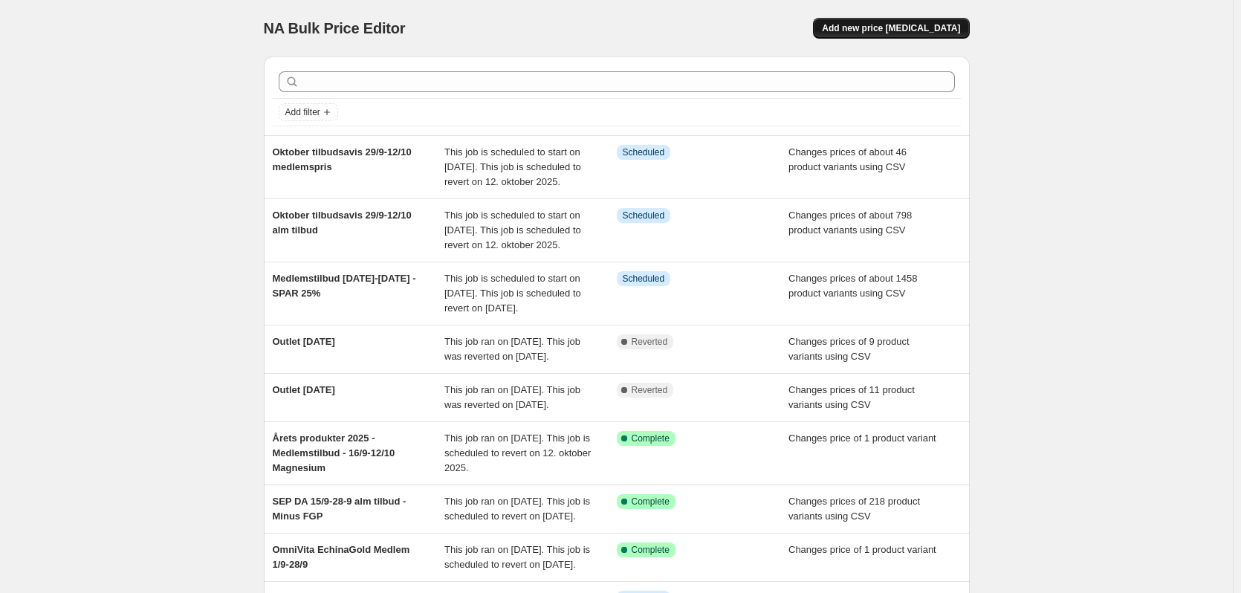
click at [902, 35] on button "Add new price [MEDICAL_DATA]" at bounding box center [891, 28] width 156 height 21
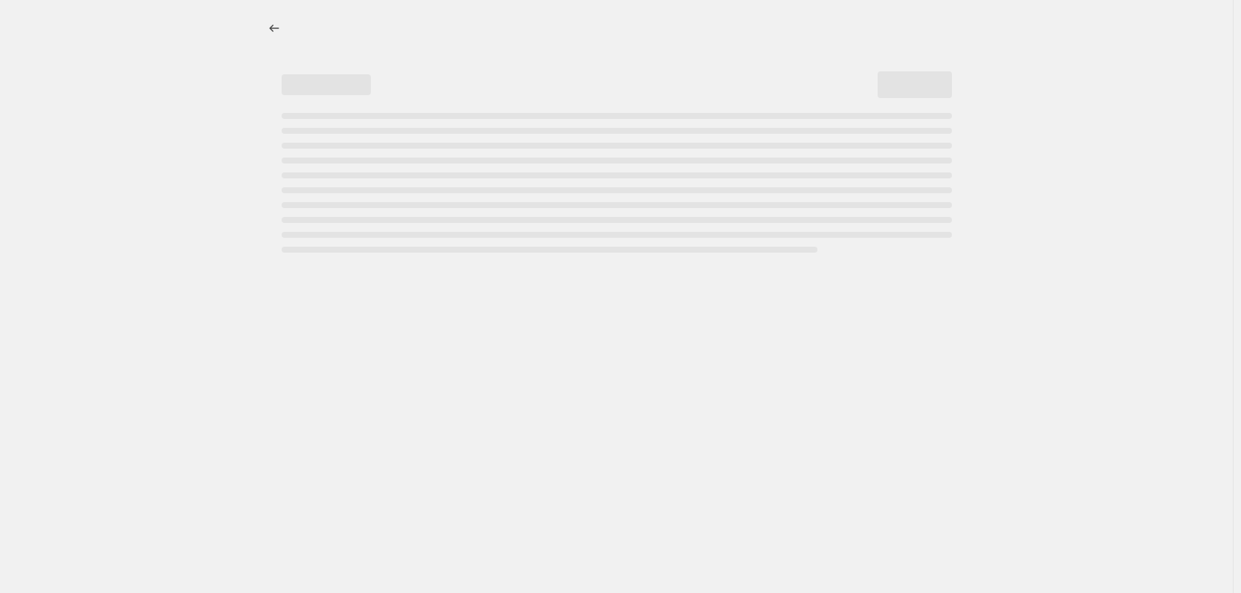
select select "percentage"
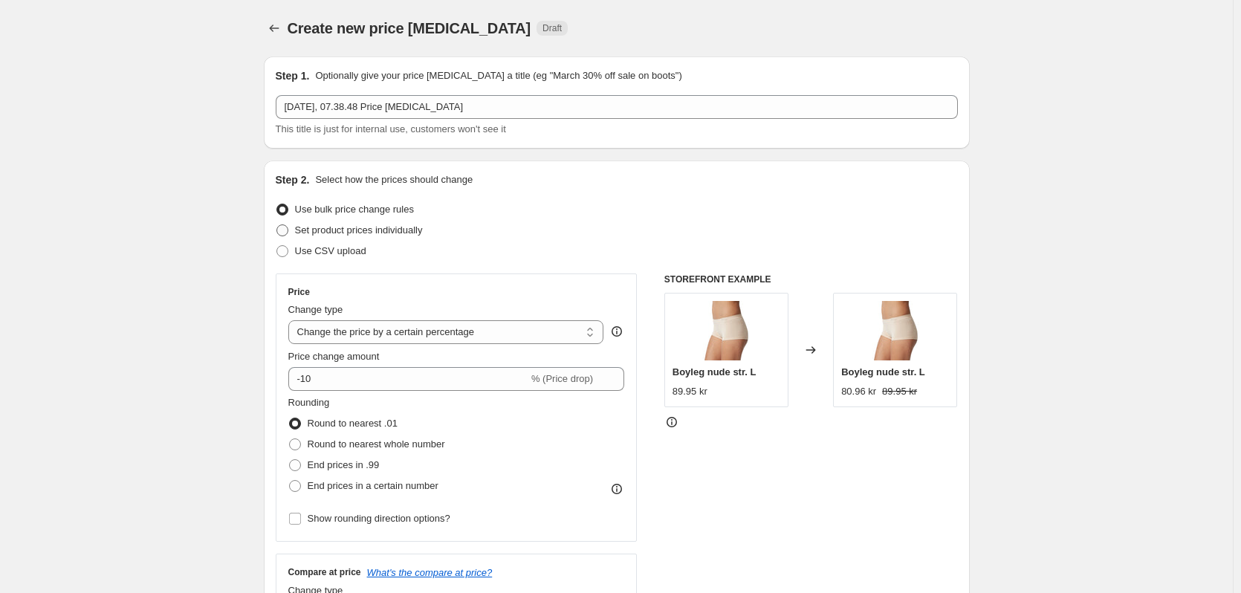
click at [370, 230] on span "Set product prices individually" at bounding box center [359, 230] width 128 height 11
click at [277, 225] on input "Set product prices individually" at bounding box center [277, 225] width 1 height 1
radio input "true"
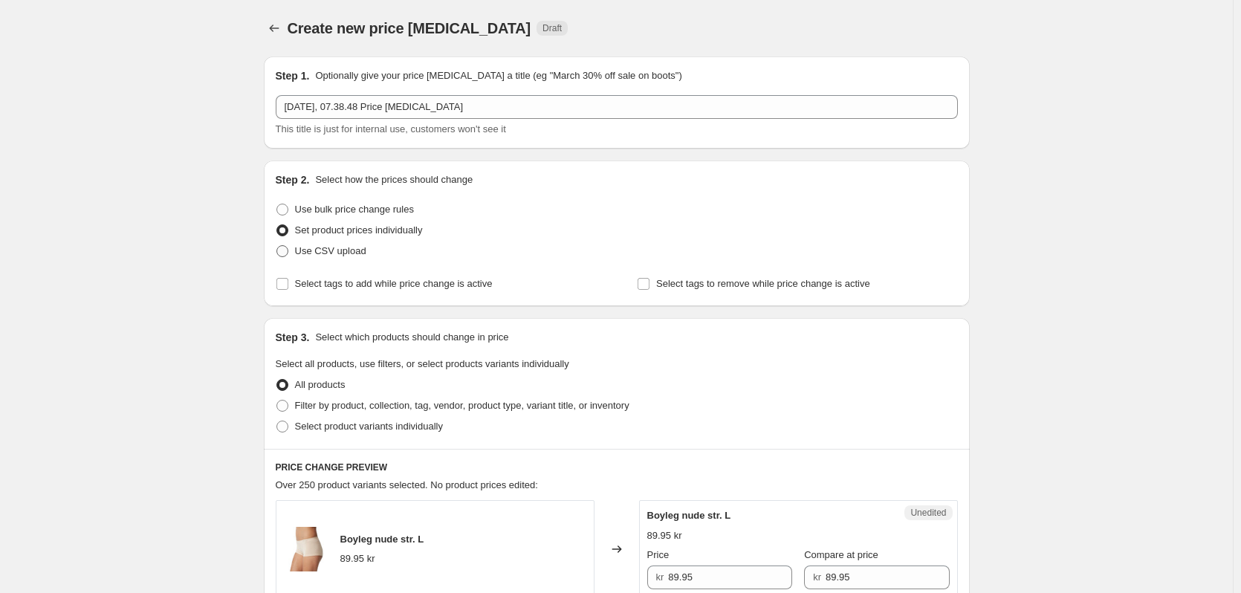
click at [318, 248] on span "Use CSV upload" at bounding box center [330, 250] width 71 height 11
click at [277, 246] on input "Use CSV upload" at bounding box center [277, 245] width 1 height 1
radio input "true"
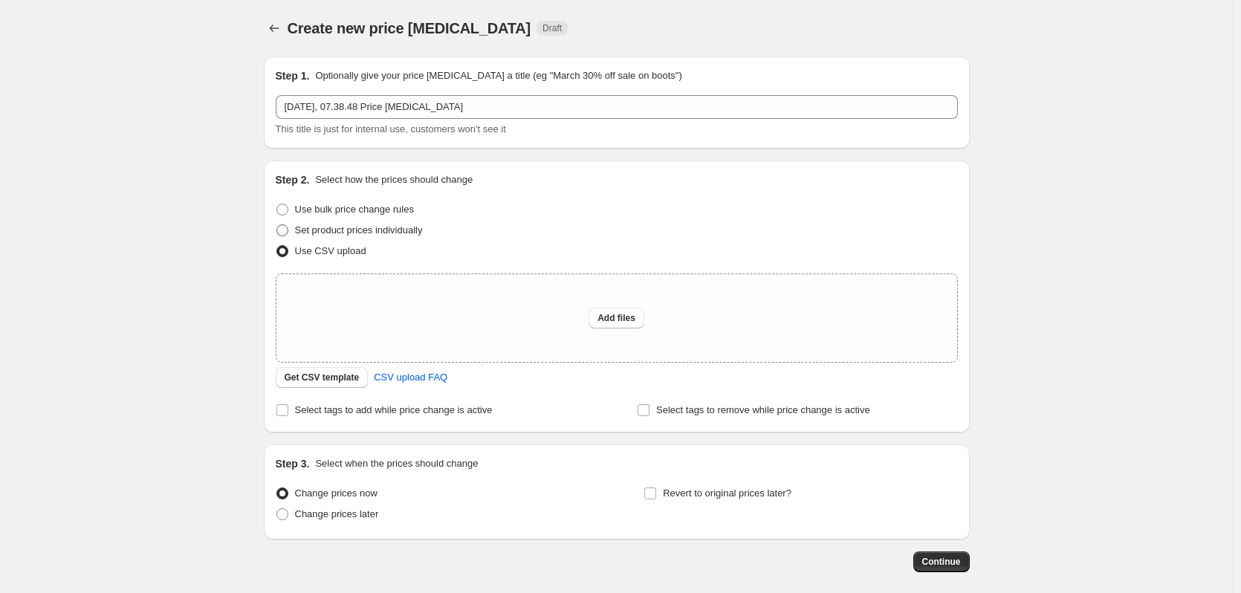
click at [334, 234] on span "Set product prices individually" at bounding box center [359, 230] width 128 height 11
click at [277, 225] on input "Set product prices individually" at bounding box center [277, 225] width 1 height 1
radio input "true"
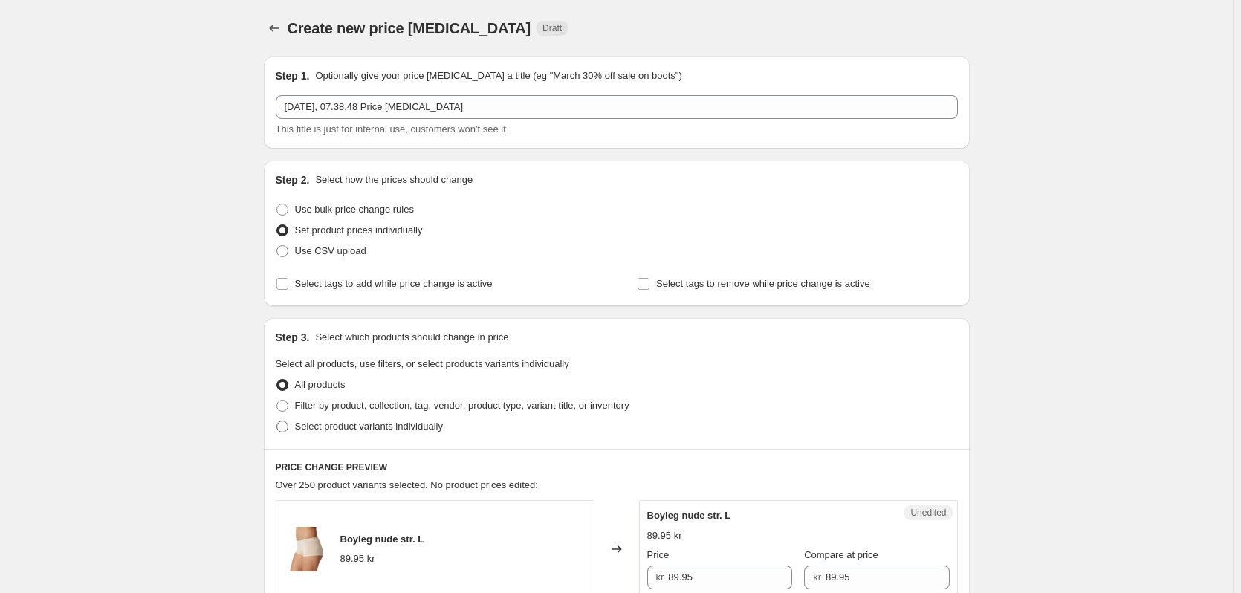
click at [371, 427] on span "Select product variants individually" at bounding box center [369, 426] width 148 height 11
click at [277, 421] on input "Select product variants individually" at bounding box center [277, 421] width 1 height 1
radio input "true"
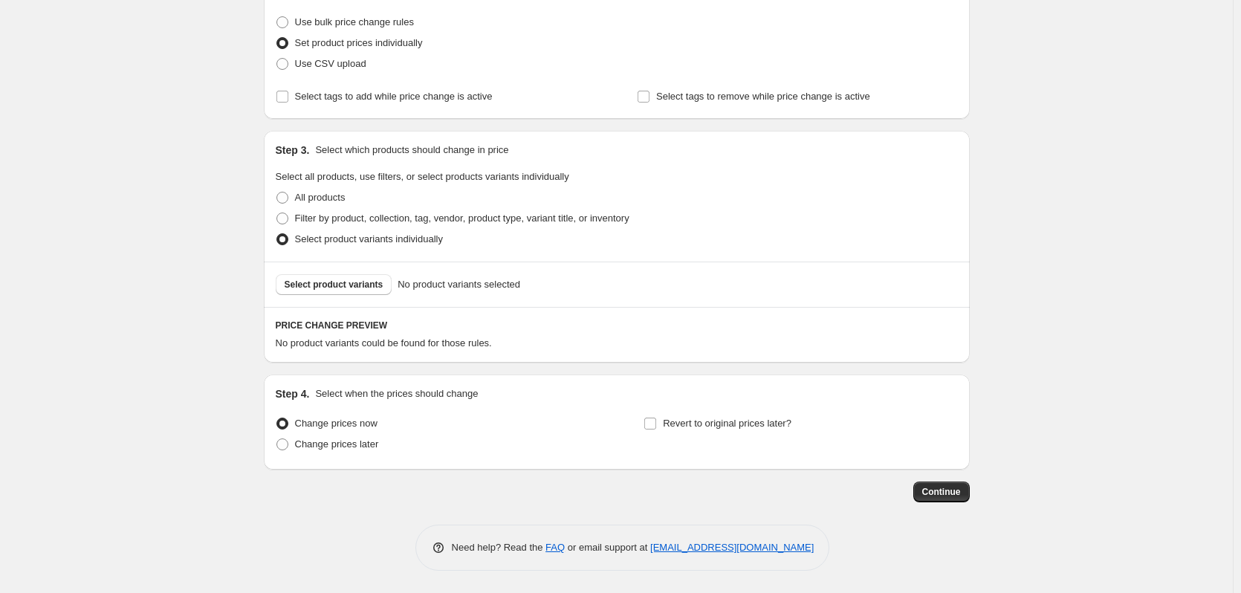
scroll to position [39, 0]
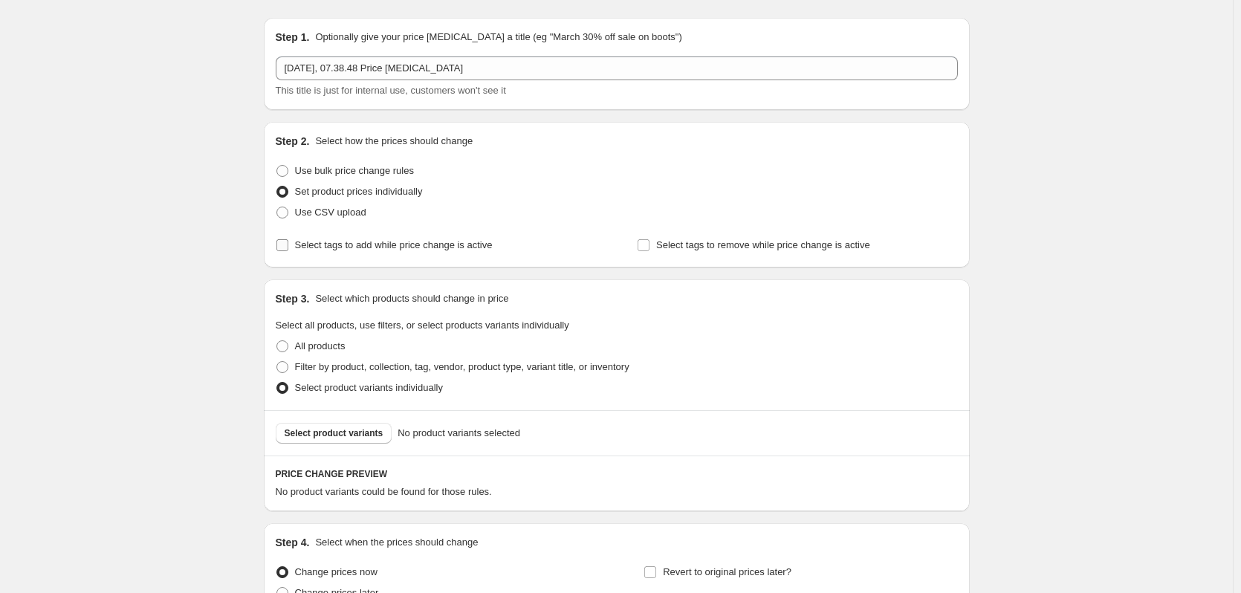
click at [363, 240] on span "Select tags to add while price change is active" at bounding box center [394, 244] width 198 height 11
click at [288, 240] on input "Select tags to add while price change is active" at bounding box center [283, 245] width 12 height 12
checkbox input "true"
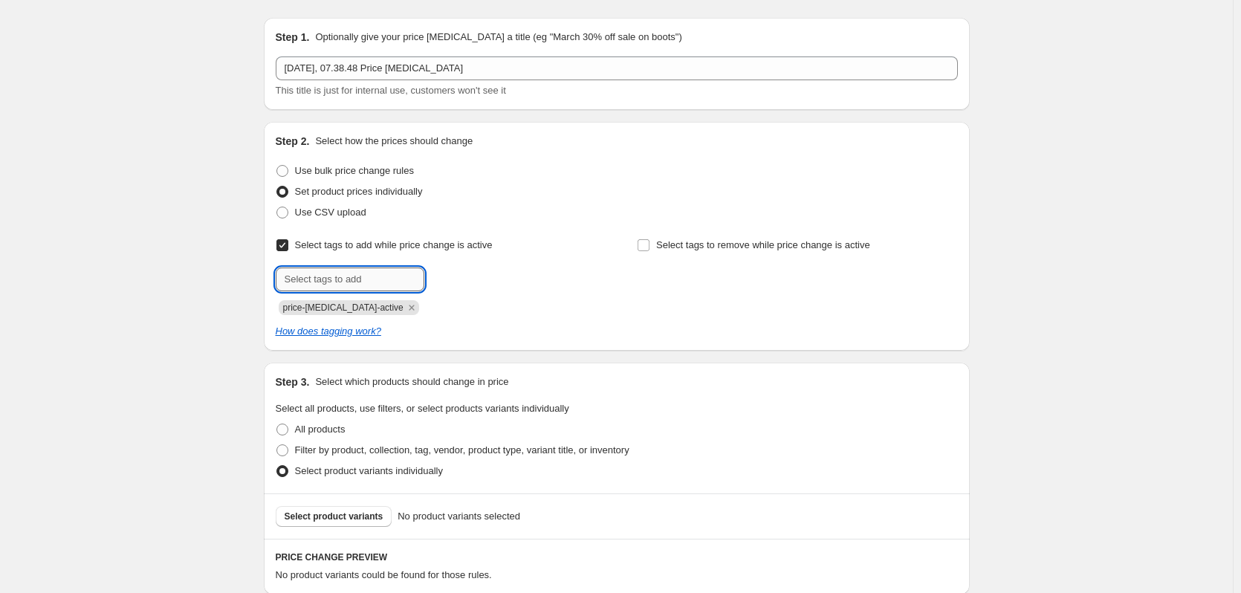
click at [341, 276] on input "text" at bounding box center [350, 280] width 149 height 24
type input "outlet"
click at [468, 280] on span "outlet" at bounding box center [468, 278] width 25 height 10
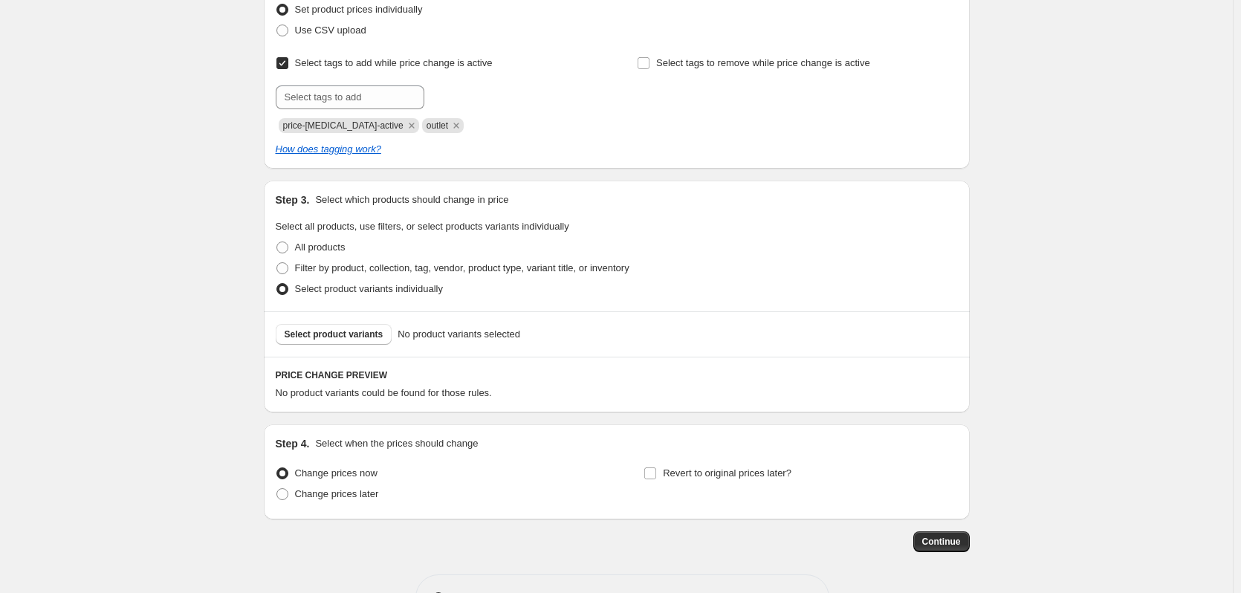
scroll to position [271, 0]
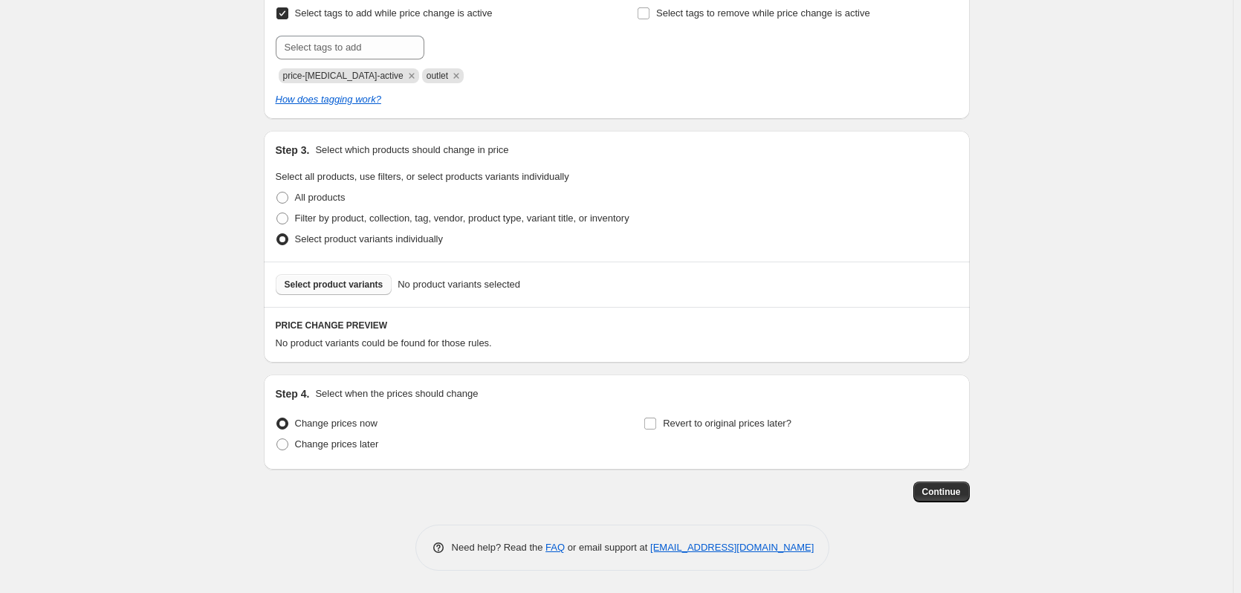
click at [323, 286] on span "Select product variants" at bounding box center [334, 285] width 99 height 12
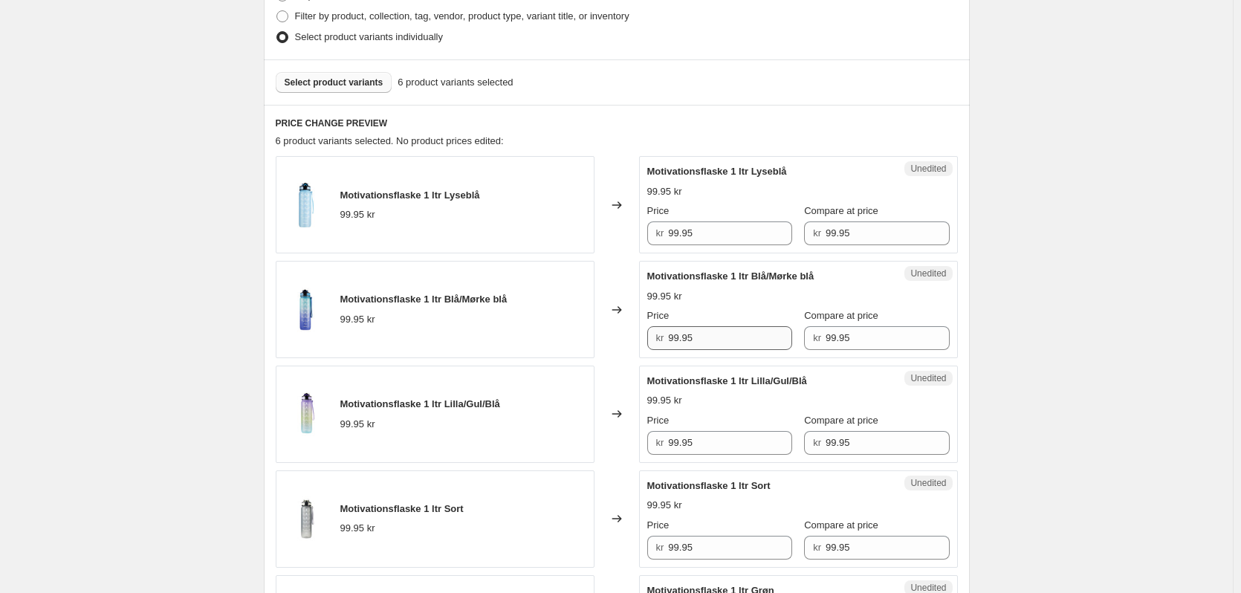
scroll to position [494, 0]
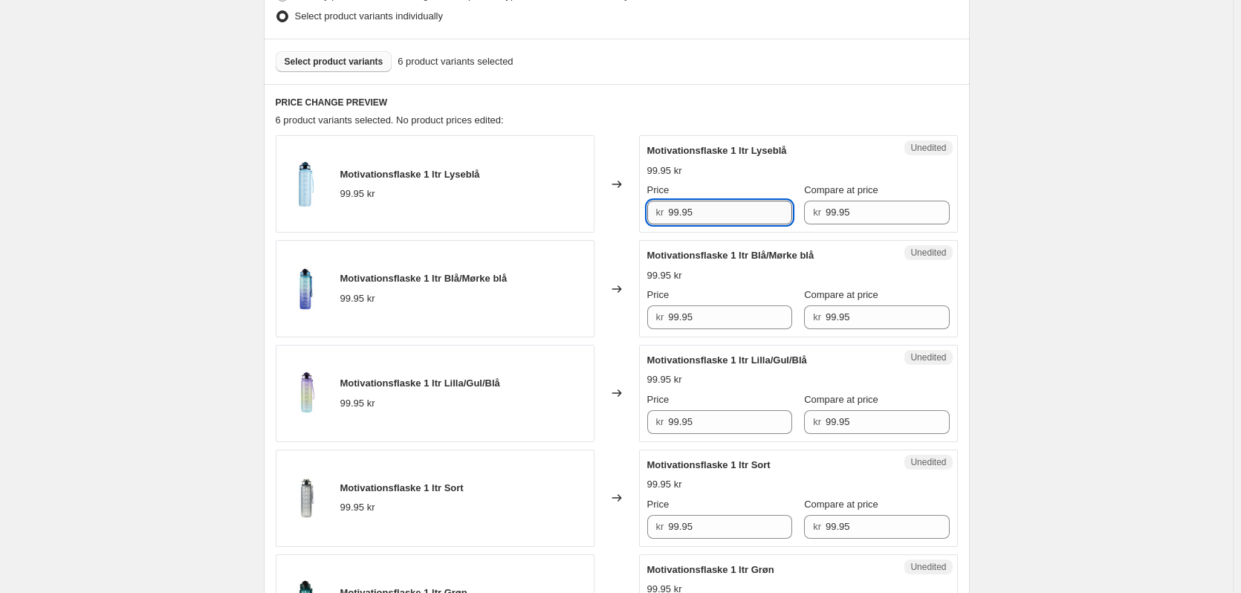
click at [693, 219] on input "99.95" at bounding box center [730, 213] width 124 height 24
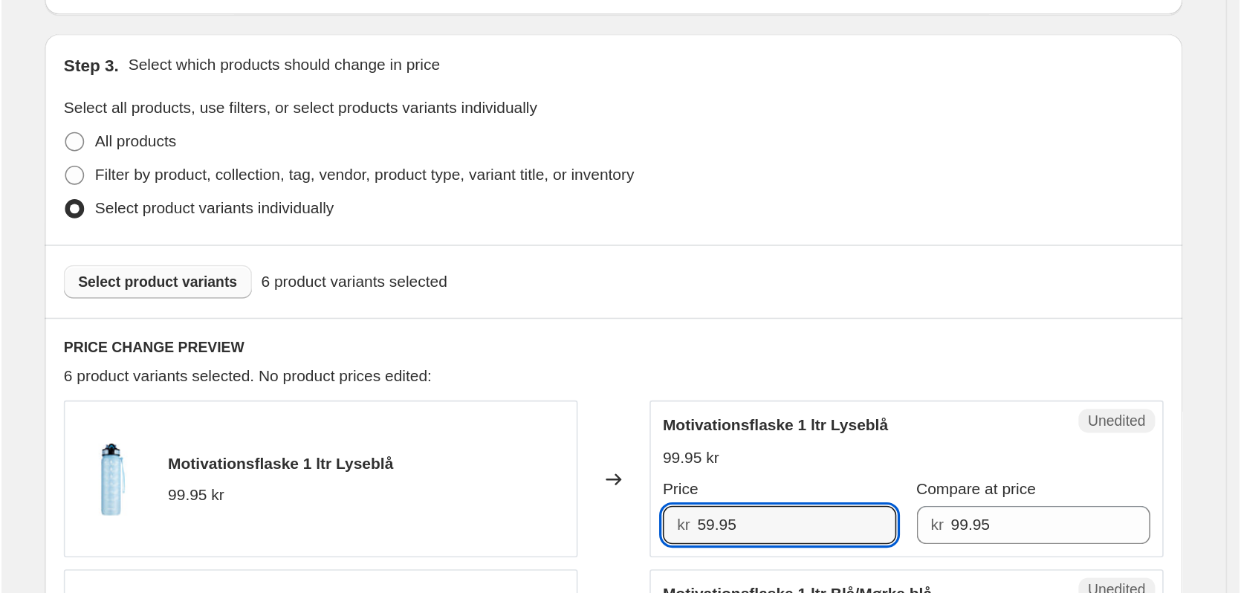
scroll to position [381, 0]
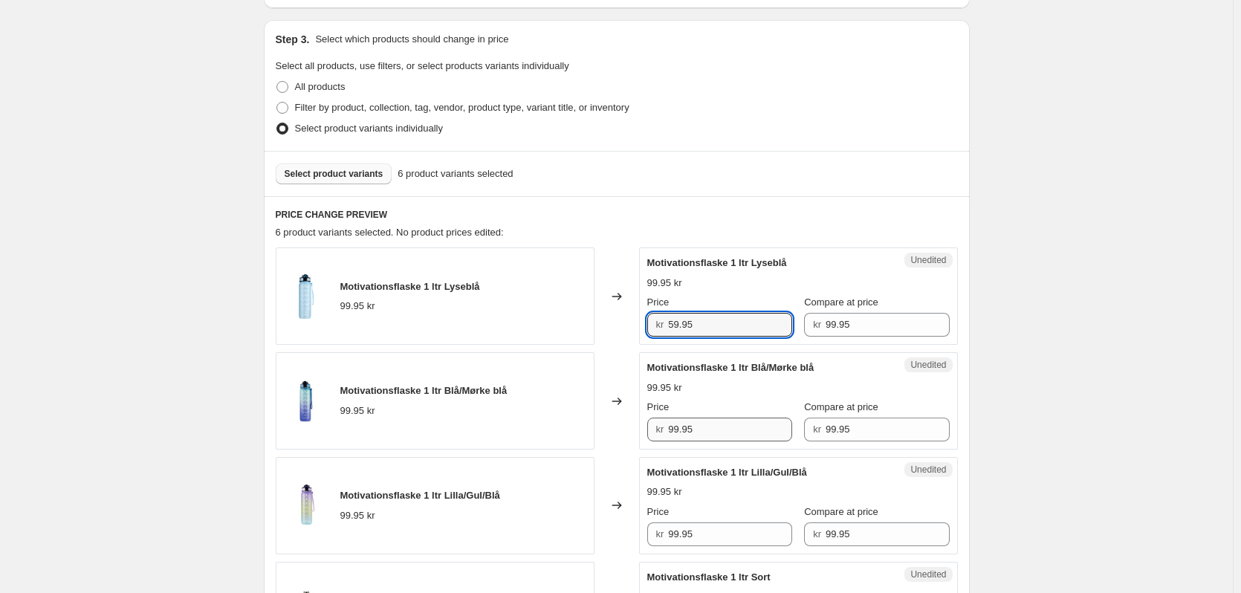
type input "59.95"
click at [672, 434] on input "99.95" at bounding box center [730, 430] width 124 height 24
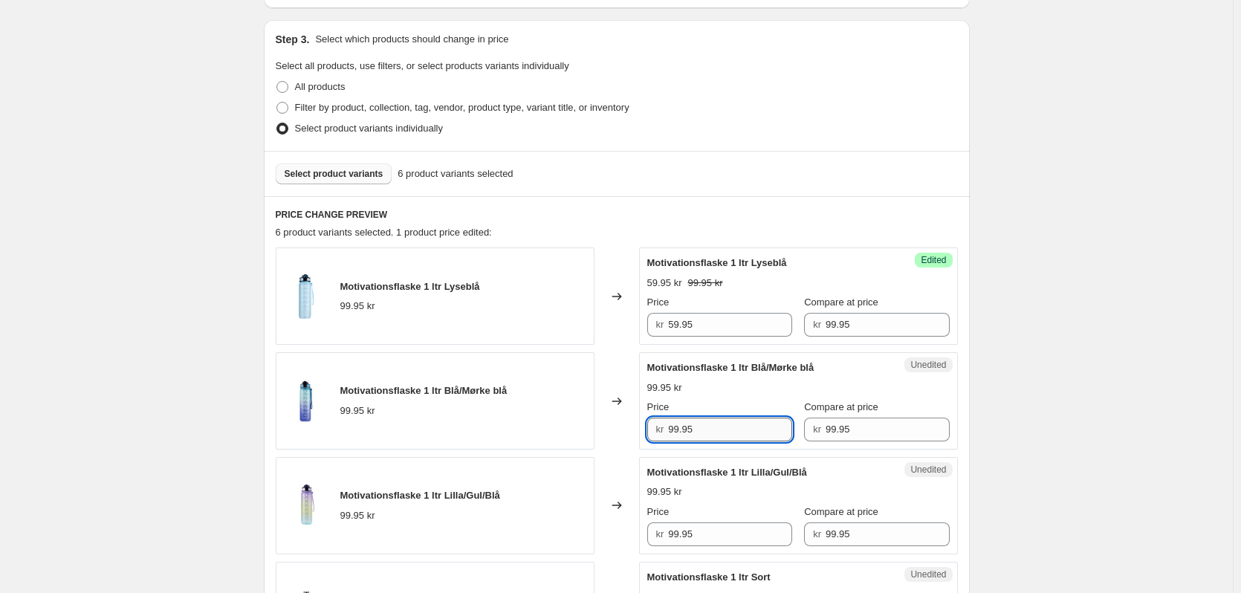
click at [673, 433] on input "99.95" at bounding box center [730, 430] width 124 height 24
paste input "5"
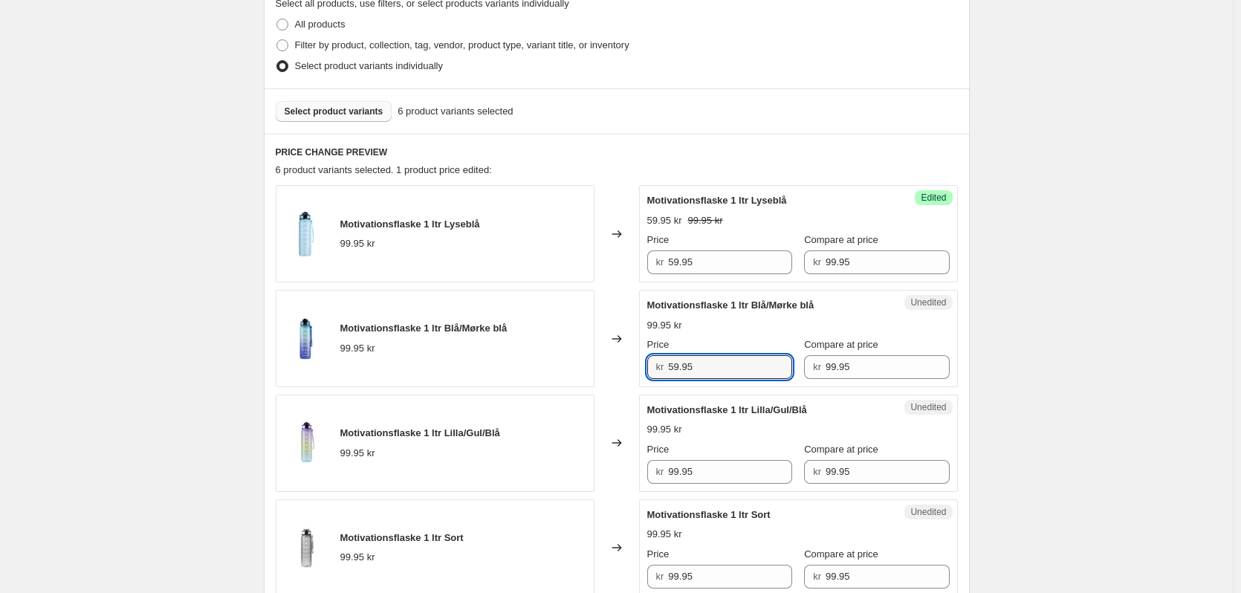
scroll to position [604, 0]
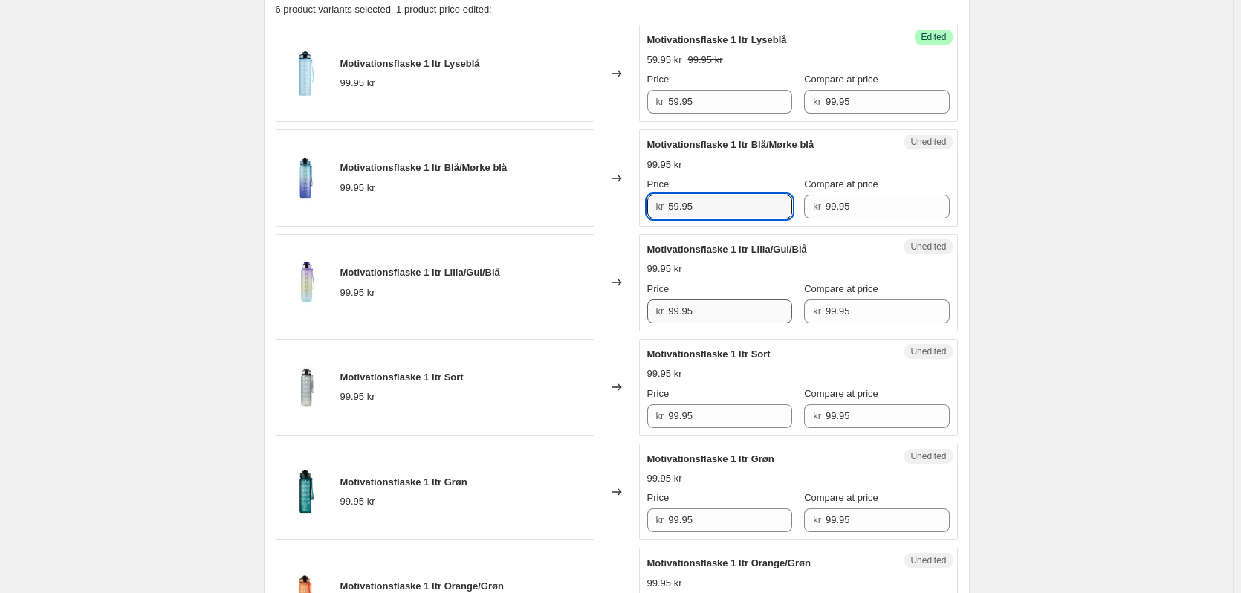
type input "59.95"
click at [682, 312] on input "99.95" at bounding box center [730, 312] width 124 height 24
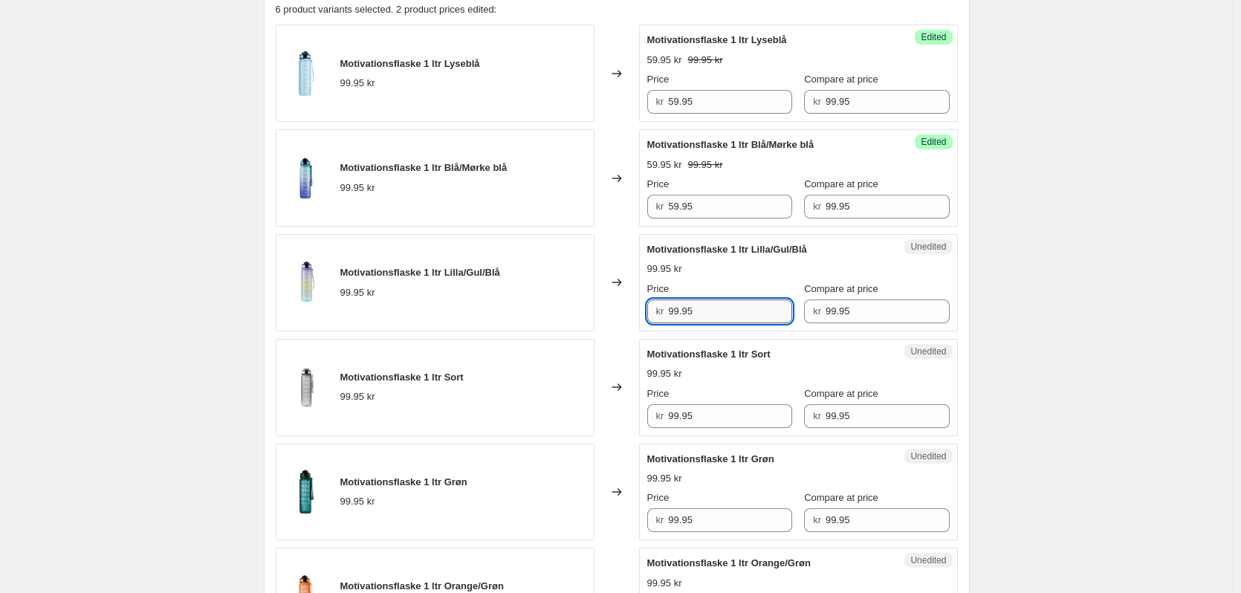
click at [682, 312] on input "99.95" at bounding box center [730, 312] width 124 height 24
paste input "5"
type input "59.95"
click at [685, 419] on input "99.95" at bounding box center [730, 416] width 124 height 24
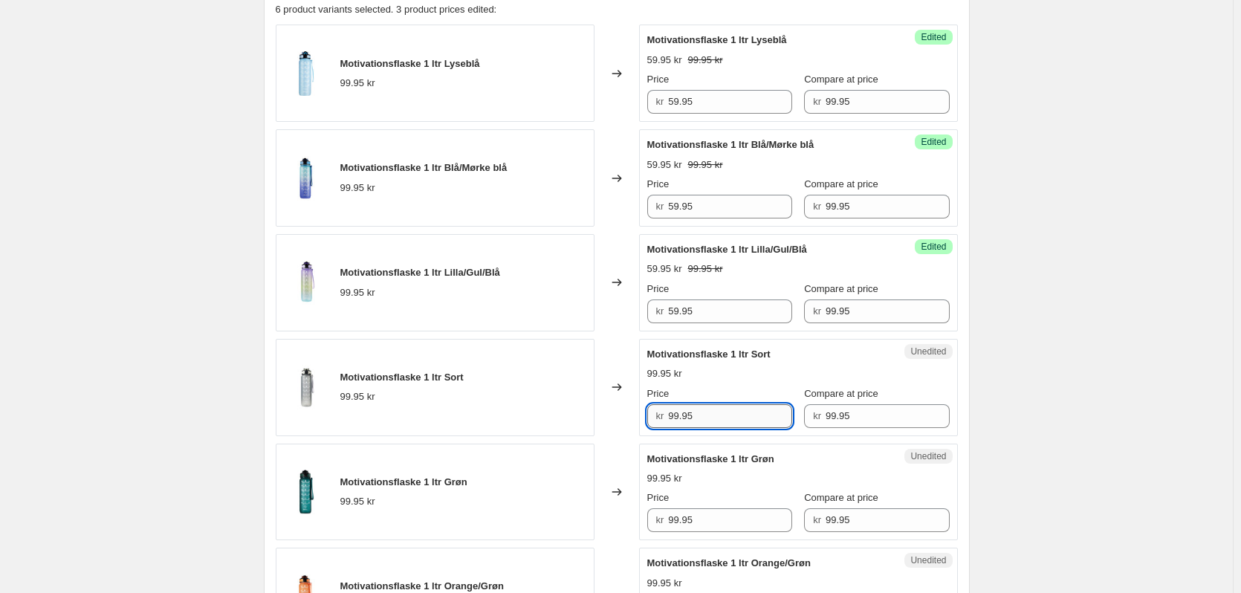
click at [685, 419] on input "99.95" at bounding box center [730, 416] width 124 height 24
paste input "5"
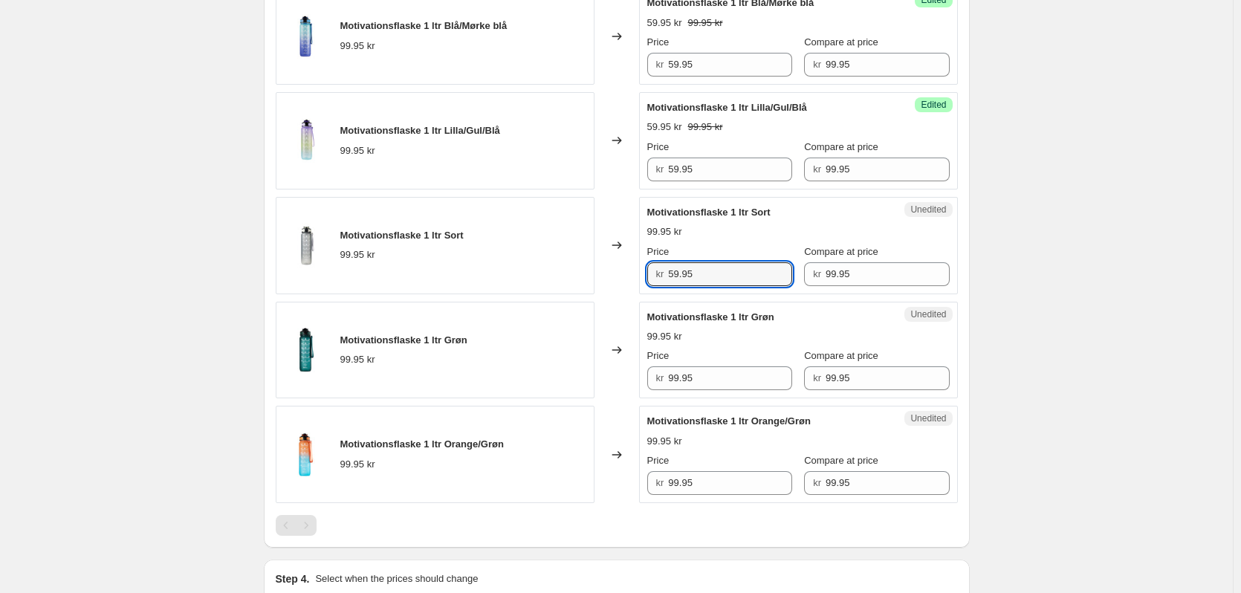
scroll to position [753, 0]
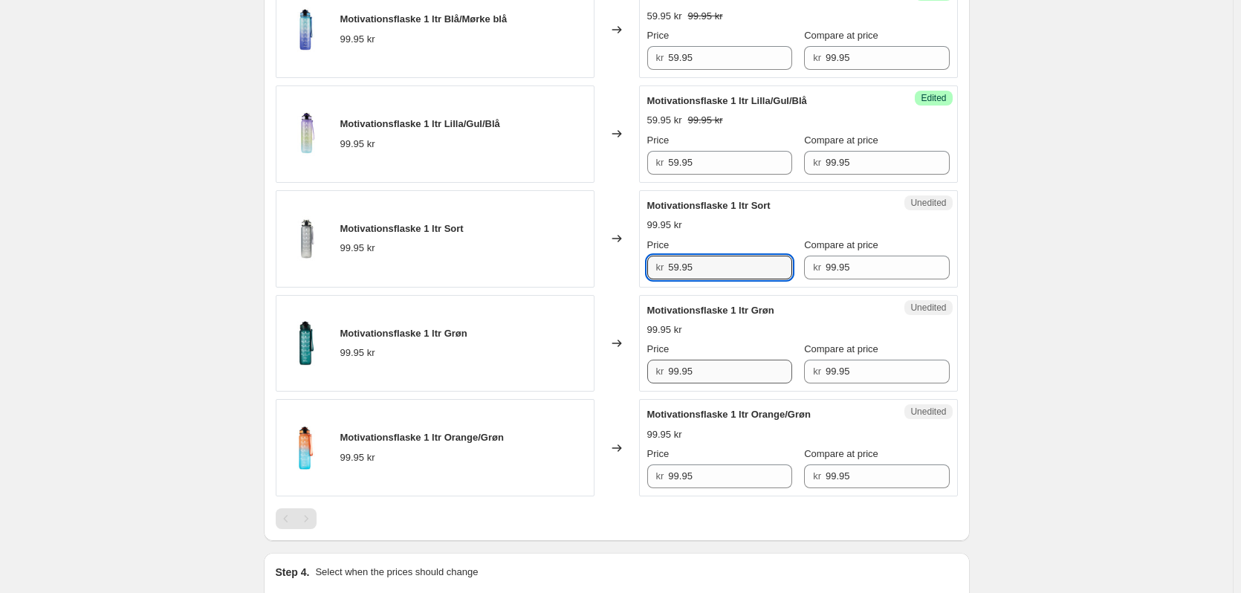
type input "59.95"
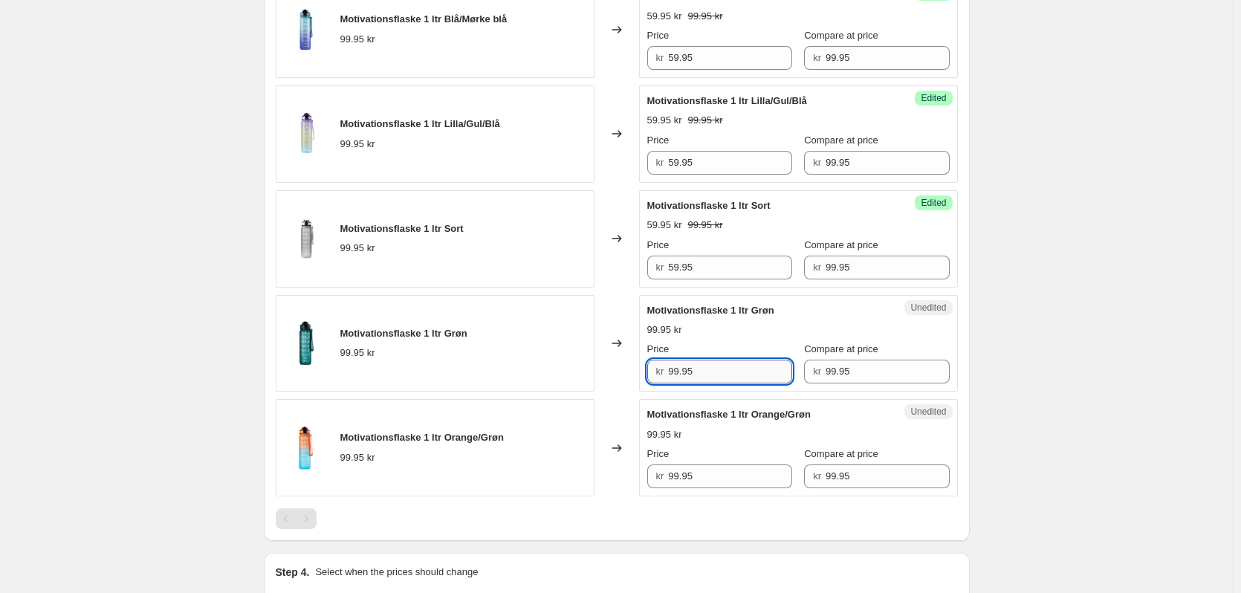
click at [692, 375] on input "99.95" at bounding box center [730, 372] width 124 height 24
paste input "5"
type input "59.95"
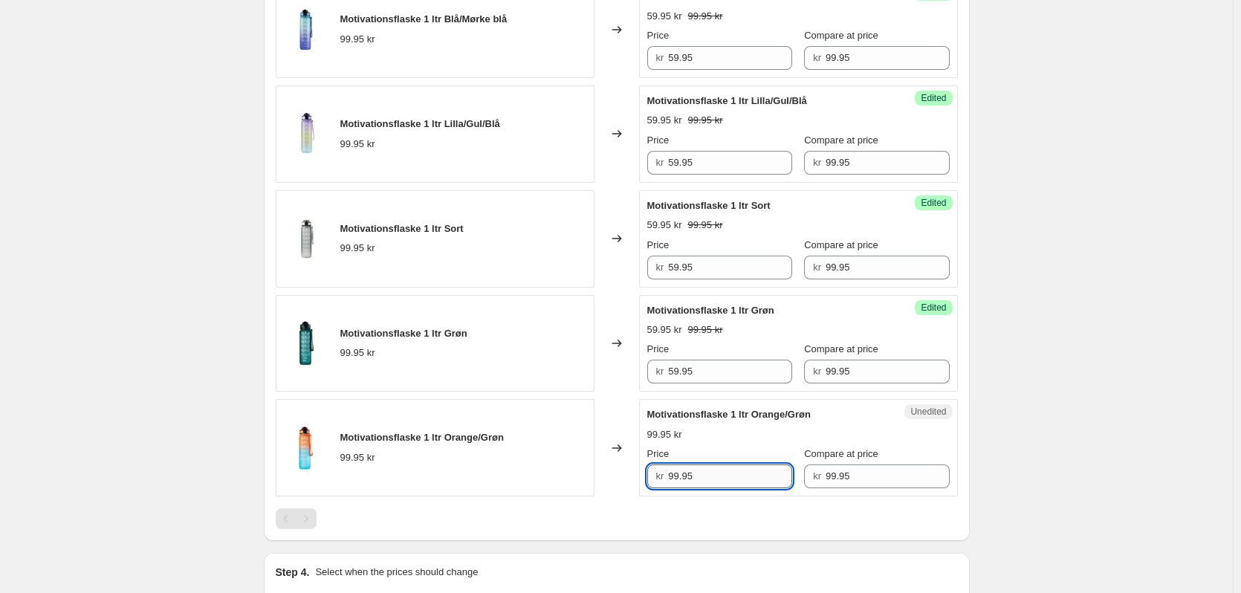
click at [682, 482] on input "99.95" at bounding box center [730, 477] width 124 height 24
paste input "5"
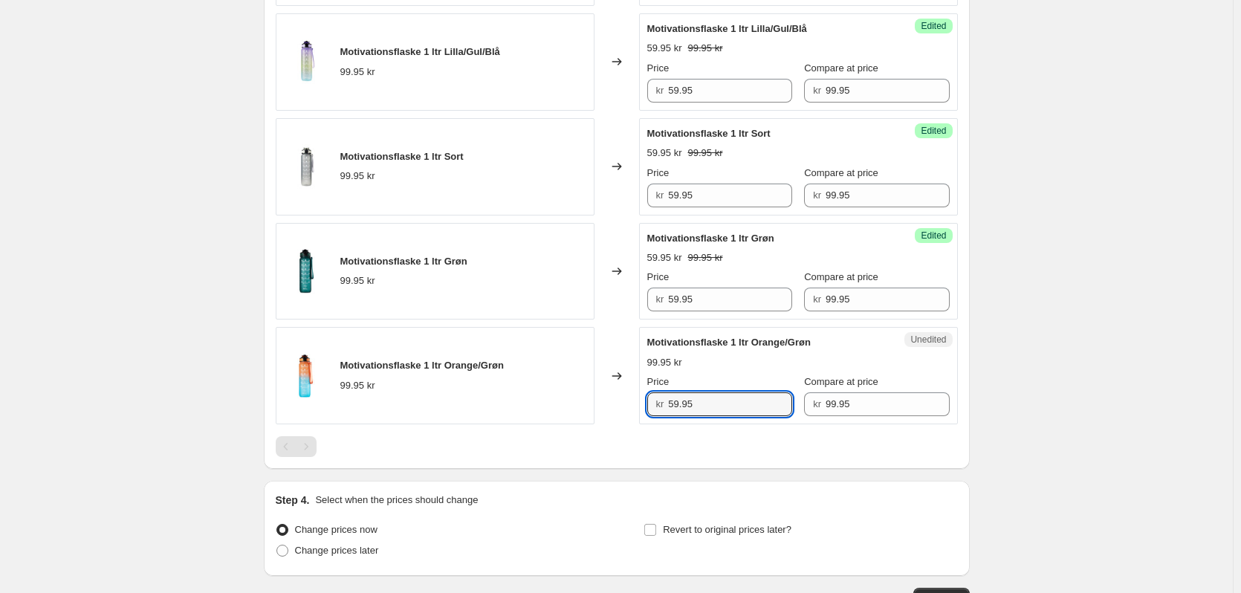
scroll to position [931, 0]
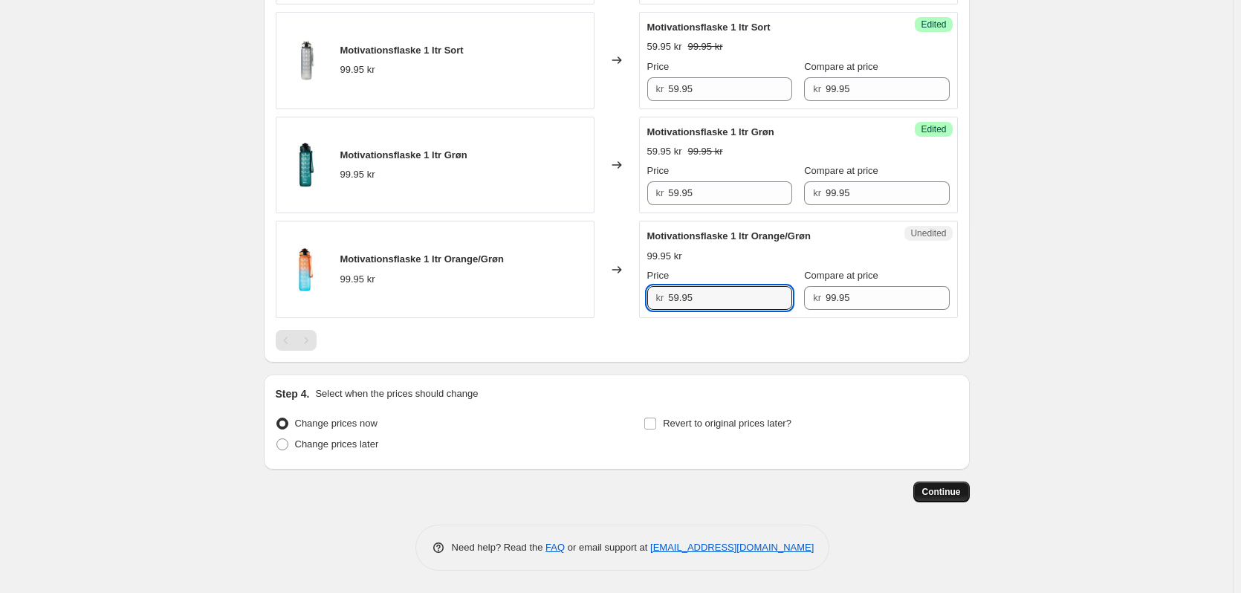
type input "59.95"
click at [937, 493] on span "Continue" at bounding box center [942, 492] width 39 height 12
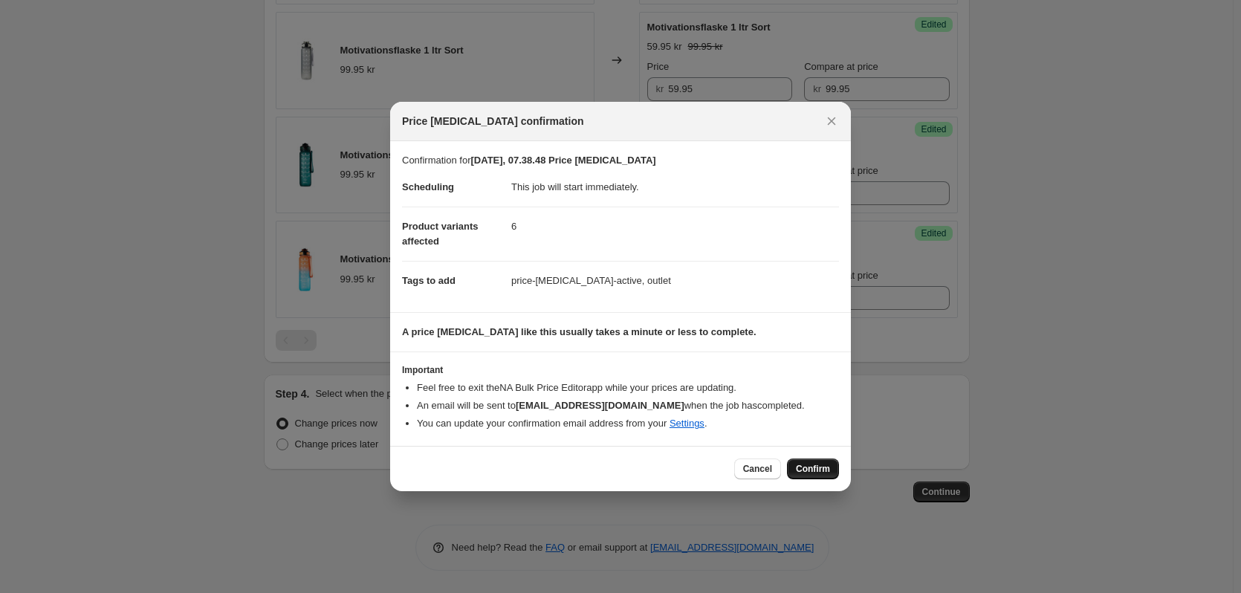
click at [821, 472] on span "Confirm" at bounding box center [813, 469] width 34 height 12
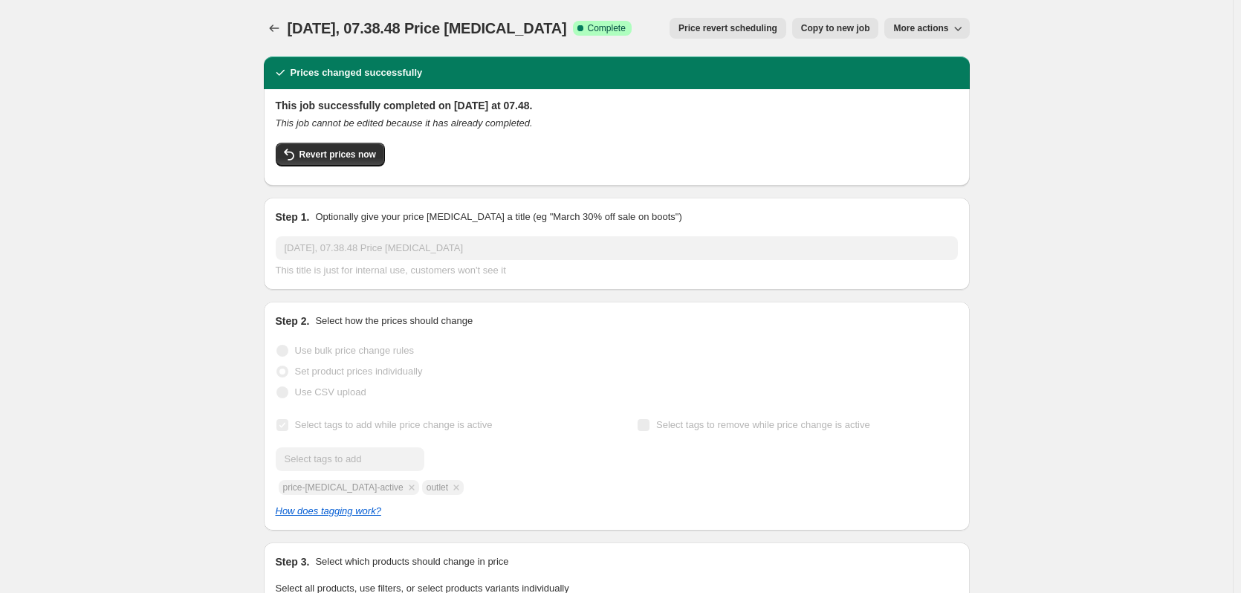
click at [322, 102] on h2 "This job successfully completed on [DATE] at 07.48." at bounding box center [617, 105] width 682 height 15
click at [495, 38] on div "[DATE], 07.38.48 Price [MEDICAL_DATA] Success Complete Complete" at bounding box center [460, 28] width 344 height 21
click at [929, 21] on button "More actions" at bounding box center [927, 28] width 85 height 21
click at [267, 25] on button "Price change jobs" at bounding box center [274, 28] width 21 height 21
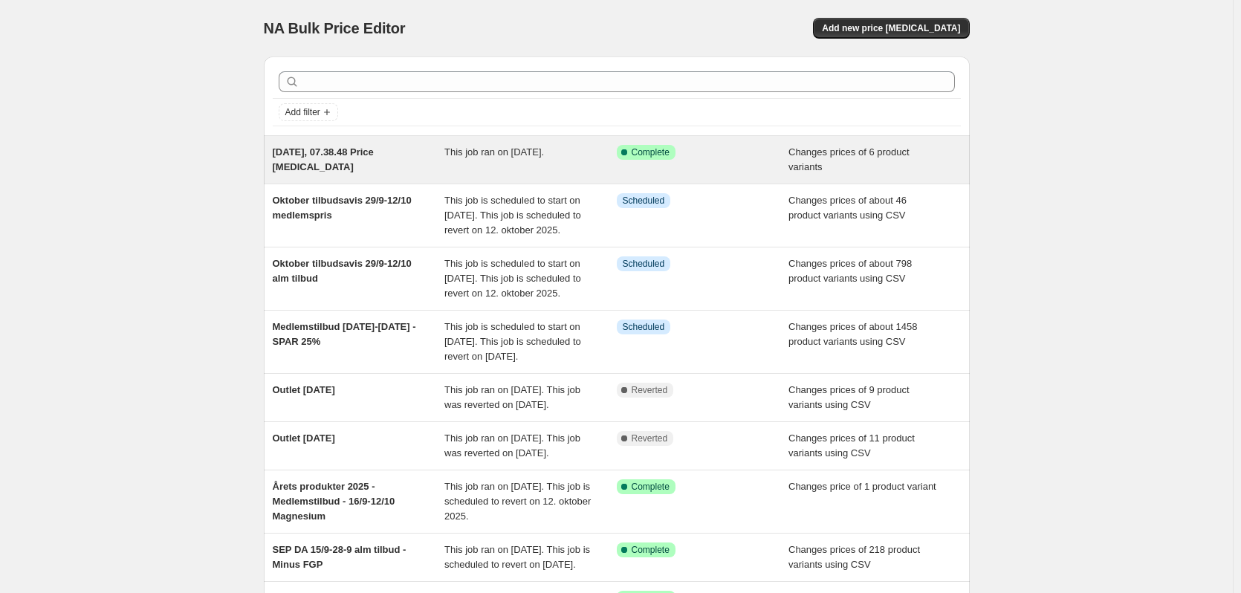
click at [315, 161] on span "[DATE], 07.38.48 Price [MEDICAL_DATA]" at bounding box center [323, 159] width 101 height 26
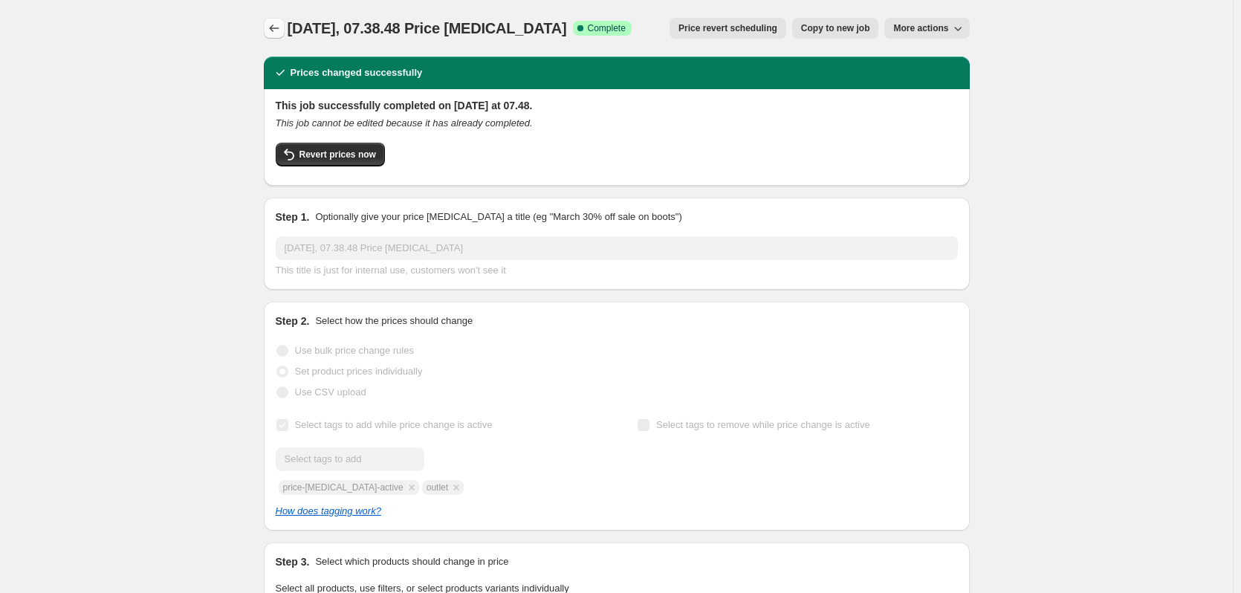
click at [280, 31] on icon "Price change jobs" at bounding box center [274, 28] width 15 height 15
